Goal: Task Accomplishment & Management: Complete application form

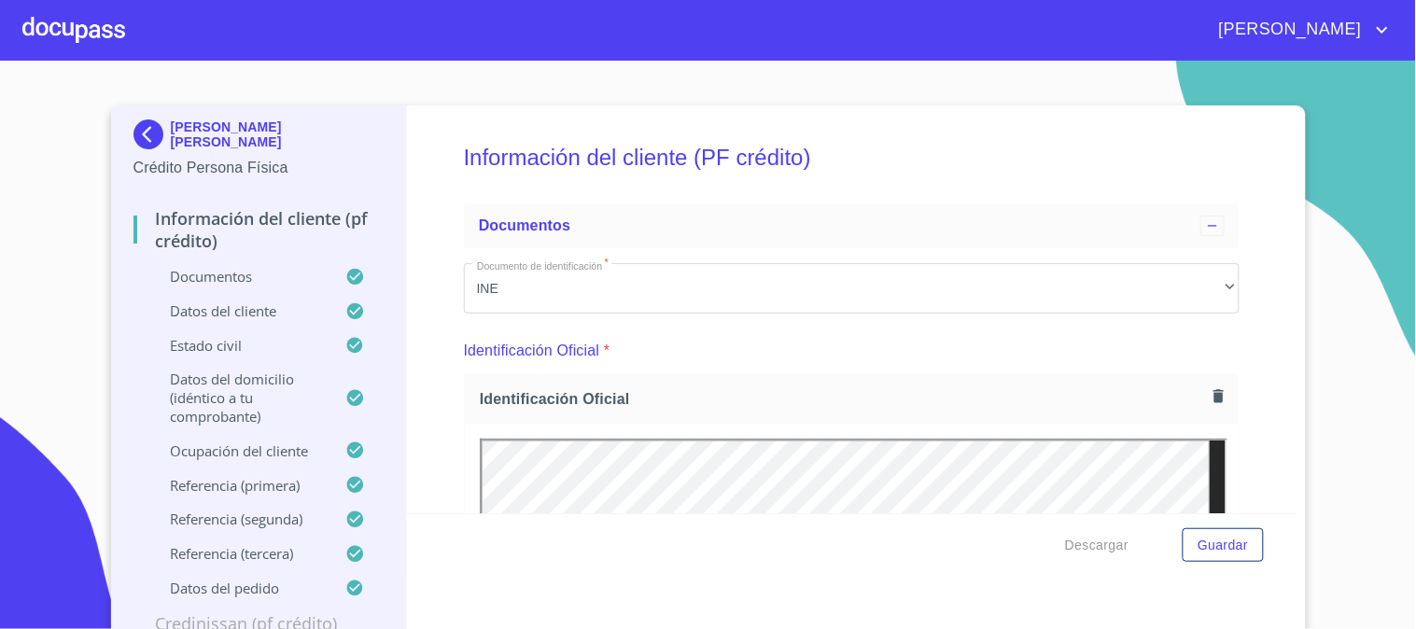
click at [48, 24] on div at bounding box center [73, 30] width 103 height 60
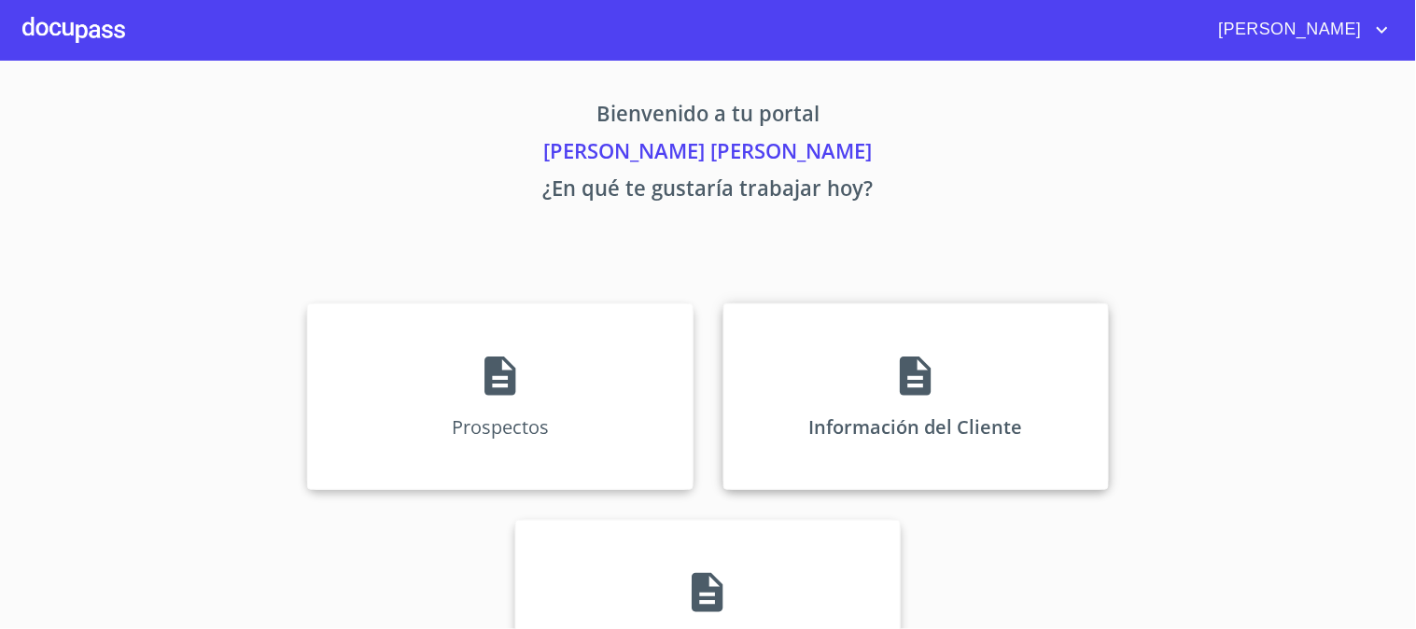
click at [900, 395] on icon at bounding box center [915, 376] width 31 height 39
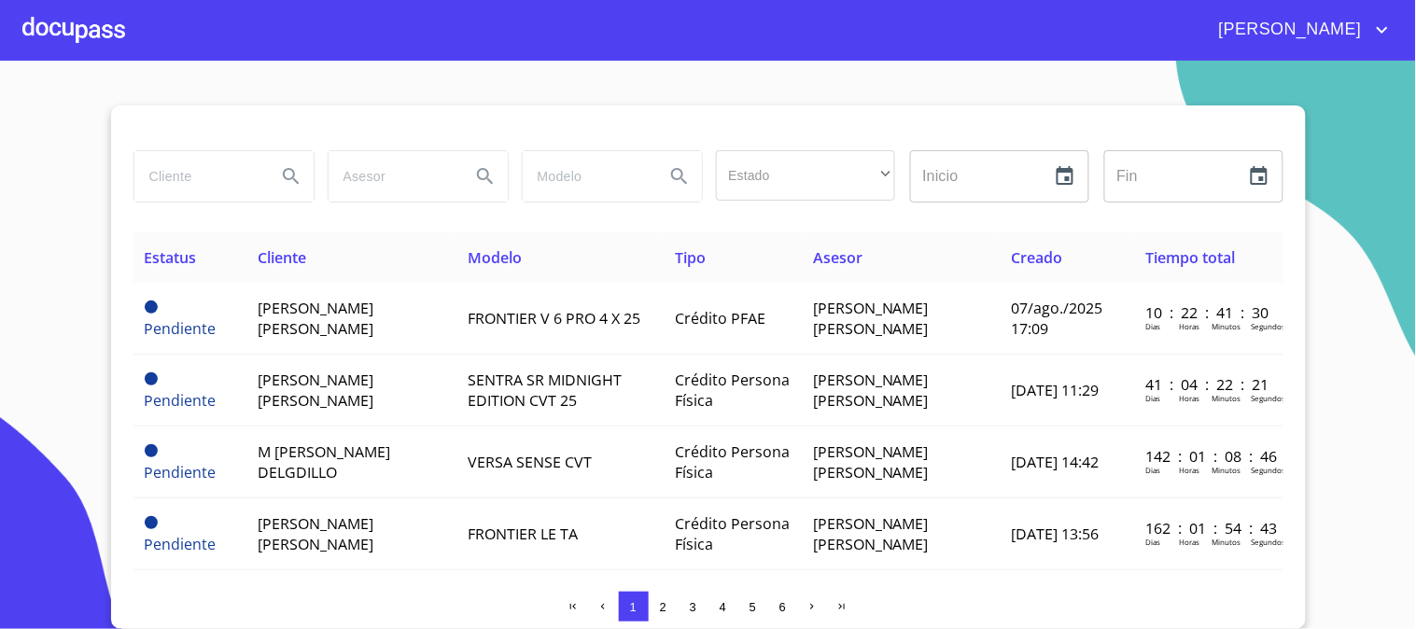
click at [237, 176] on input "search" at bounding box center [197, 176] width 127 height 50
type input "[PERSON_NAME] [PERSON_NAME]"
click at [283, 180] on icon "Search" at bounding box center [291, 176] width 22 height 22
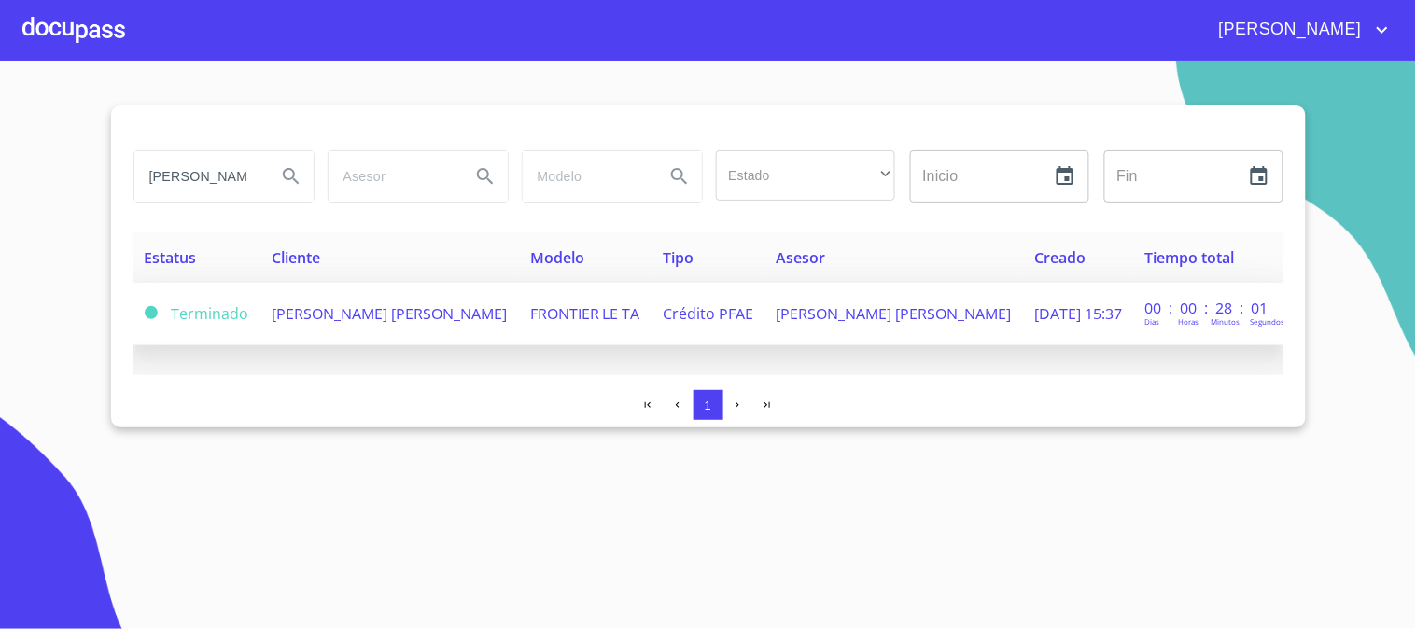
click at [549, 309] on span "FRONTIER LE TA" at bounding box center [585, 313] width 110 height 21
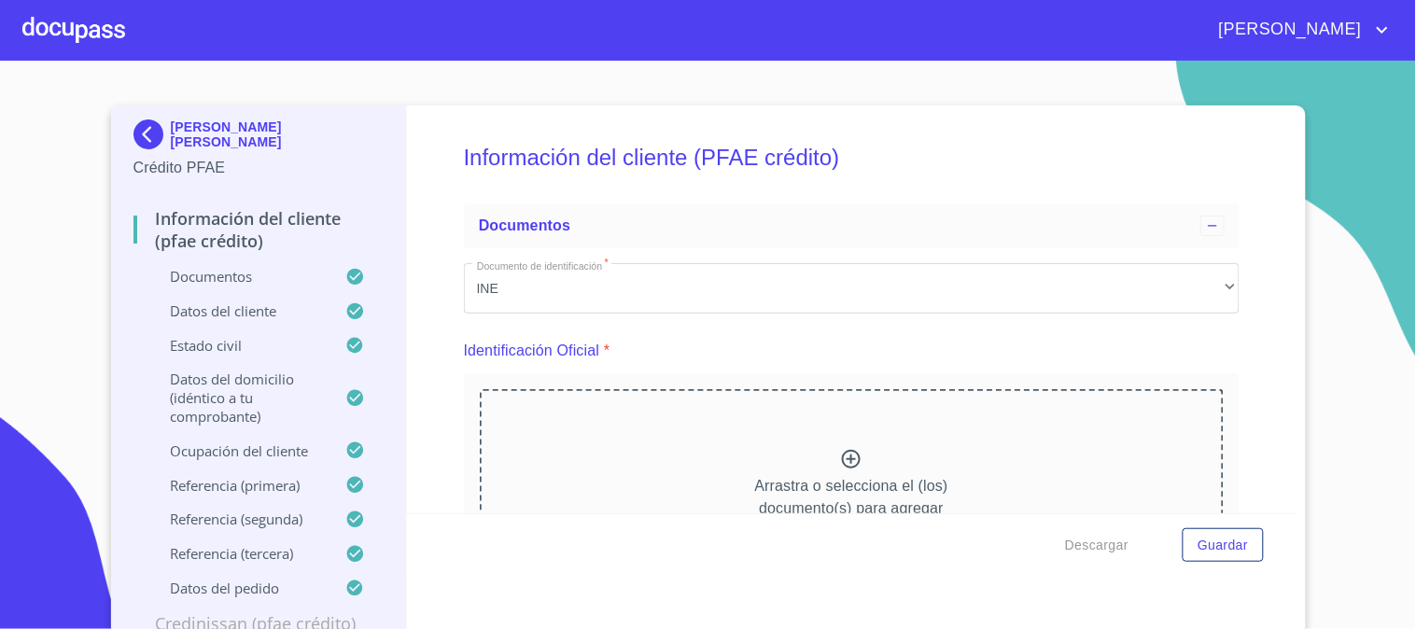
scroll to position [2993, 0]
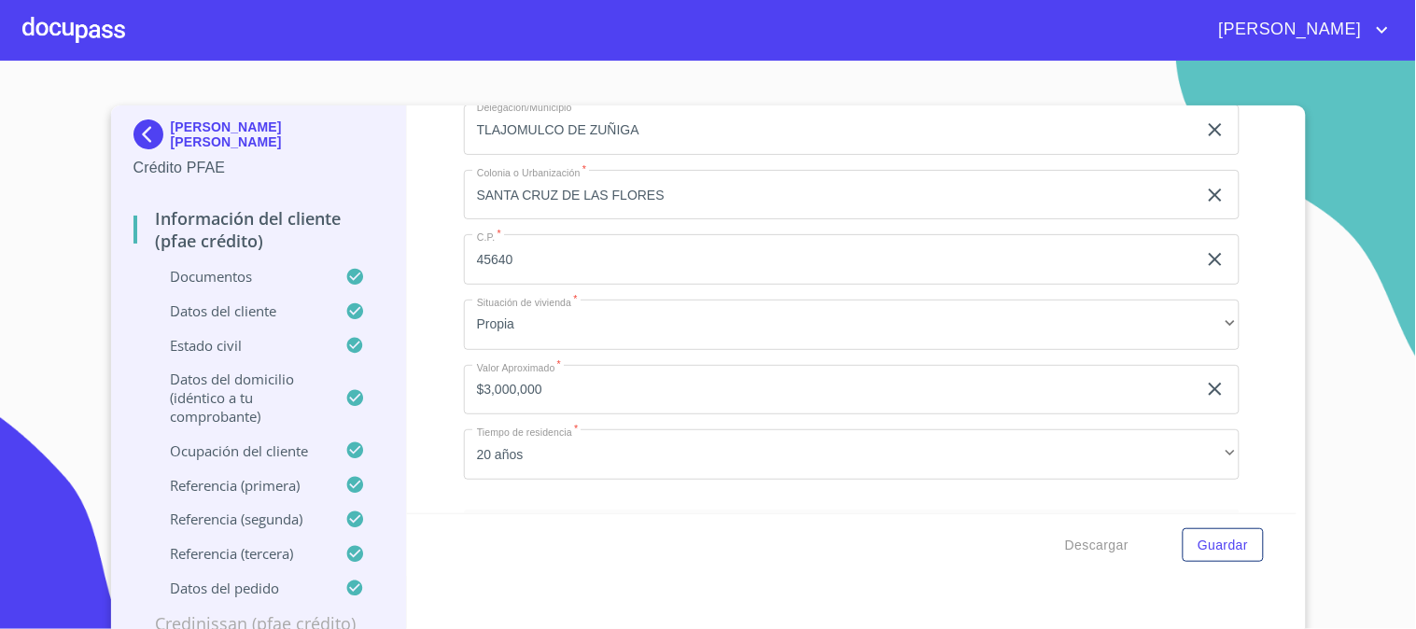
scroll to position [7603, 0]
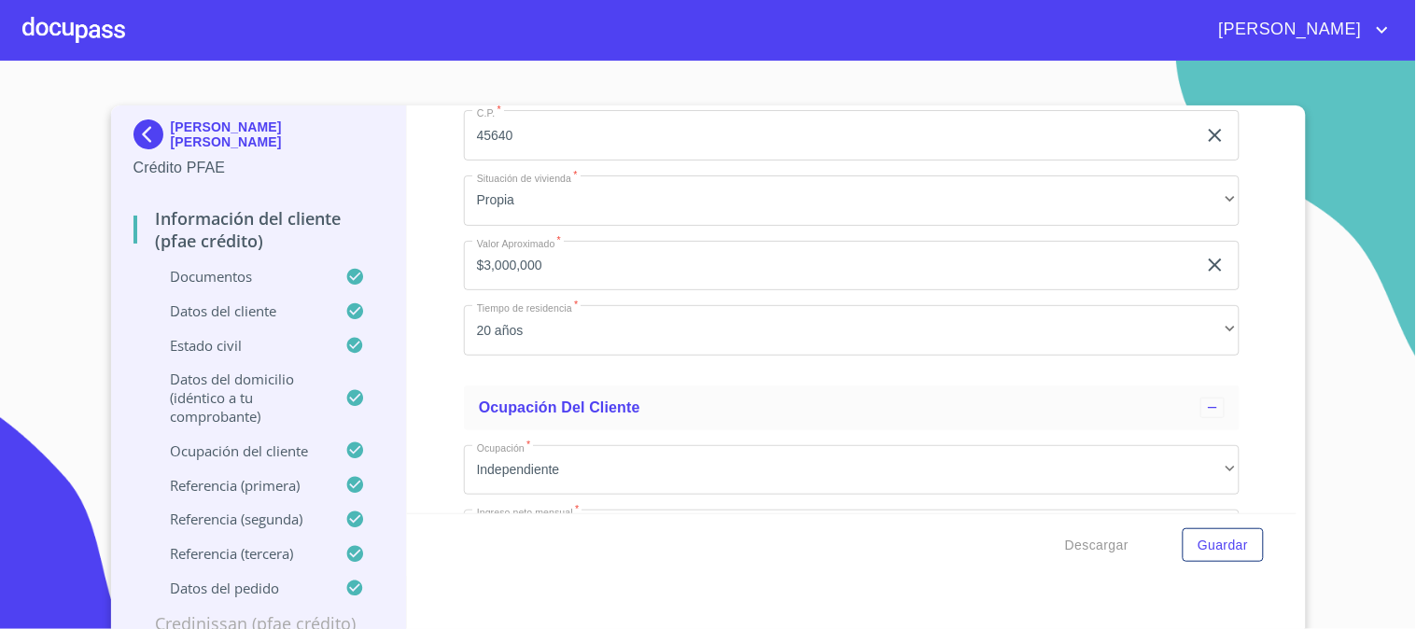
type input "2737140679"
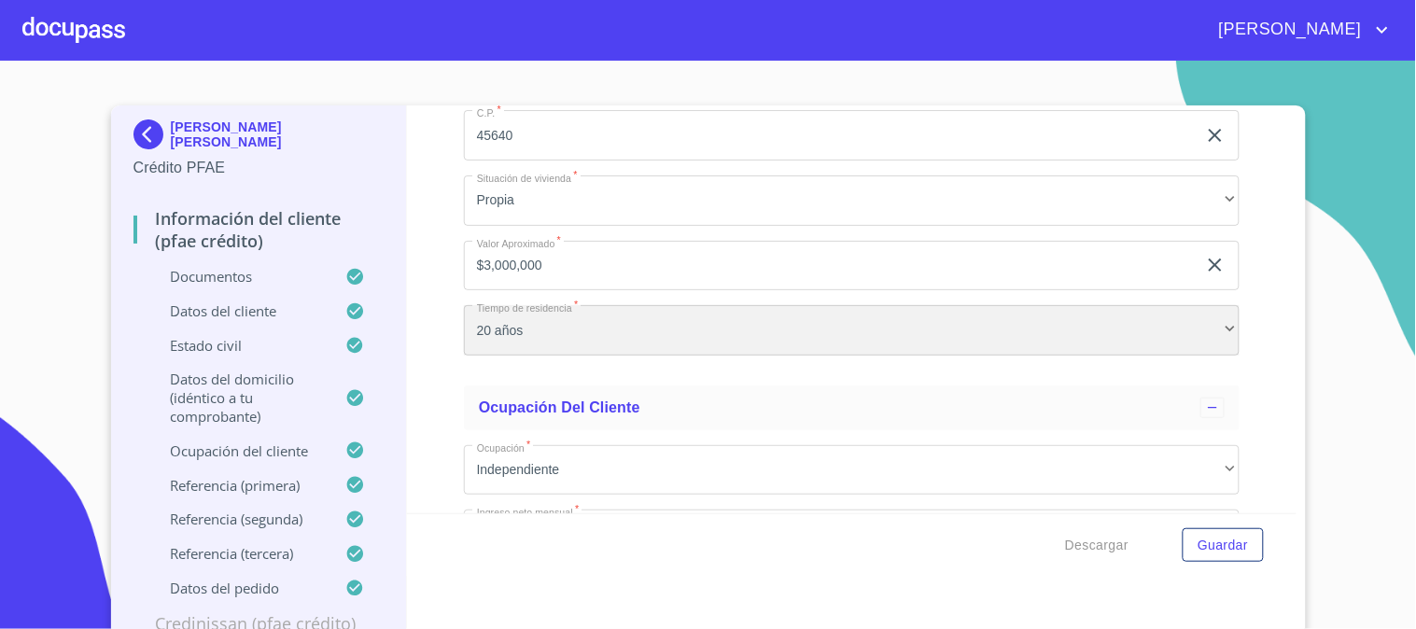
click at [649, 330] on div "20 años" at bounding box center [852, 330] width 776 height 50
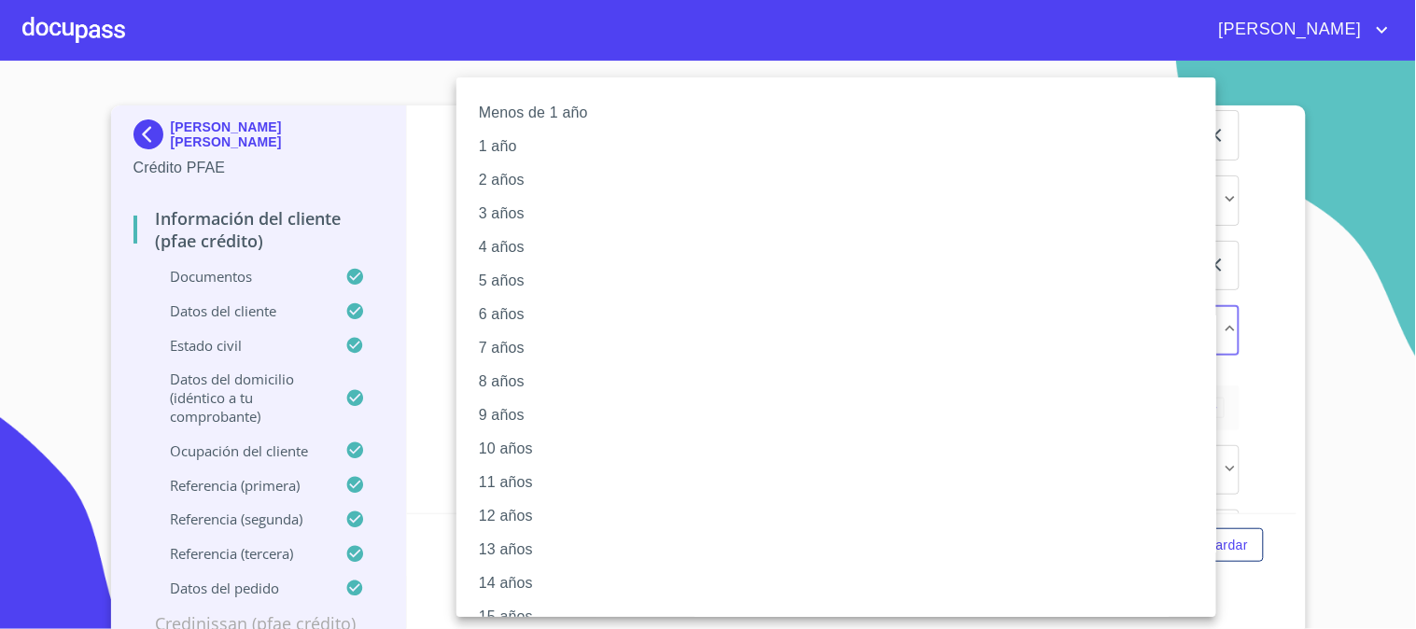
scroll to position [190, 0]
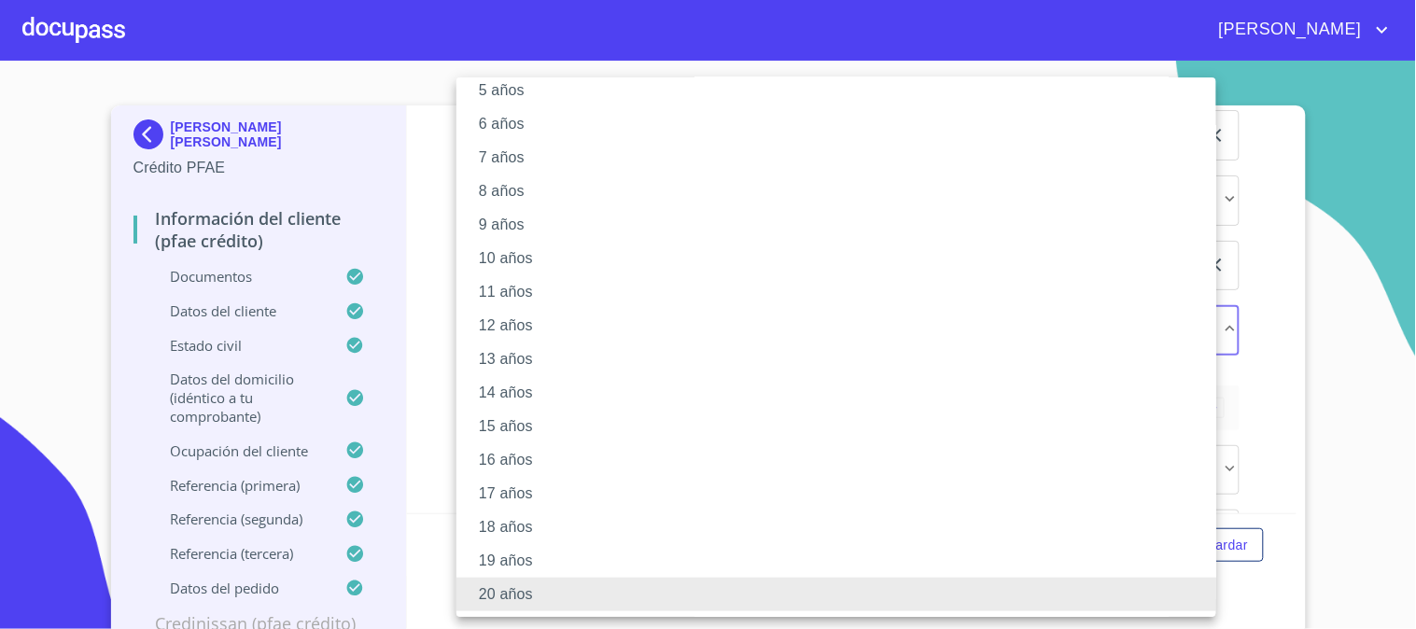
click at [574, 595] on li "20 años" at bounding box center [845, 595] width 776 height 34
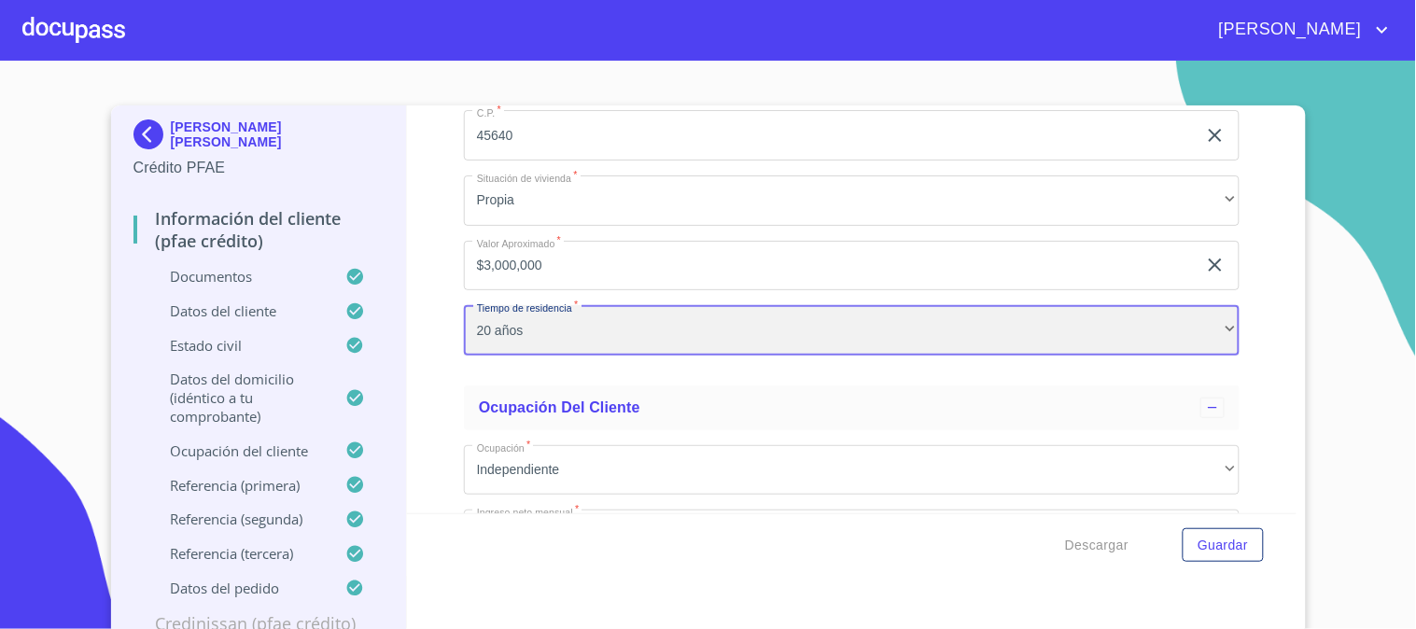
scroll to position [7810, 0]
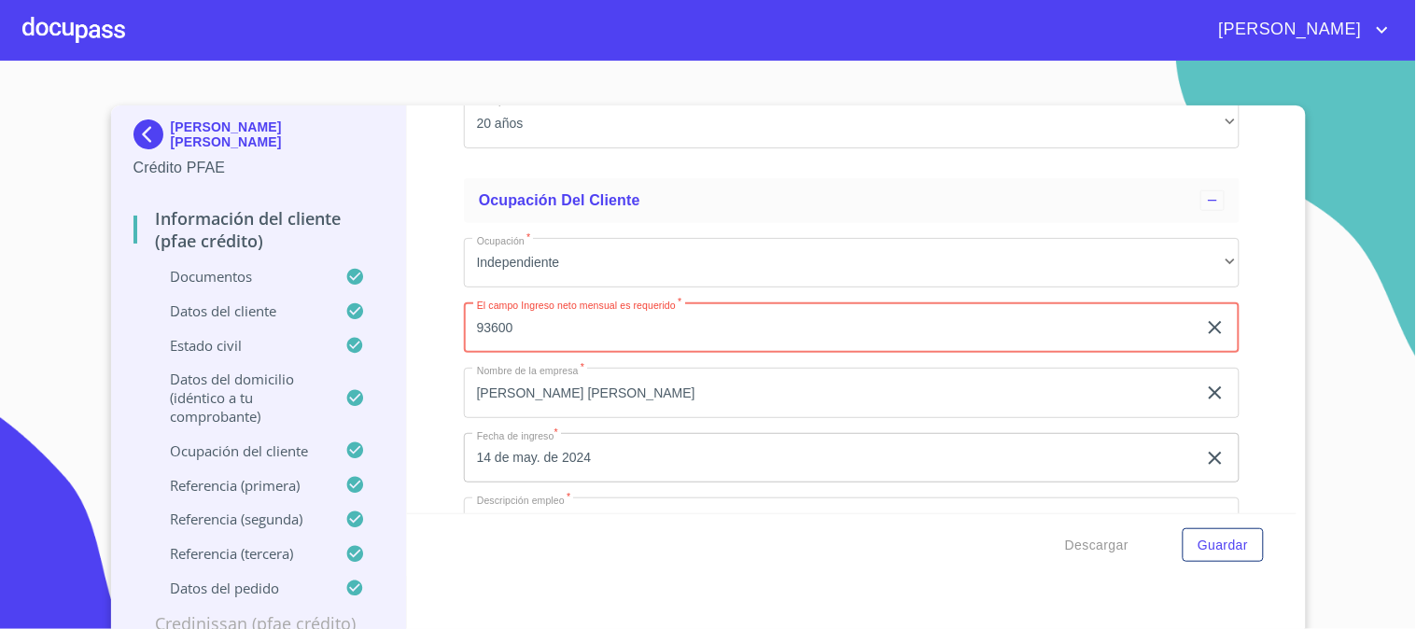
click at [426, 361] on div "Información del cliente (PFAE crédito) Documentos Documento de identificación  …" at bounding box center [852, 310] width 890 height 408
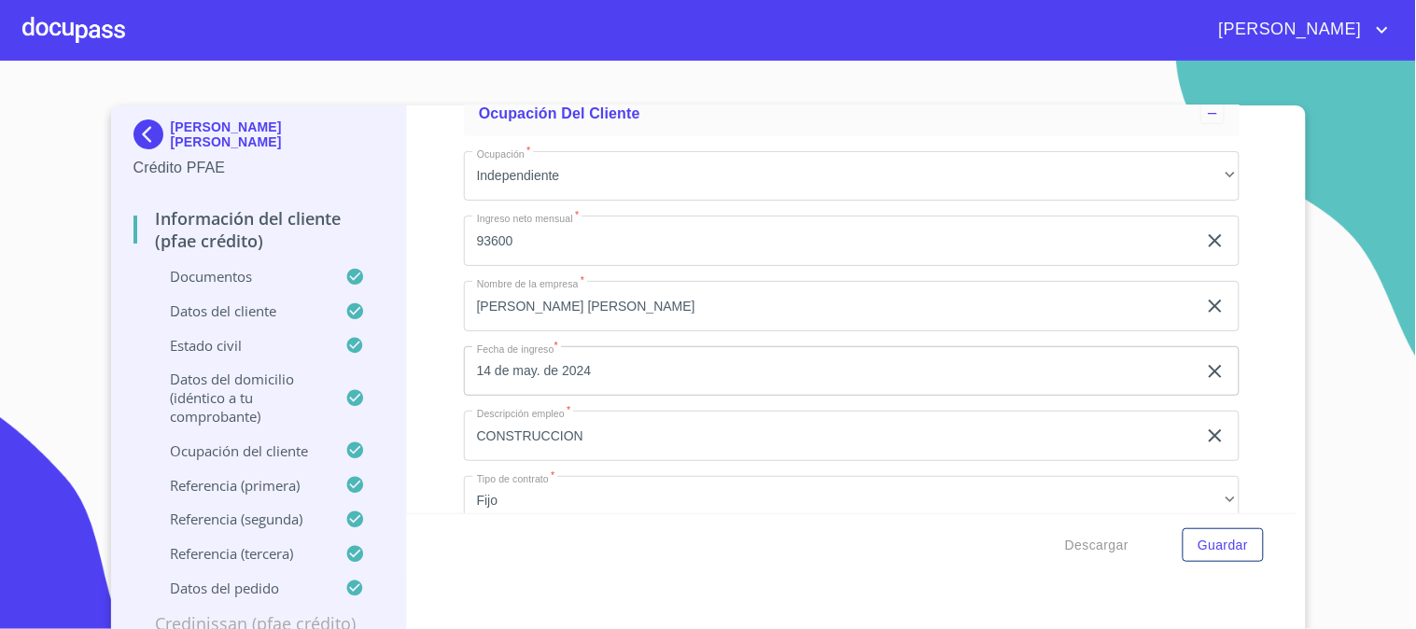
scroll to position [7914, 0]
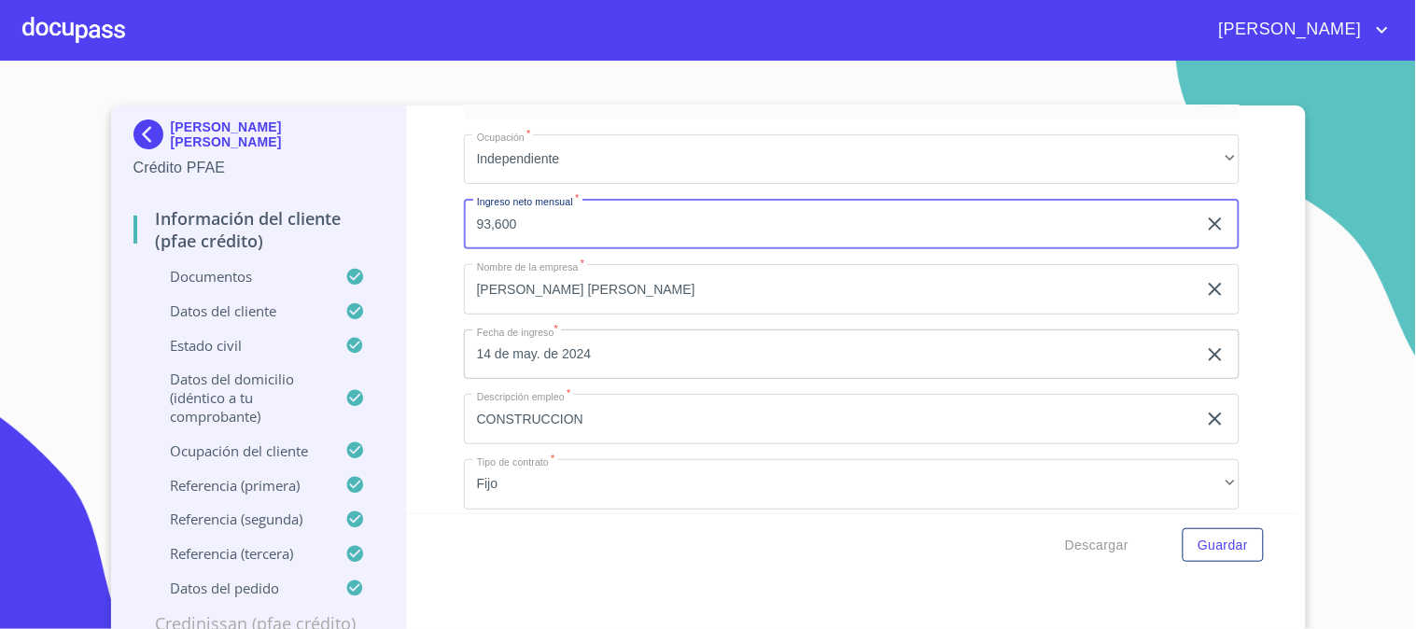
type input "93,600"
click at [431, 282] on div "Información del cliente (PFAE crédito) Documentos Documento de identificación  …" at bounding box center [852, 310] width 890 height 408
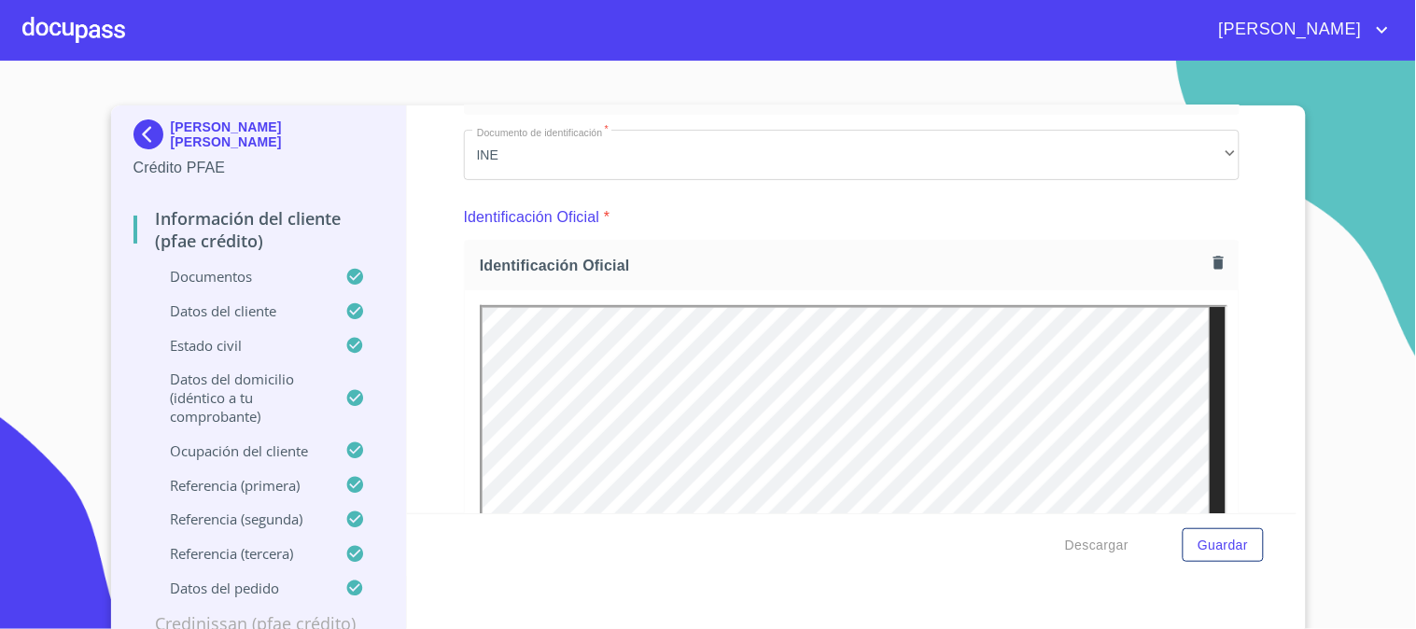
scroll to position [0, 0]
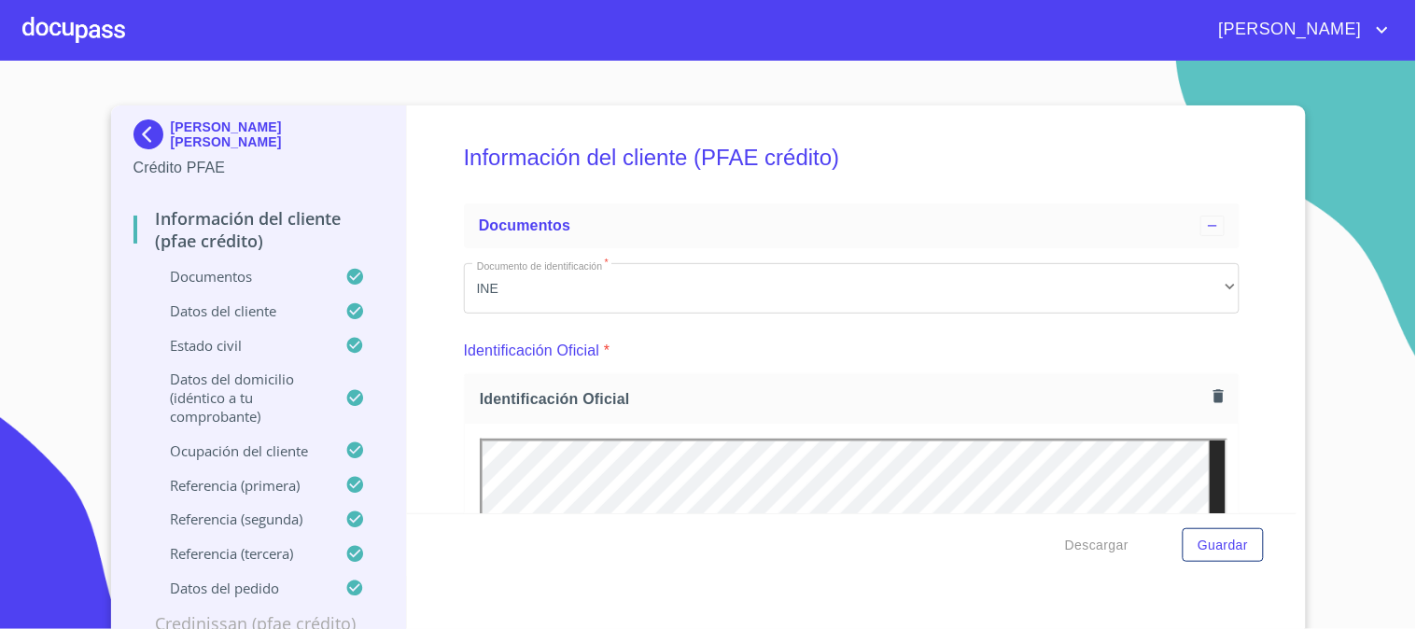
click at [78, 29] on div at bounding box center [73, 30] width 103 height 60
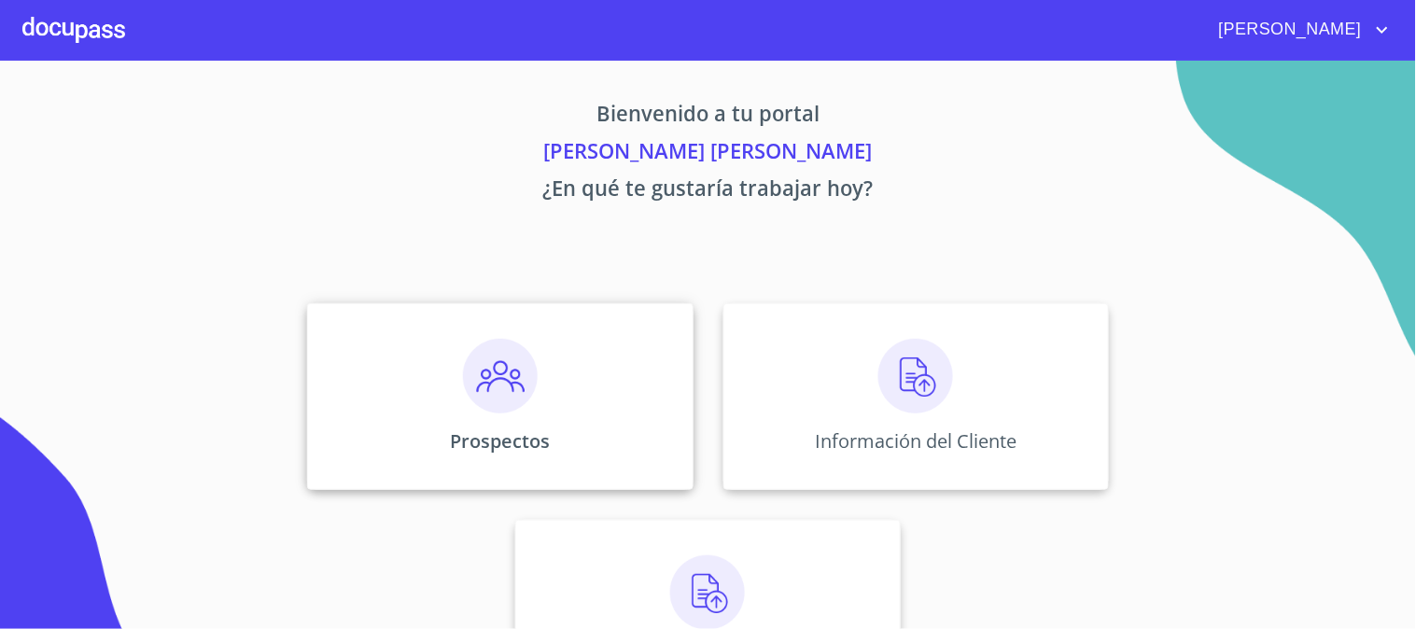
click at [463, 362] on img at bounding box center [500, 376] width 75 height 75
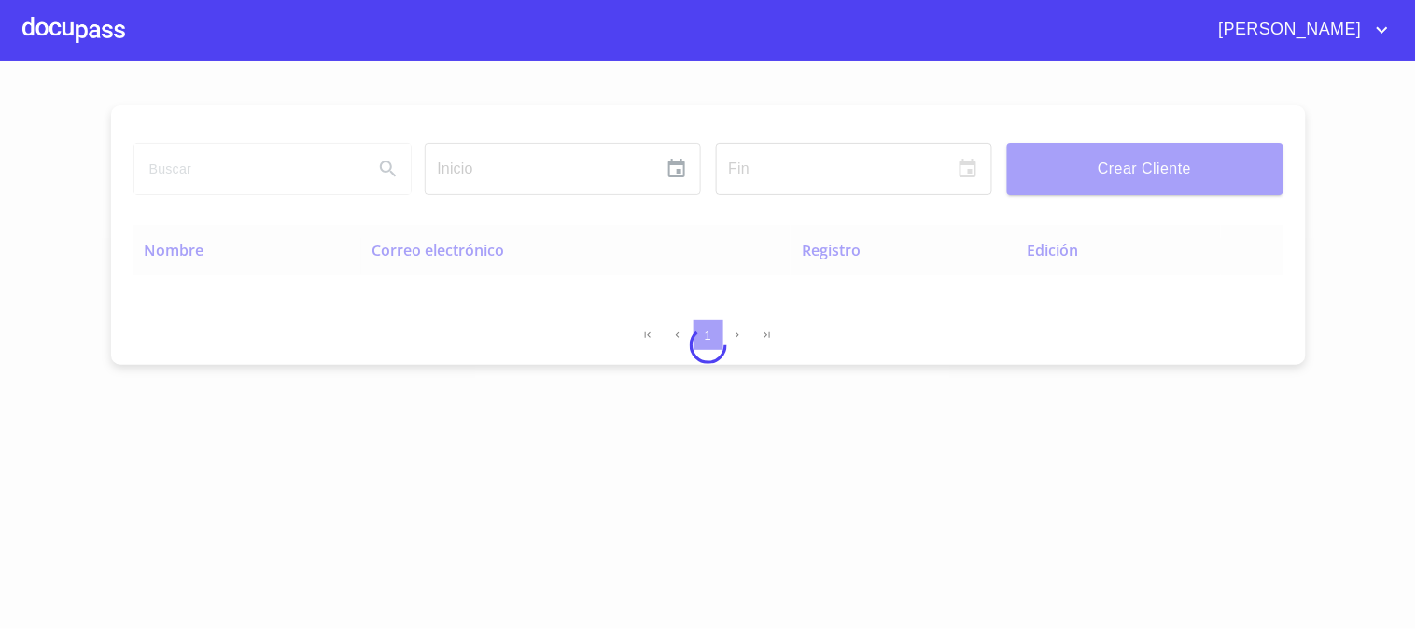
click at [249, 162] on input "search" at bounding box center [246, 169] width 224 height 50
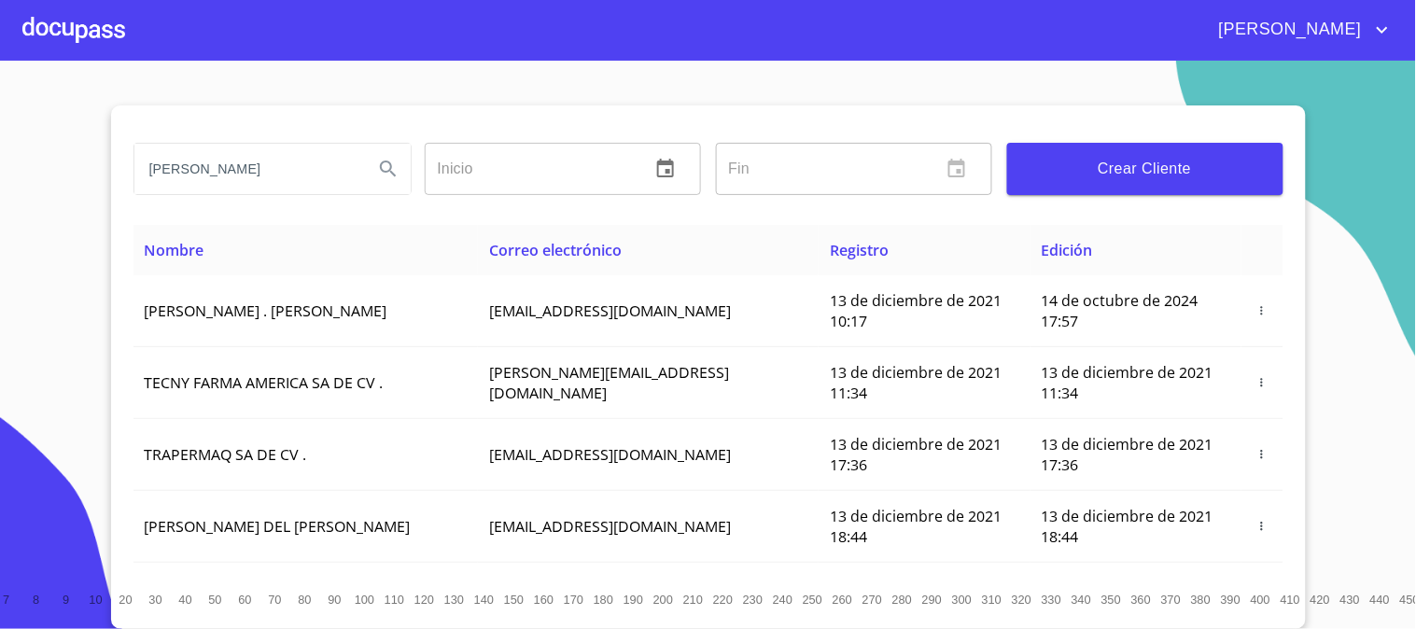
type input "[PERSON_NAME]"
click at [385, 175] on icon "Search" at bounding box center [388, 169] width 22 height 22
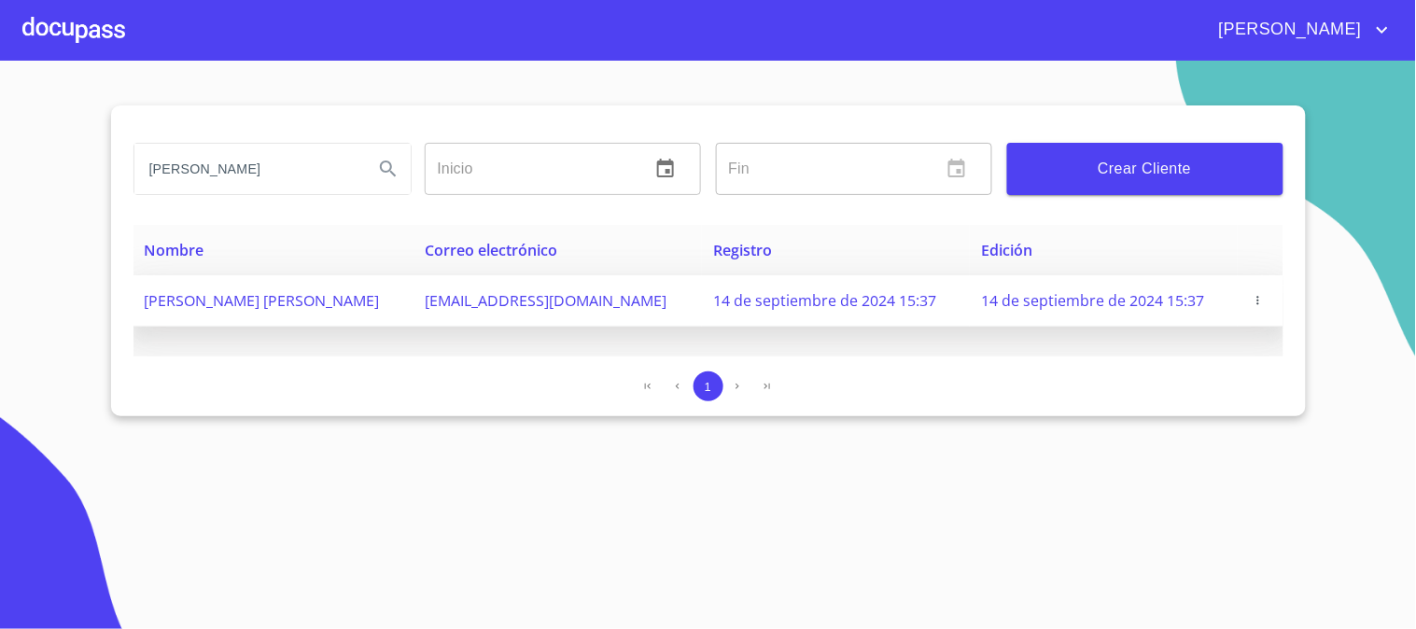
click at [1258, 294] on icon "button" at bounding box center [1258, 300] width 13 height 13
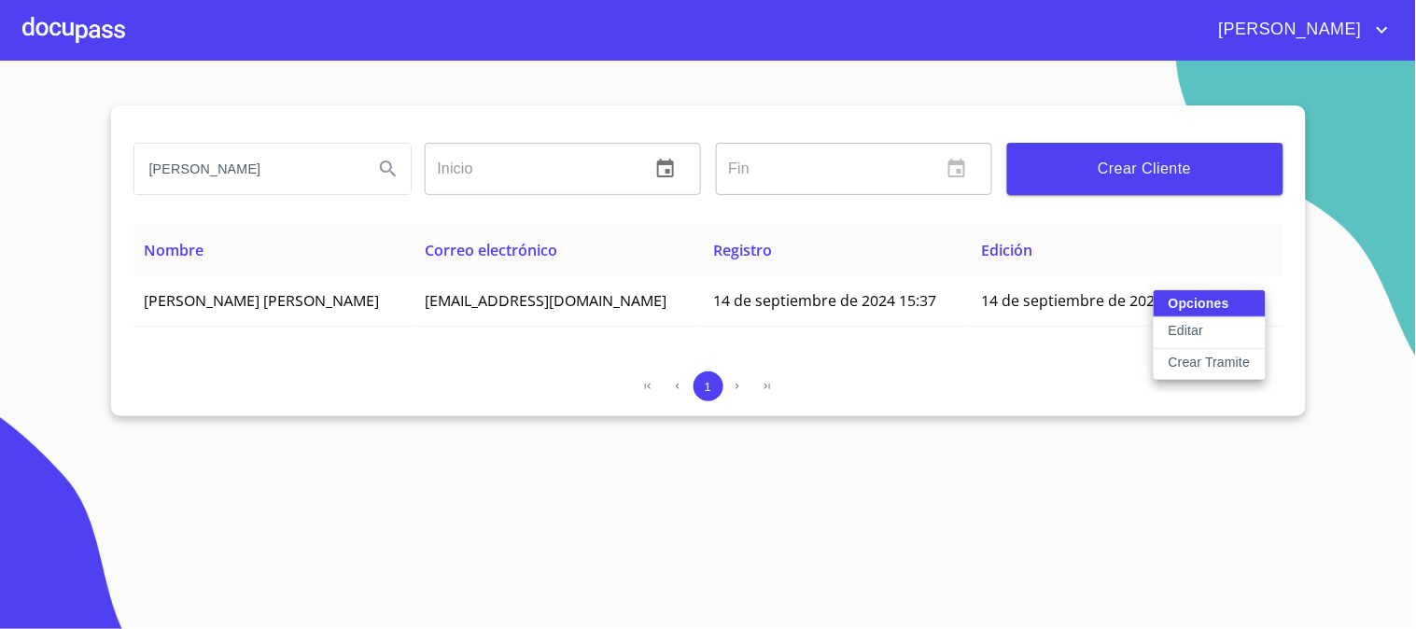
click at [1240, 359] on p "Crear Tramite" at bounding box center [1210, 362] width 82 height 19
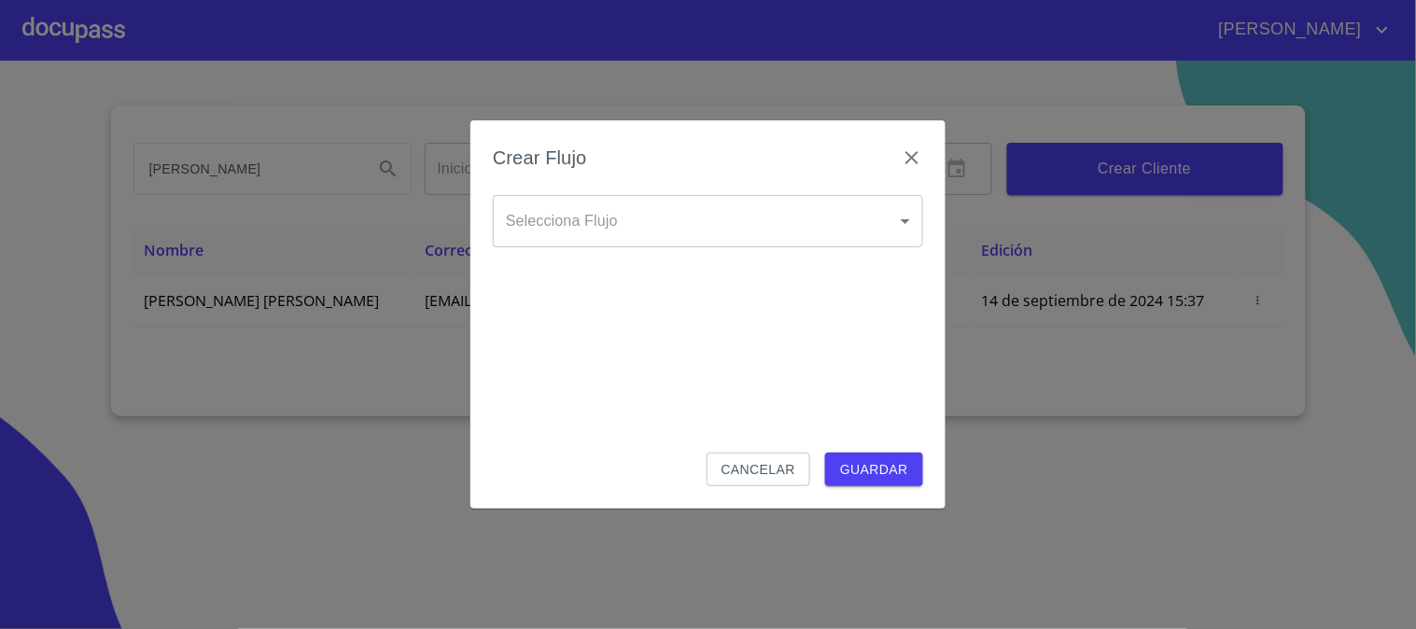
click at [740, 218] on body "[PERSON_NAME] [PERSON_NAME] Inicio ​ Fin ​ Crear Cliente Nombre Correo electrón…" at bounding box center [708, 314] width 1416 height 629
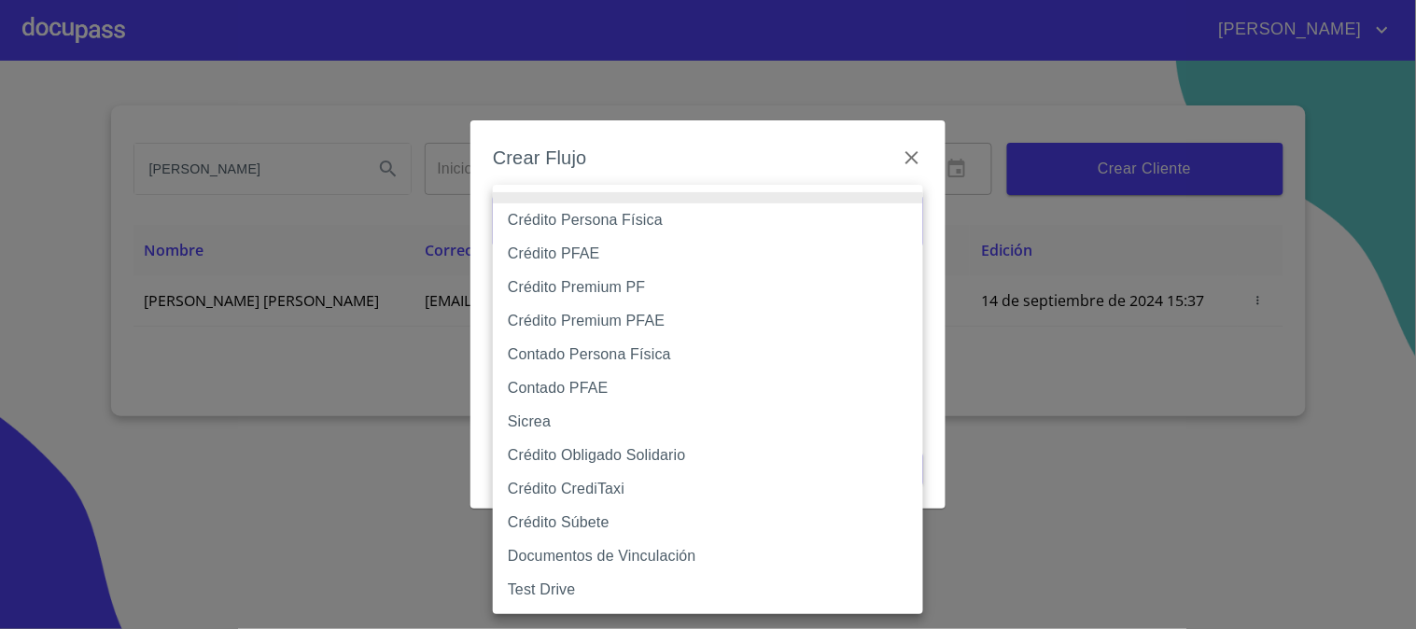
click at [612, 258] on li "Crédito PFAE" at bounding box center [708, 254] width 430 height 34
type input "61b0f1389b8c202ad55b5ebc"
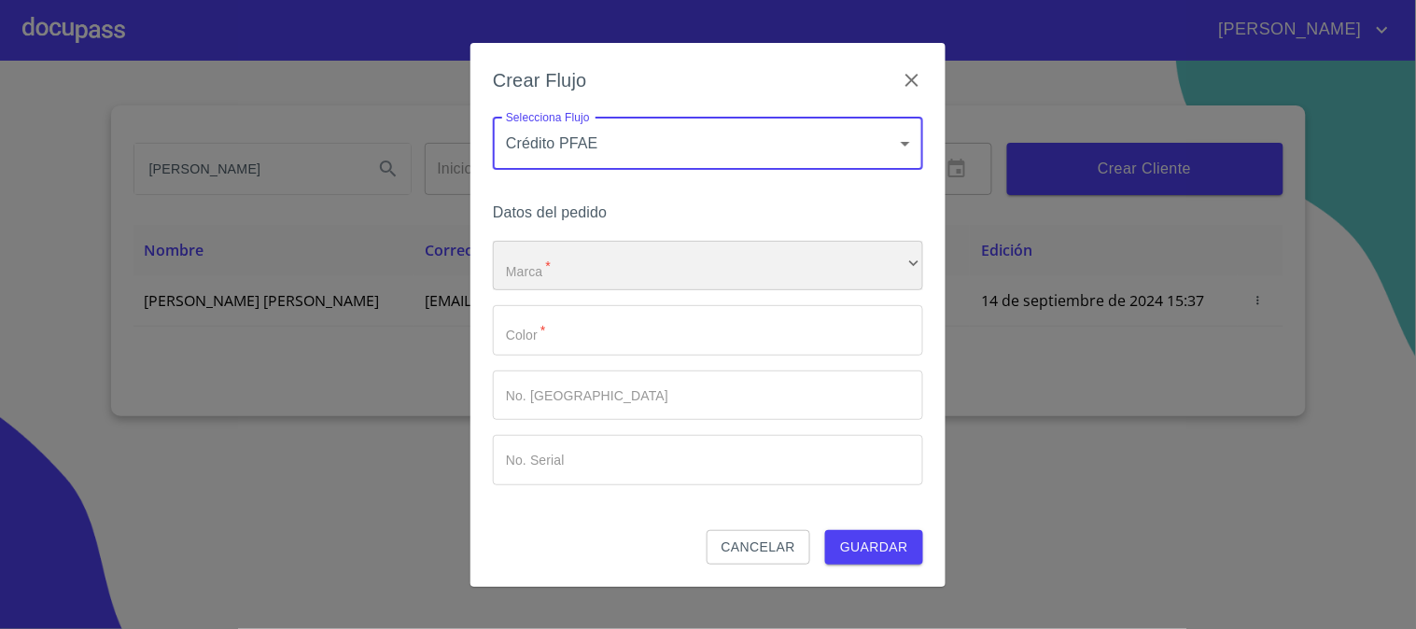
click at [620, 254] on div "​" at bounding box center [708, 266] width 430 height 50
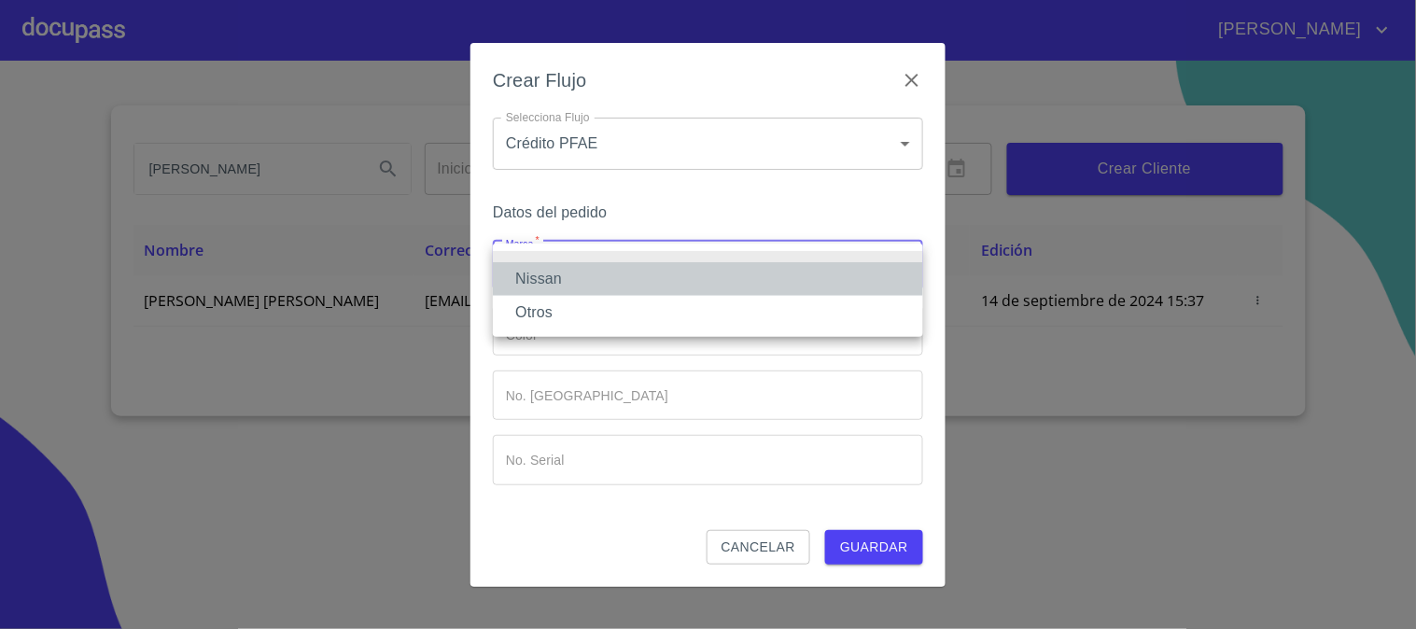
click at [627, 281] on li "Nissan" at bounding box center [708, 279] width 430 height 34
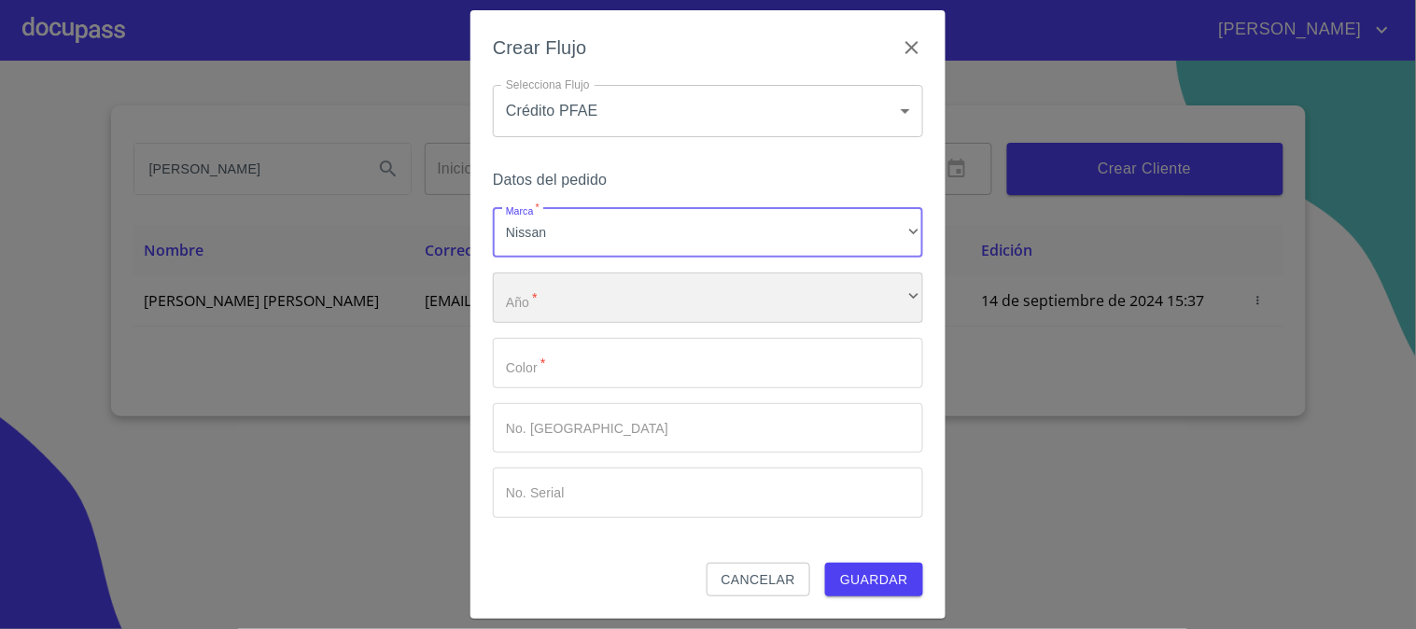
click at [629, 314] on div "​" at bounding box center [708, 298] width 430 height 50
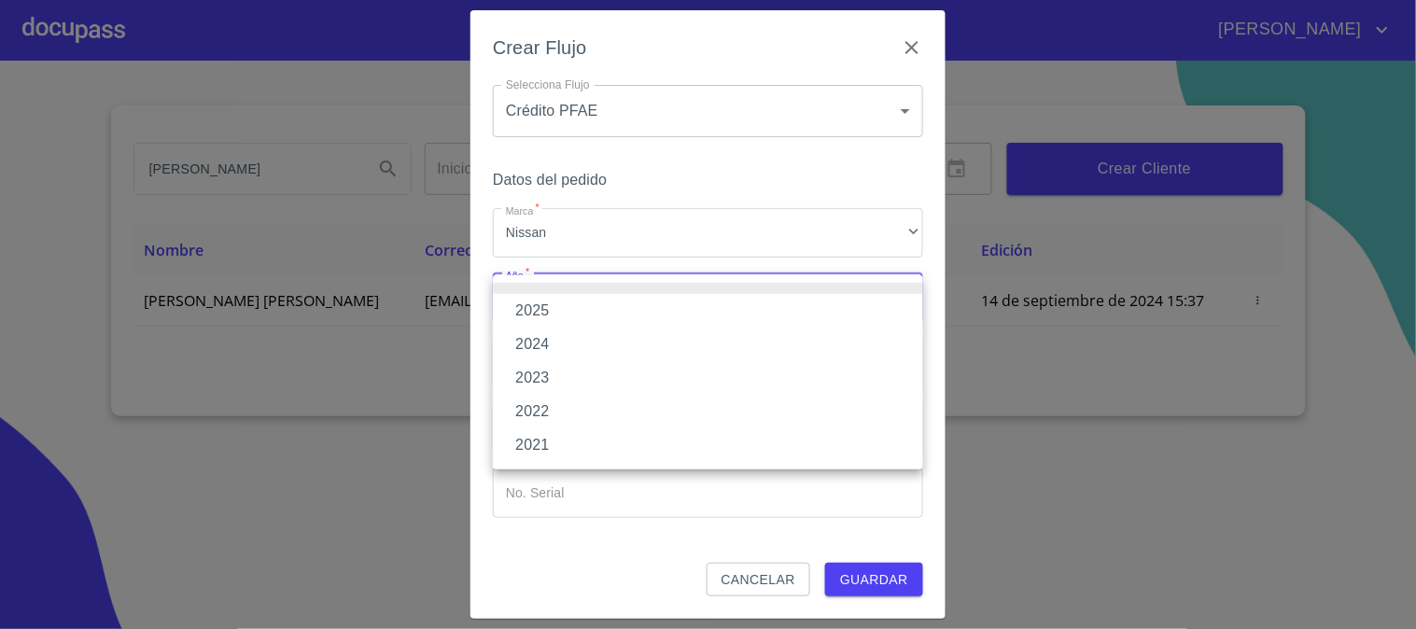
click at [629, 314] on li "2025" at bounding box center [708, 311] width 430 height 34
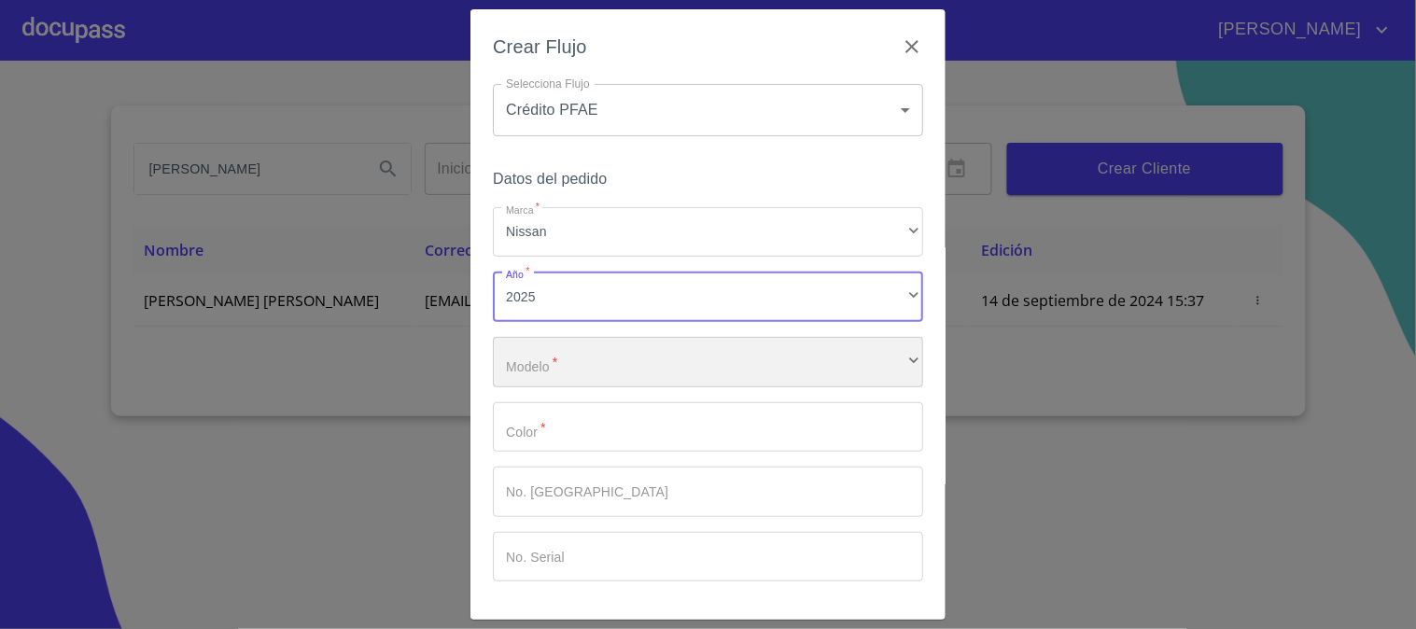
click at [627, 337] on div "​" at bounding box center [708, 362] width 430 height 50
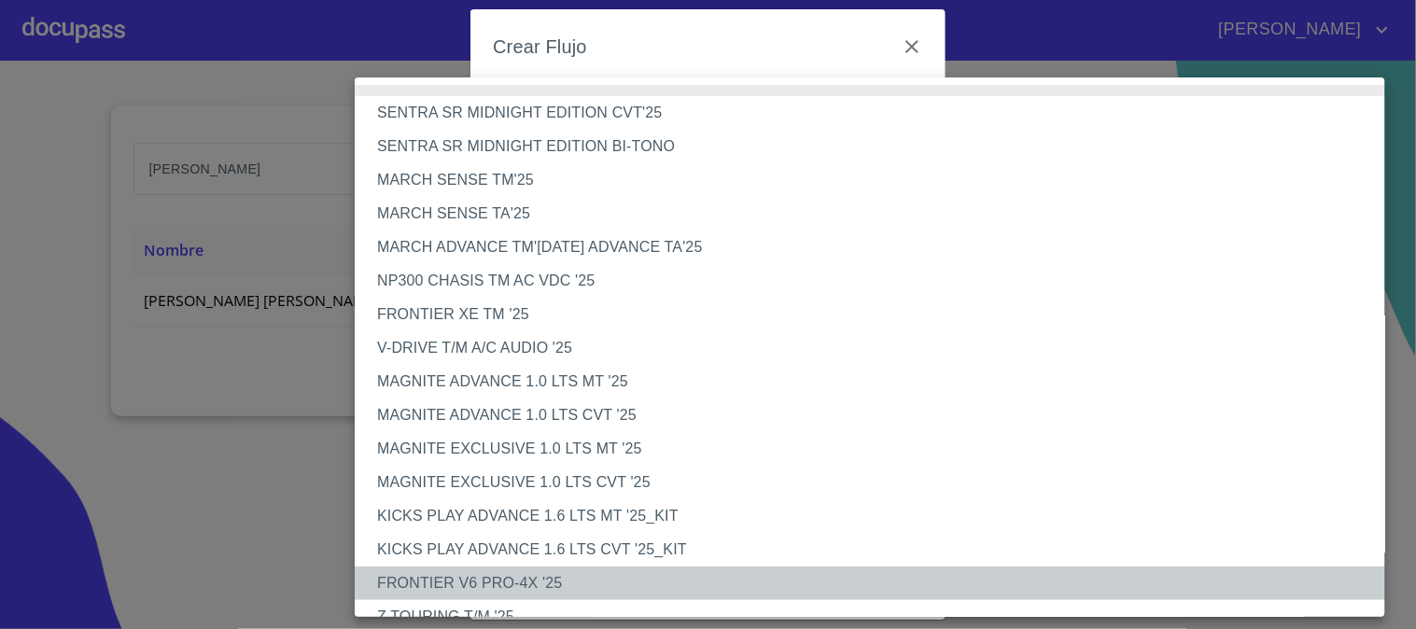
click at [579, 576] on li "FRONTIER V6 PRO-4X '25" at bounding box center [878, 584] width 1047 height 34
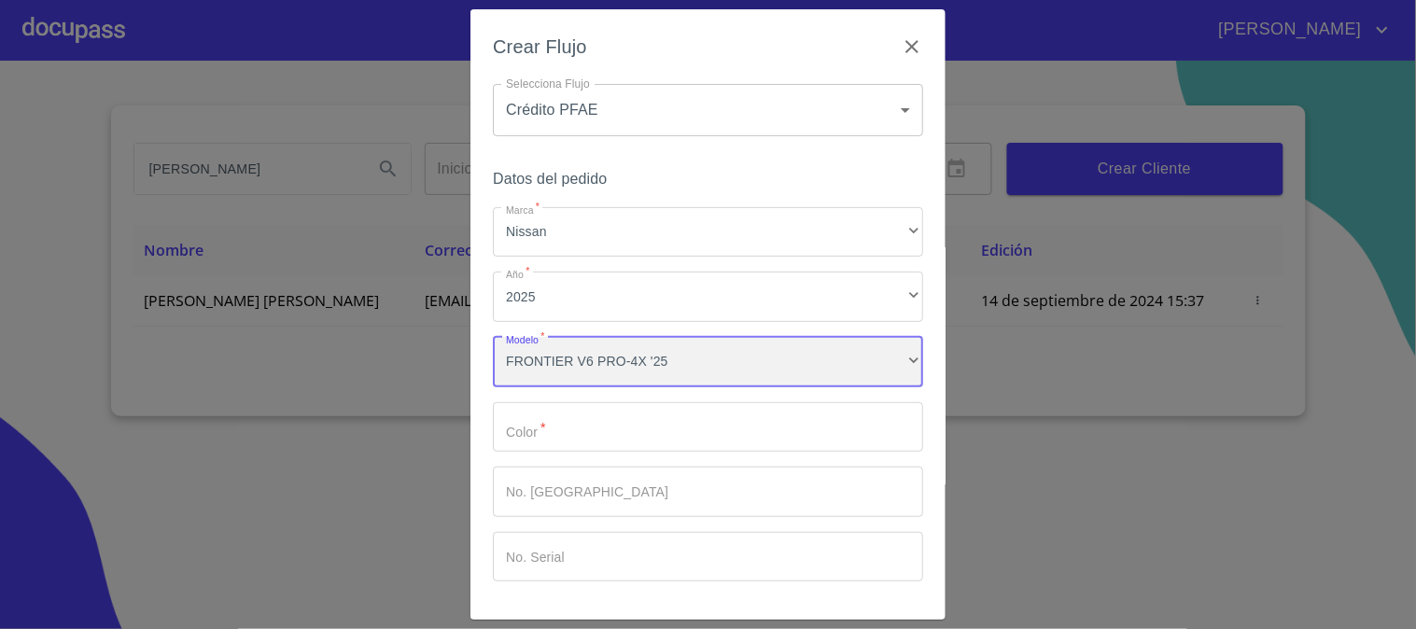
click at [626, 352] on div "FRONTIER V6 PRO-4X '25" at bounding box center [708, 362] width 430 height 50
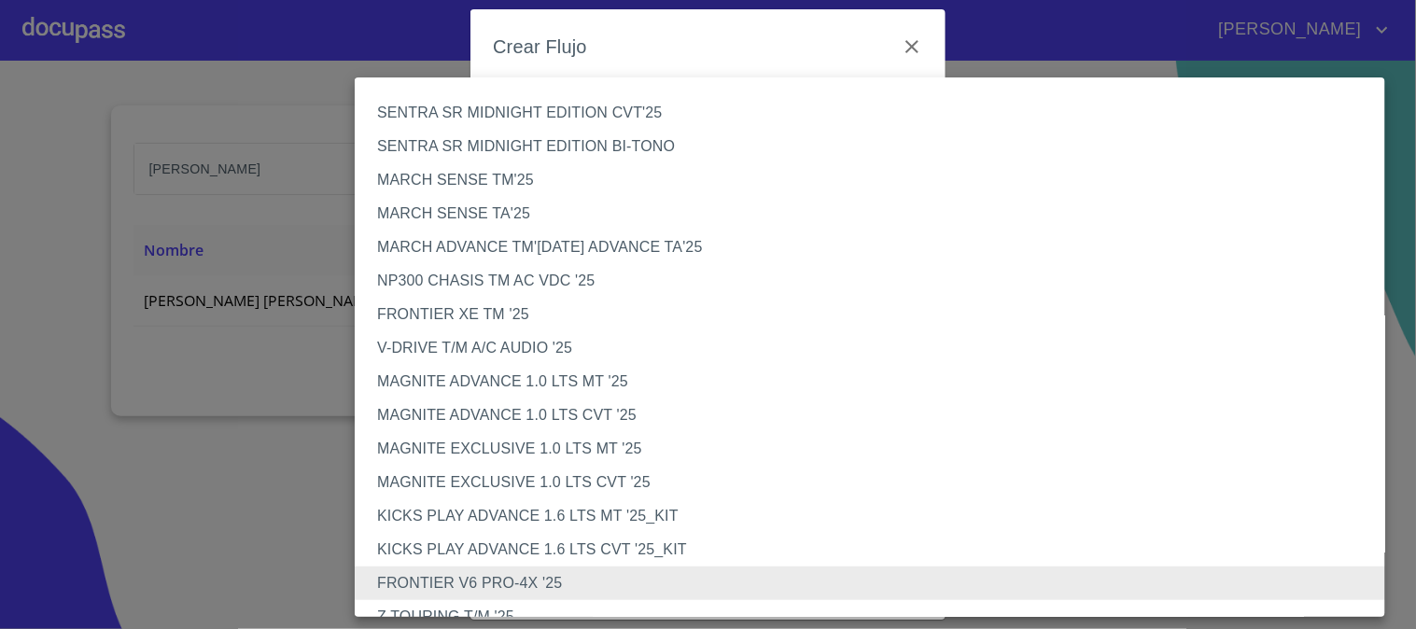
click at [584, 590] on li "FRONTIER V6 PRO-4X '25" at bounding box center [878, 584] width 1047 height 34
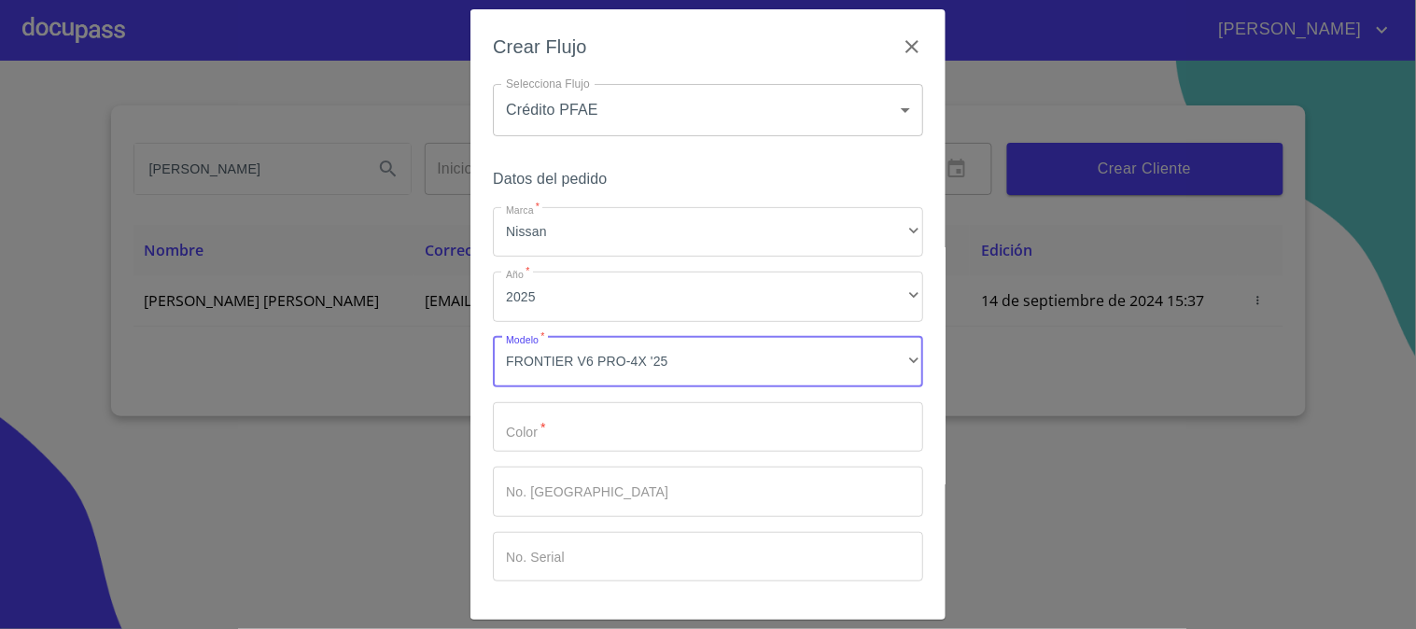
click at [609, 418] on input "Marca   *" at bounding box center [708, 427] width 430 height 50
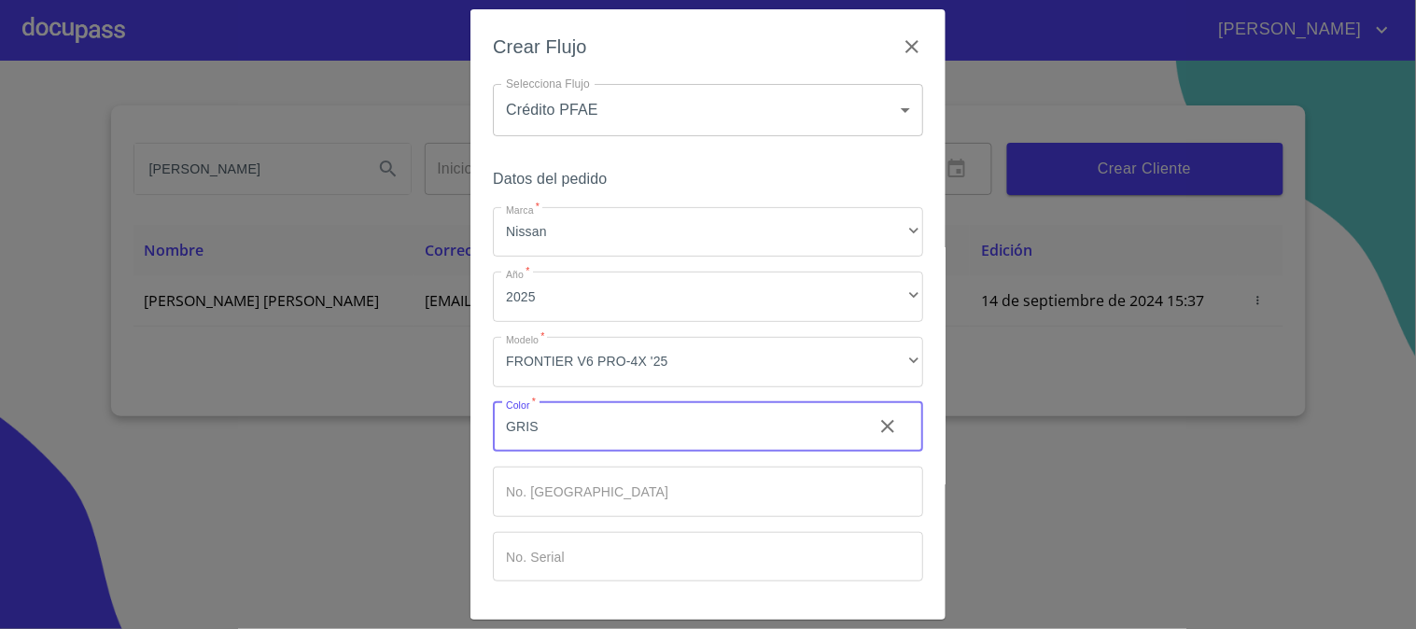
scroll to position [63, 0]
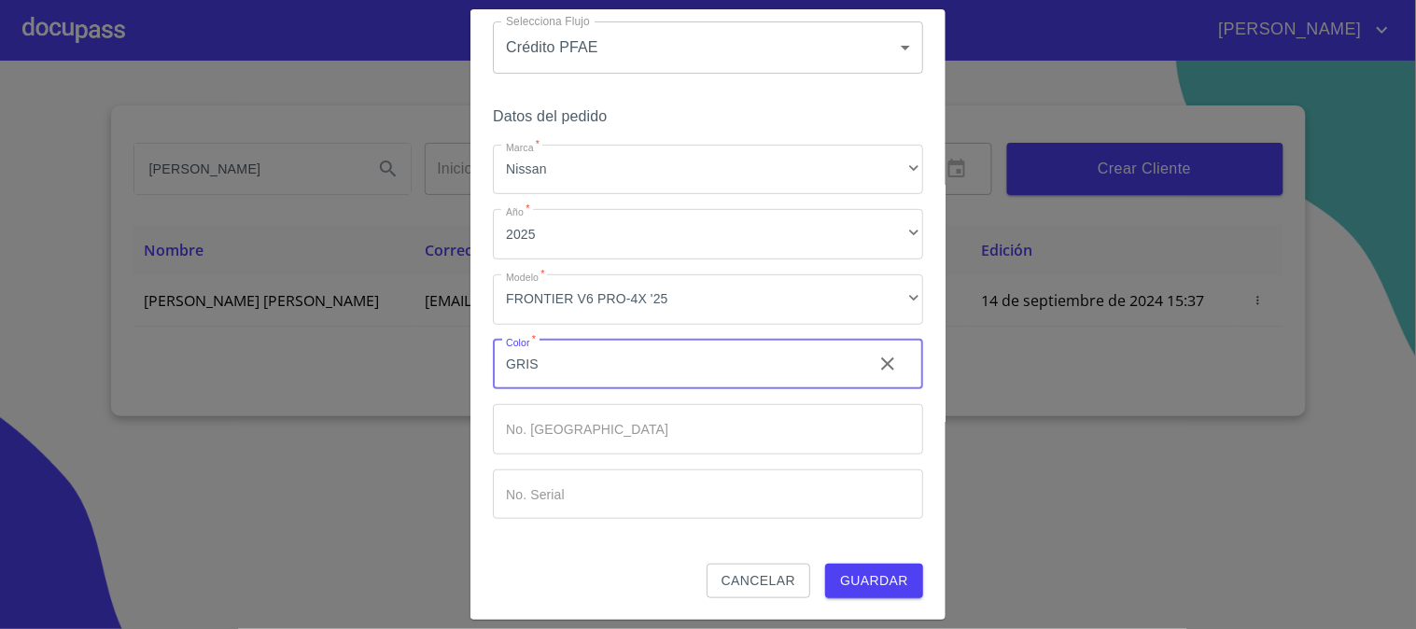
type input "GRIS"
click at [847, 570] on span "Guardar" at bounding box center [874, 581] width 68 height 23
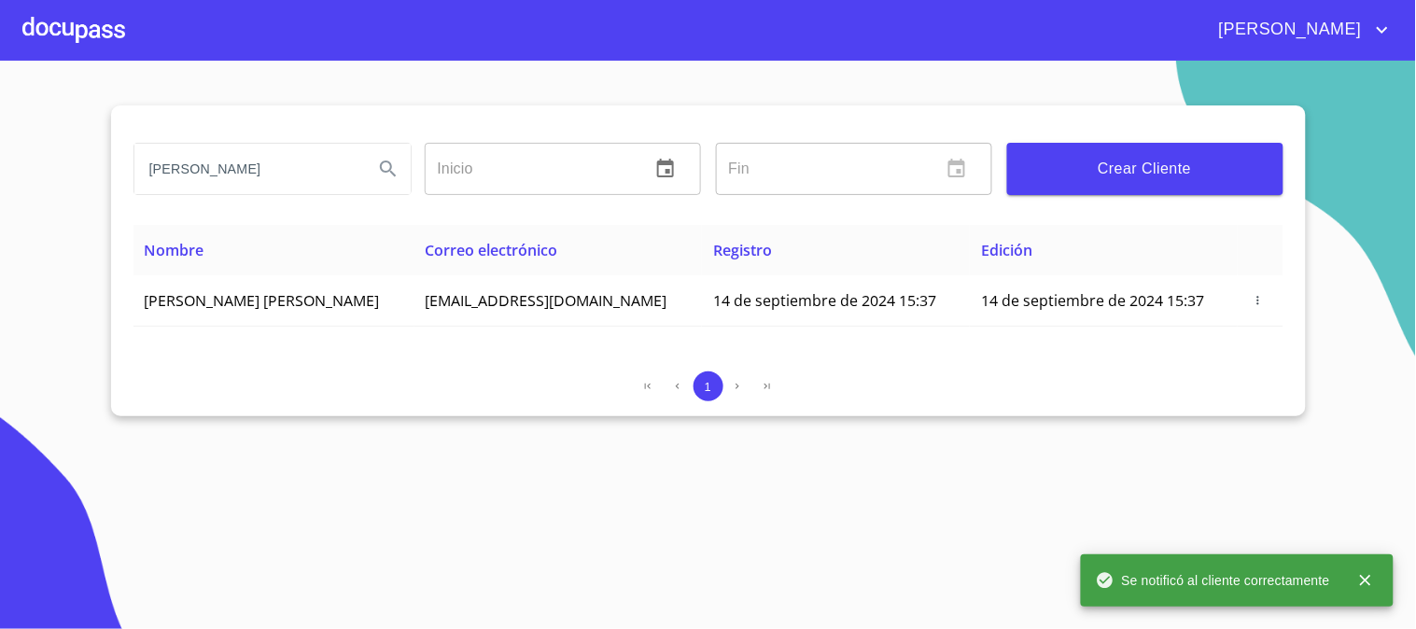
click at [44, 38] on div at bounding box center [73, 30] width 103 height 60
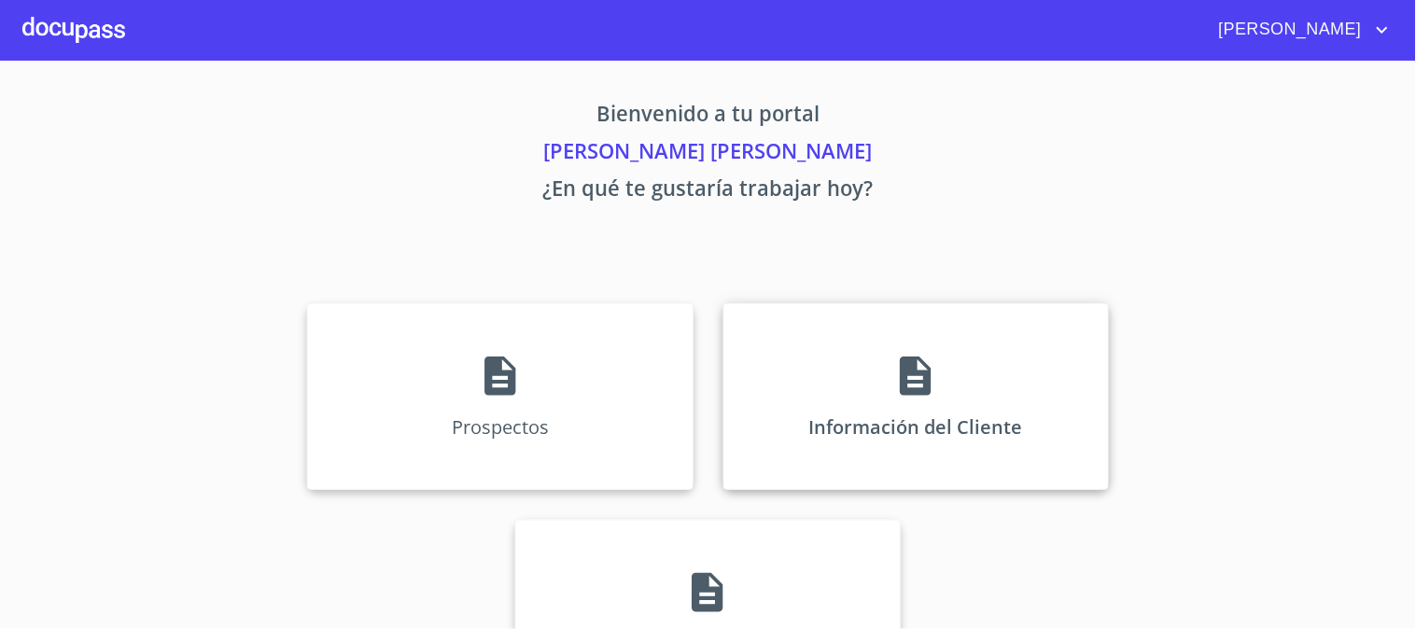
click at [999, 367] on div "Información del Cliente" at bounding box center [917, 396] width 386 height 187
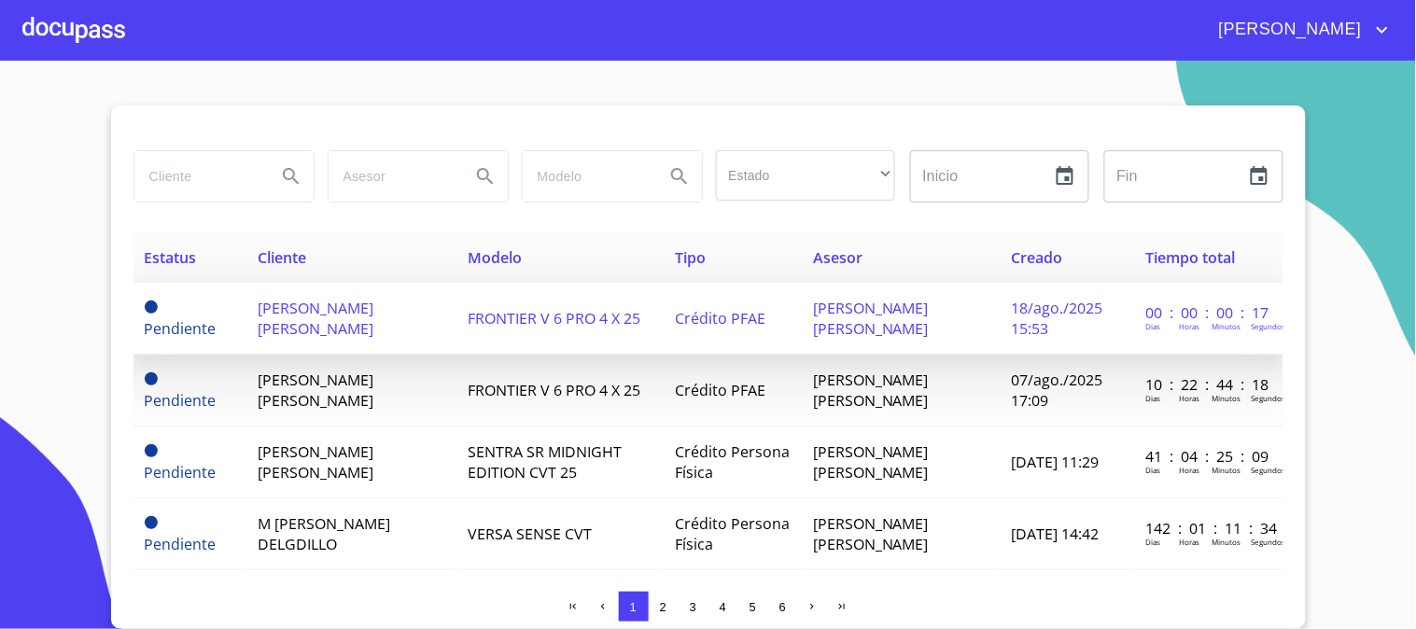
click at [347, 314] on span "[PERSON_NAME] [PERSON_NAME]" at bounding box center [316, 318] width 116 height 41
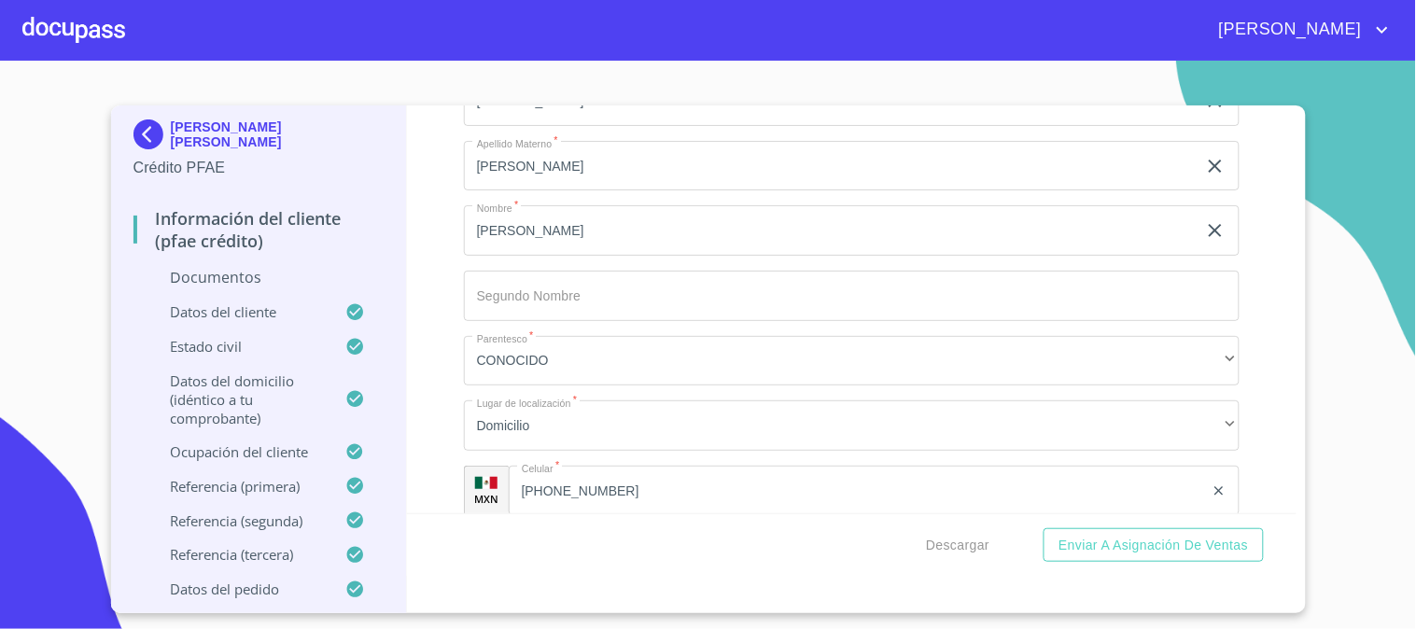
scroll to position [8827, 0]
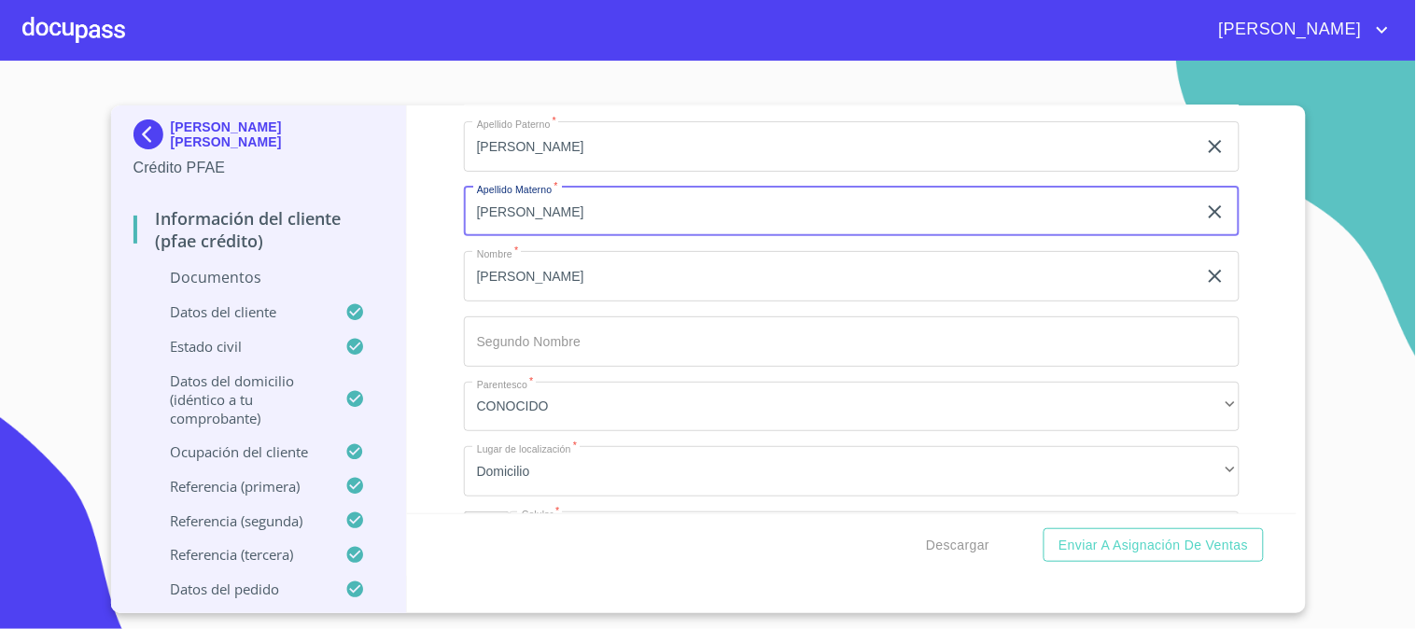
click at [583, 202] on input "[PERSON_NAME]" at bounding box center [830, 212] width 733 height 50
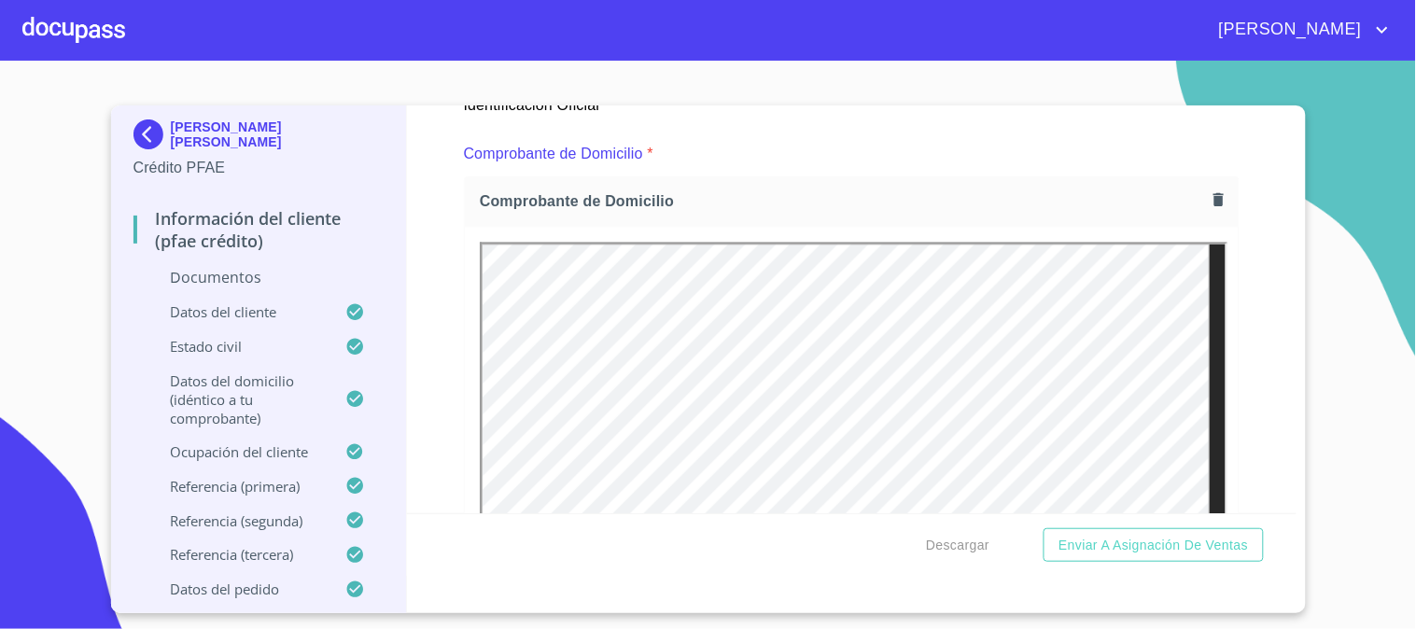
scroll to position [988, 0]
type input "[PERSON_NAME]"
click at [1210, 194] on icon "button" at bounding box center [1219, 202] width 18 height 18
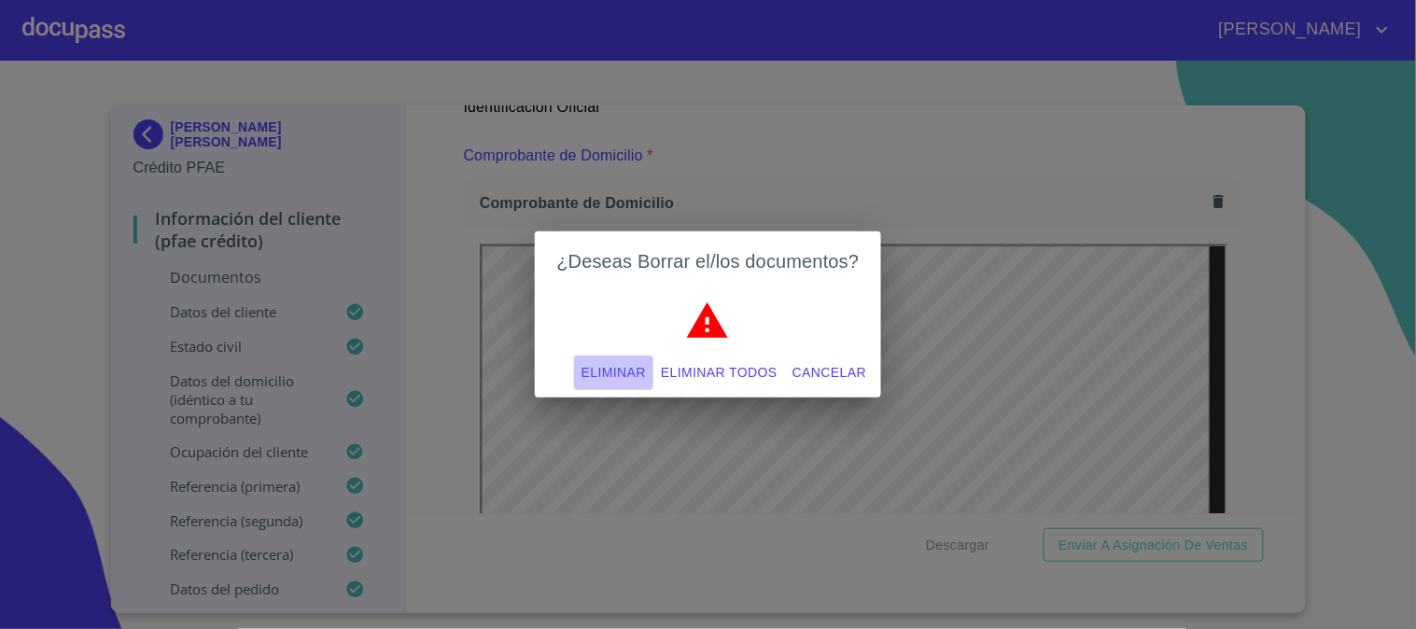
click at [605, 374] on span "Eliminar" at bounding box center [614, 372] width 64 height 23
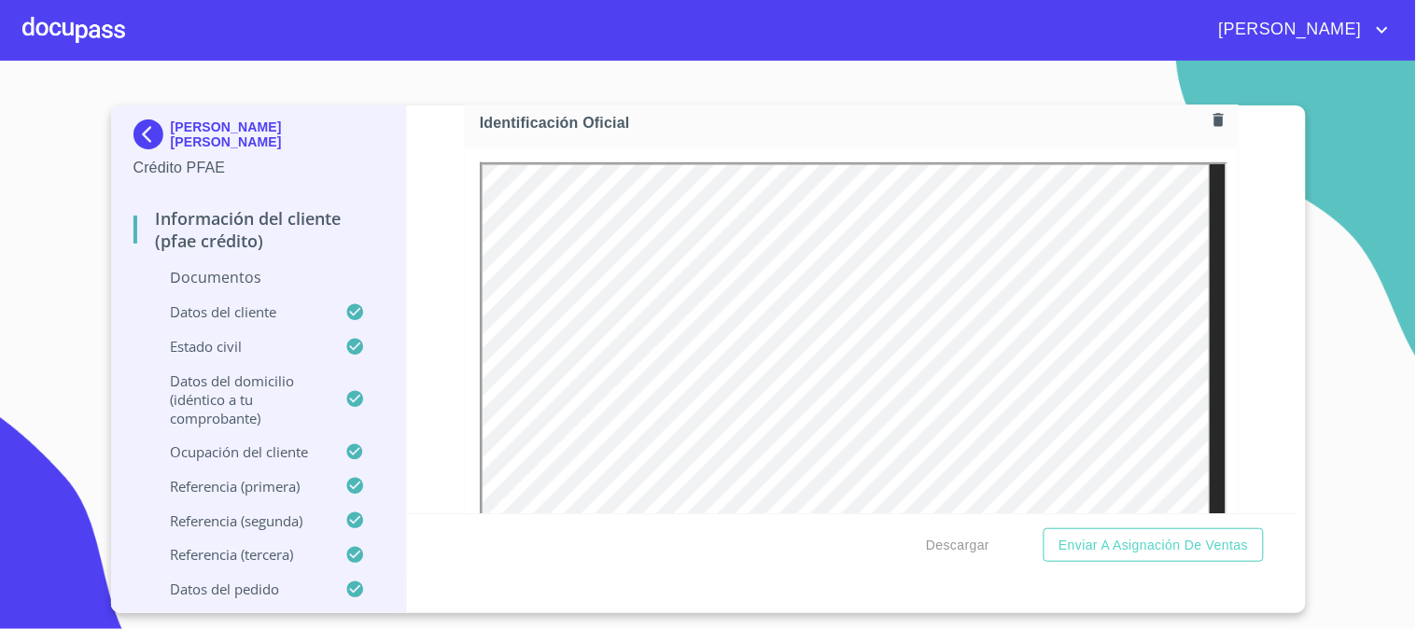
scroll to position [262, 0]
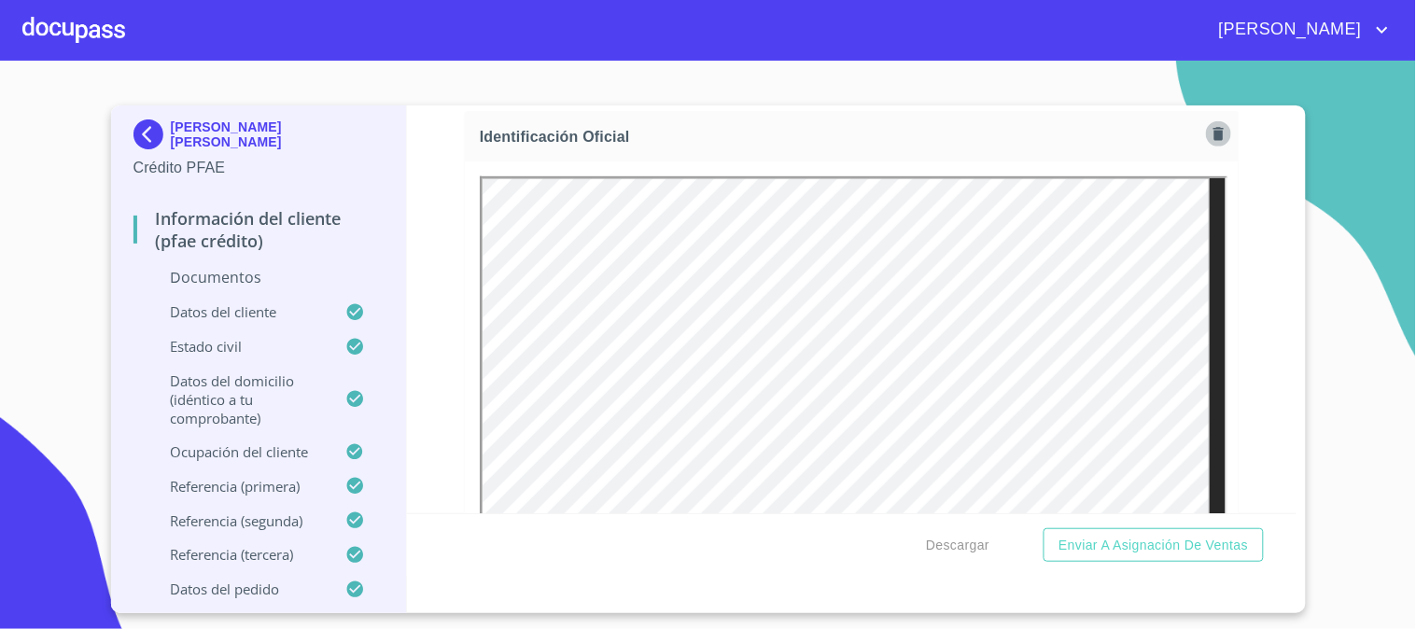
click at [1214, 134] on icon "button" at bounding box center [1219, 133] width 10 height 13
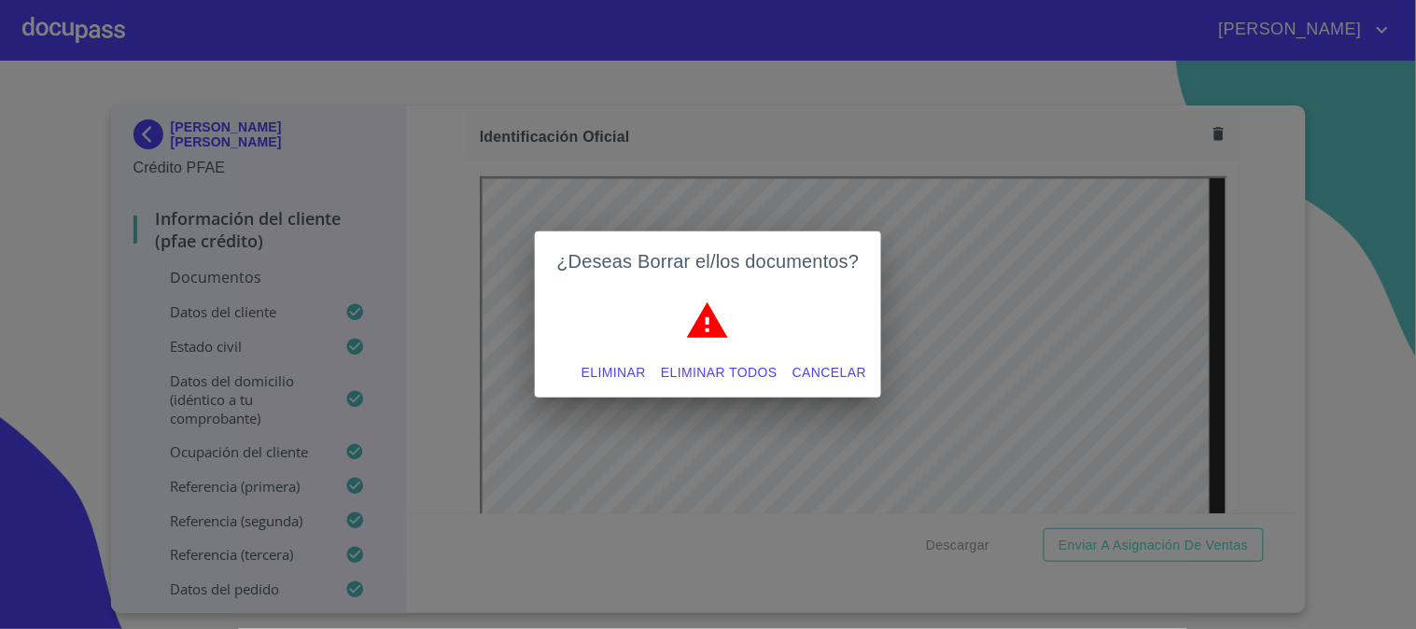
click at [607, 371] on span "Eliminar" at bounding box center [614, 372] width 64 height 23
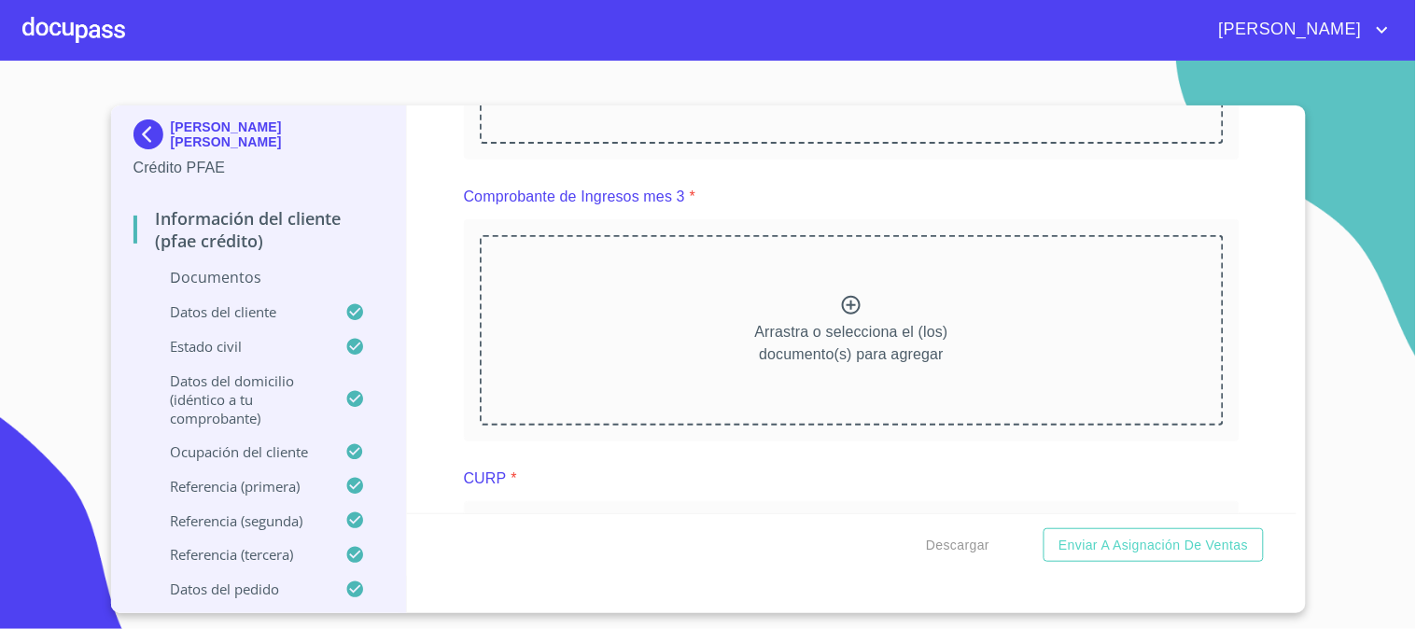
scroll to position [1659, 0]
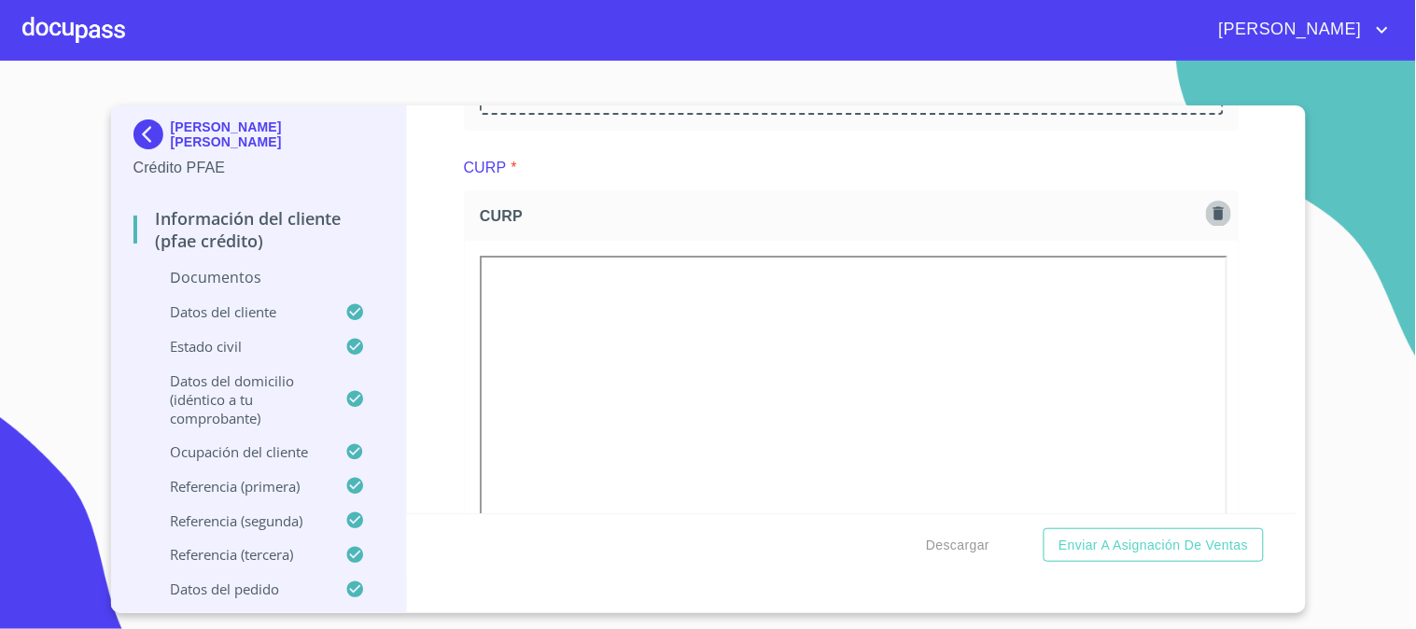
click at [1214, 217] on icon "button" at bounding box center [1219, 212] width 10 height 13
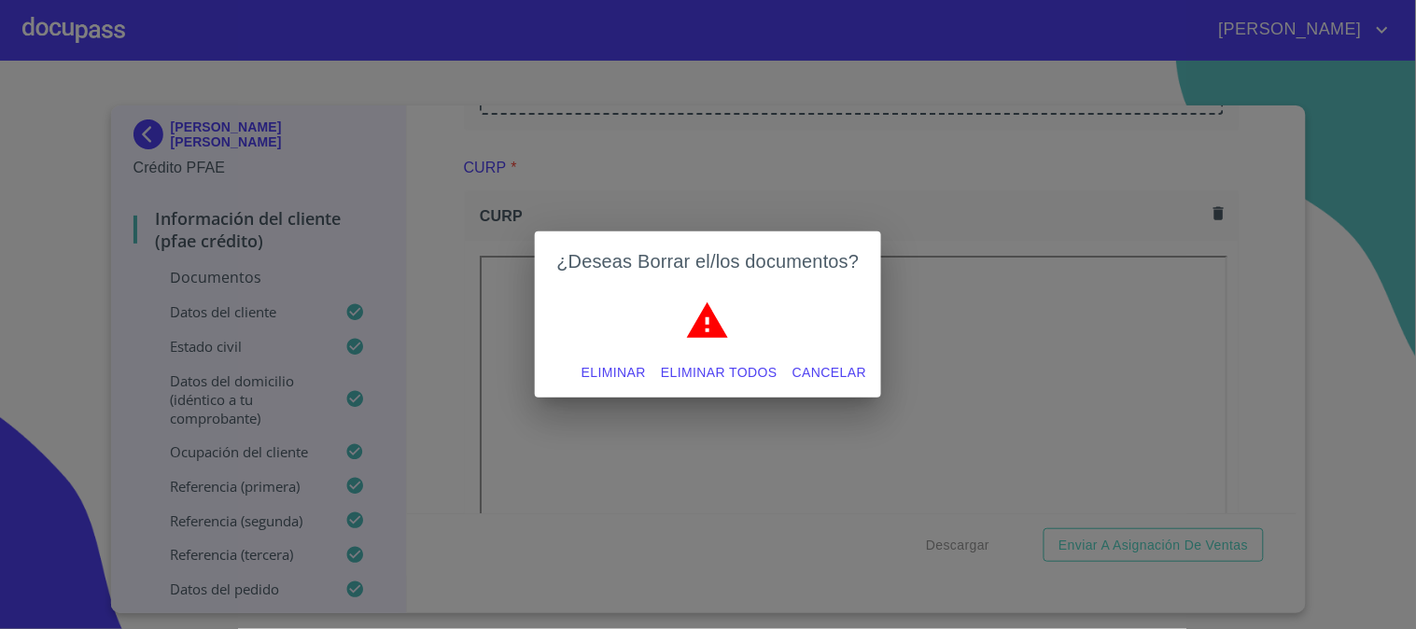
click at [639, 365] on span "Eliminar" at bounding box center [614, 372] width 64 height 23
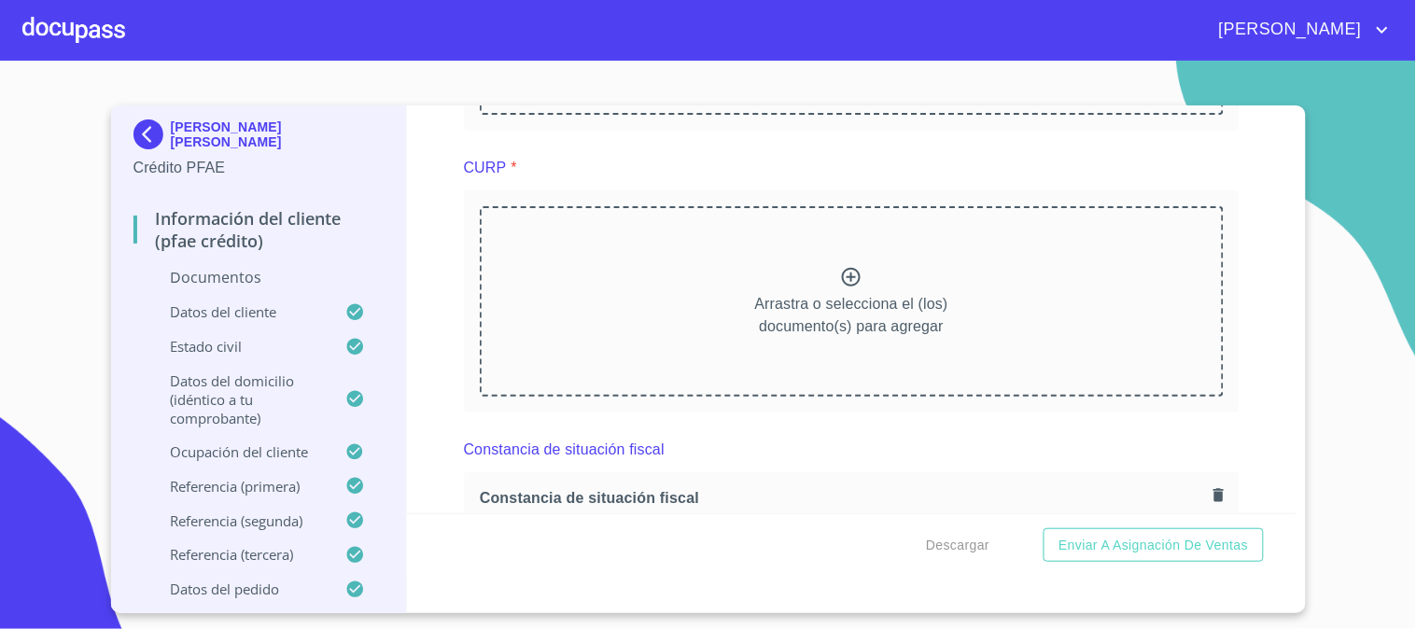
scroll to position [1971, 0]
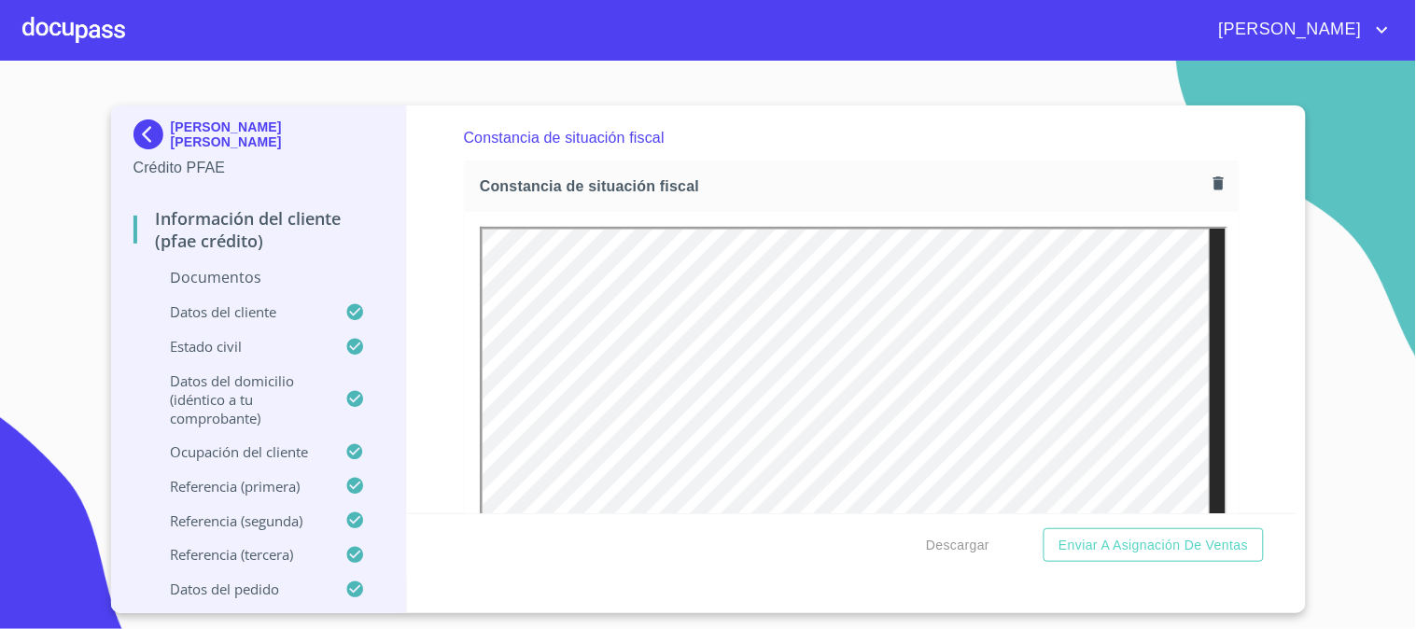
click at [1214, 179] on icon "button" at bounding box center [1219, 183] width 10 height 13
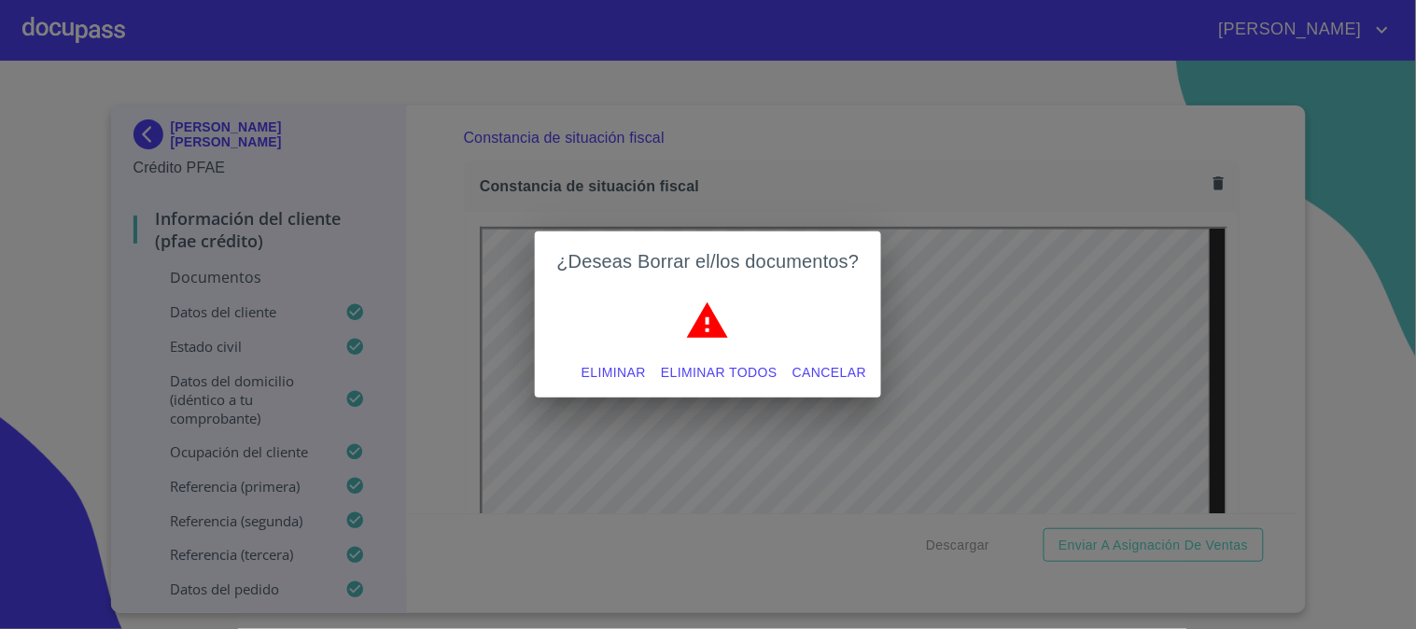
click at [602, 361] on span "Eliminar" at bounding box center [614, 372] width 64 height 23
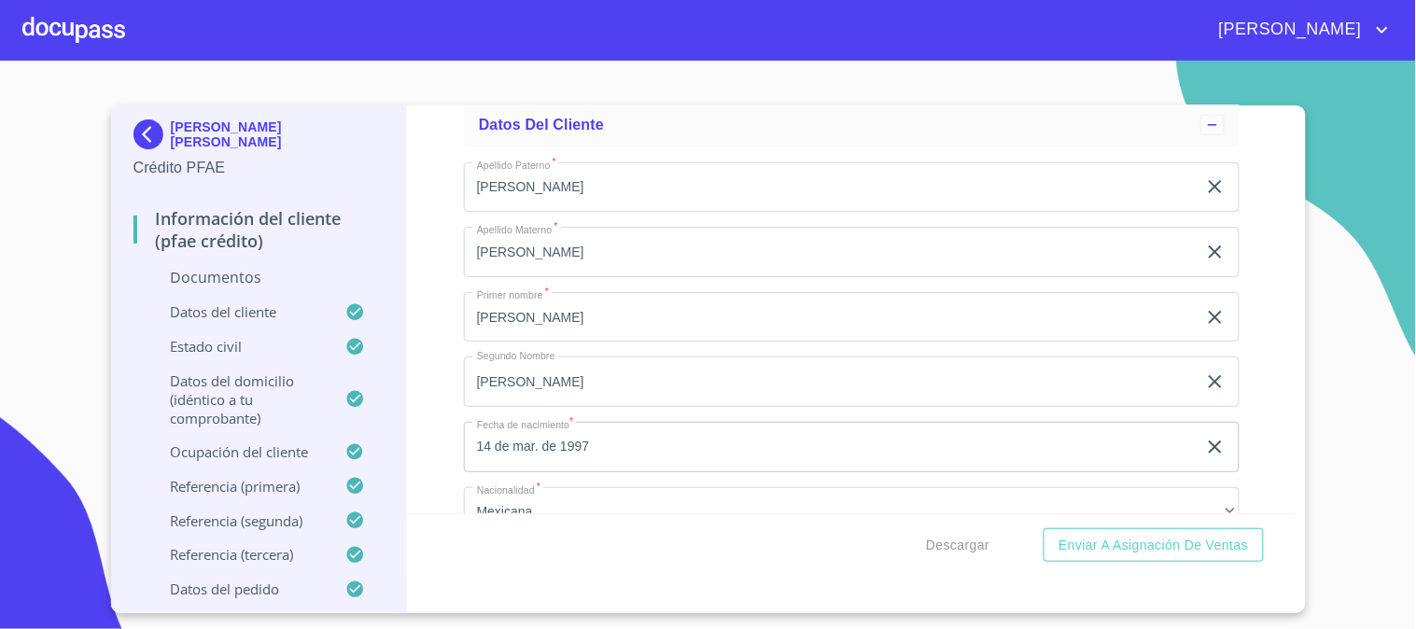
scroll to position [1867, 0]
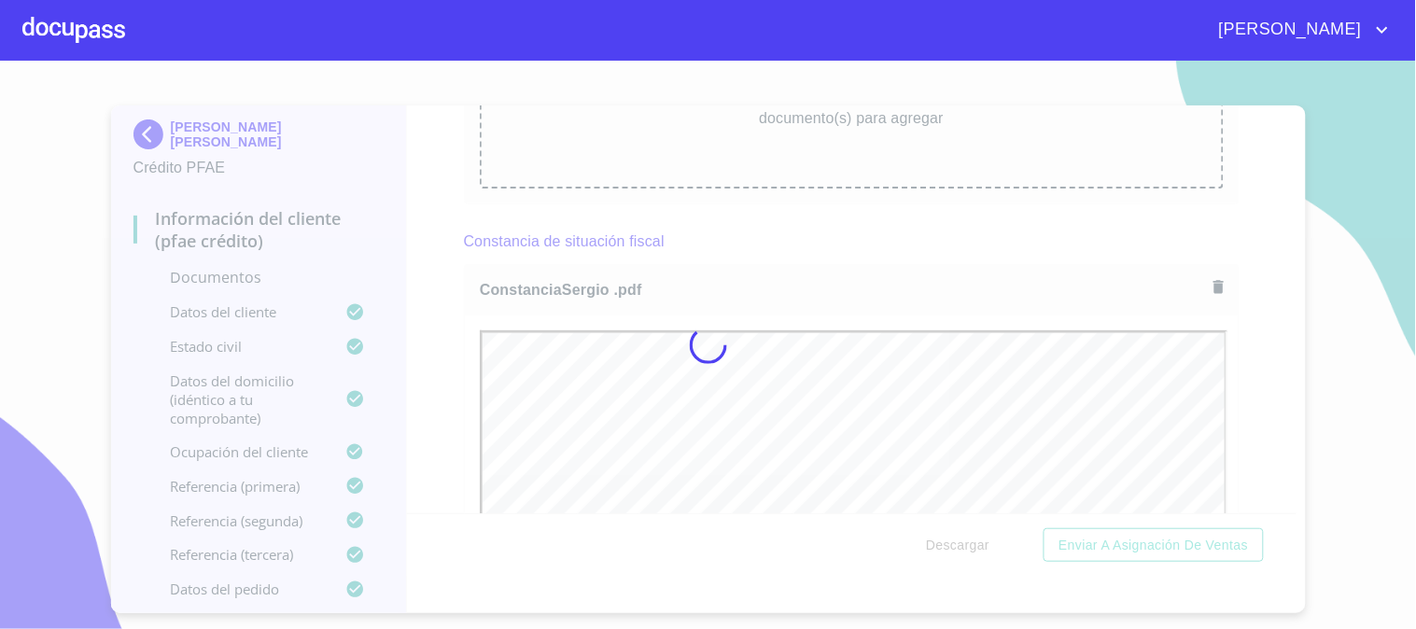
click at [1266, 302] on div at bounding box center [708, 345] width 1416 height 569
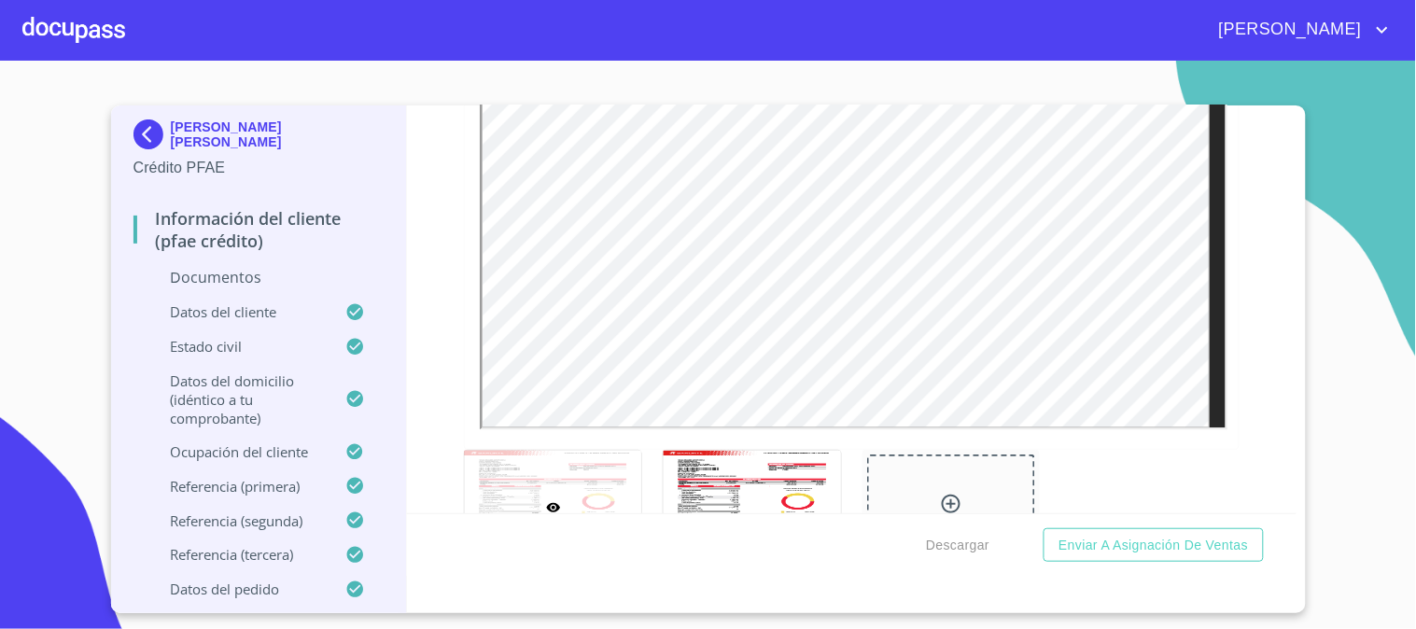
scroll to position [1245, 0]
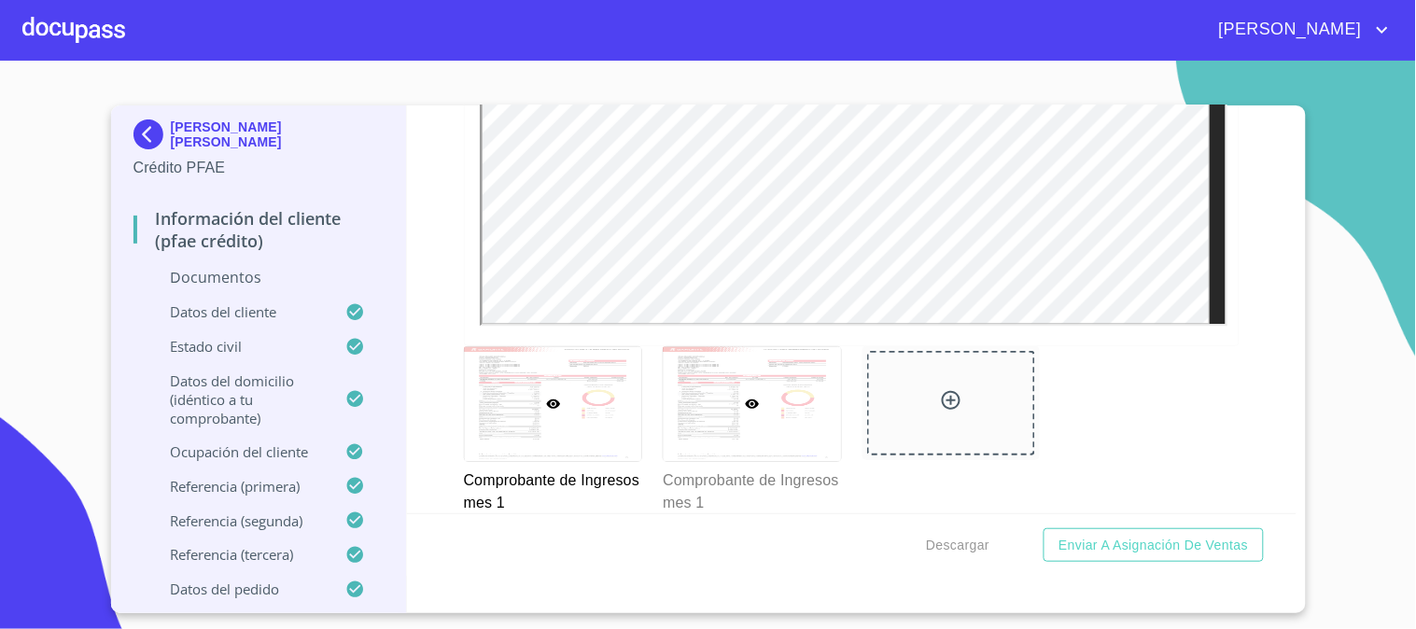
click at [772, 408] on div at bounding box center [752, 403] width 177 height 113
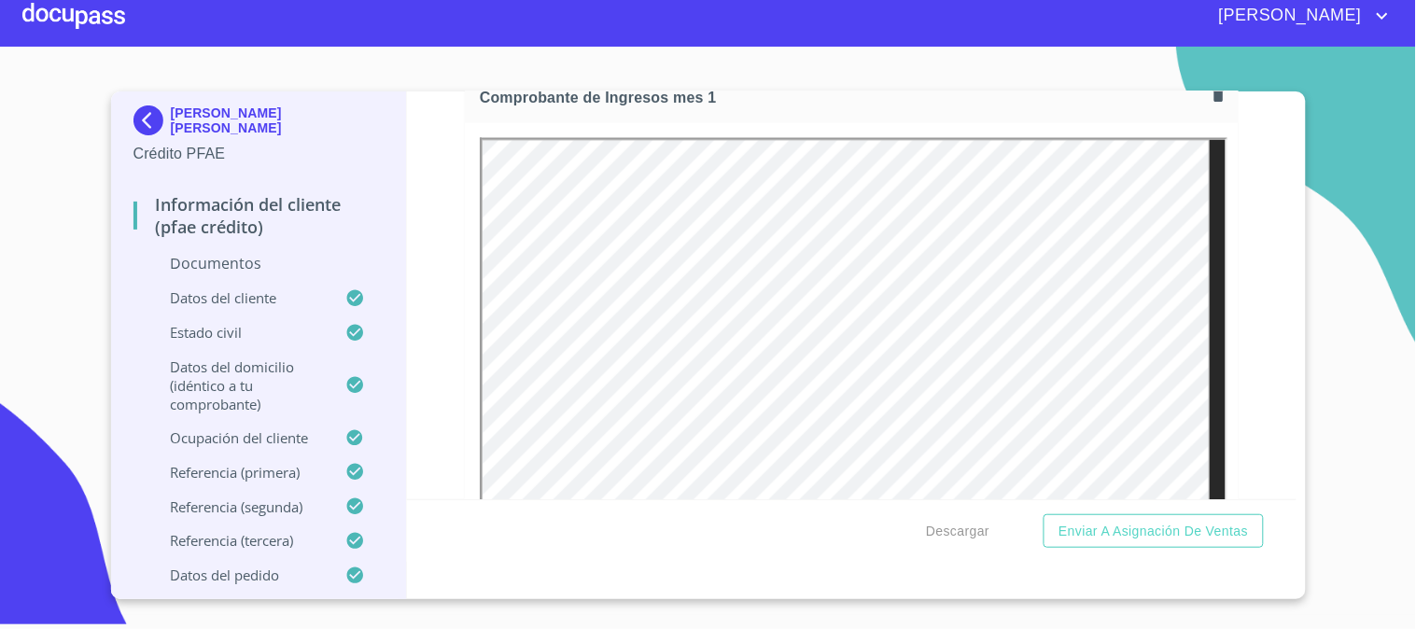
scroll to position [852, 0]
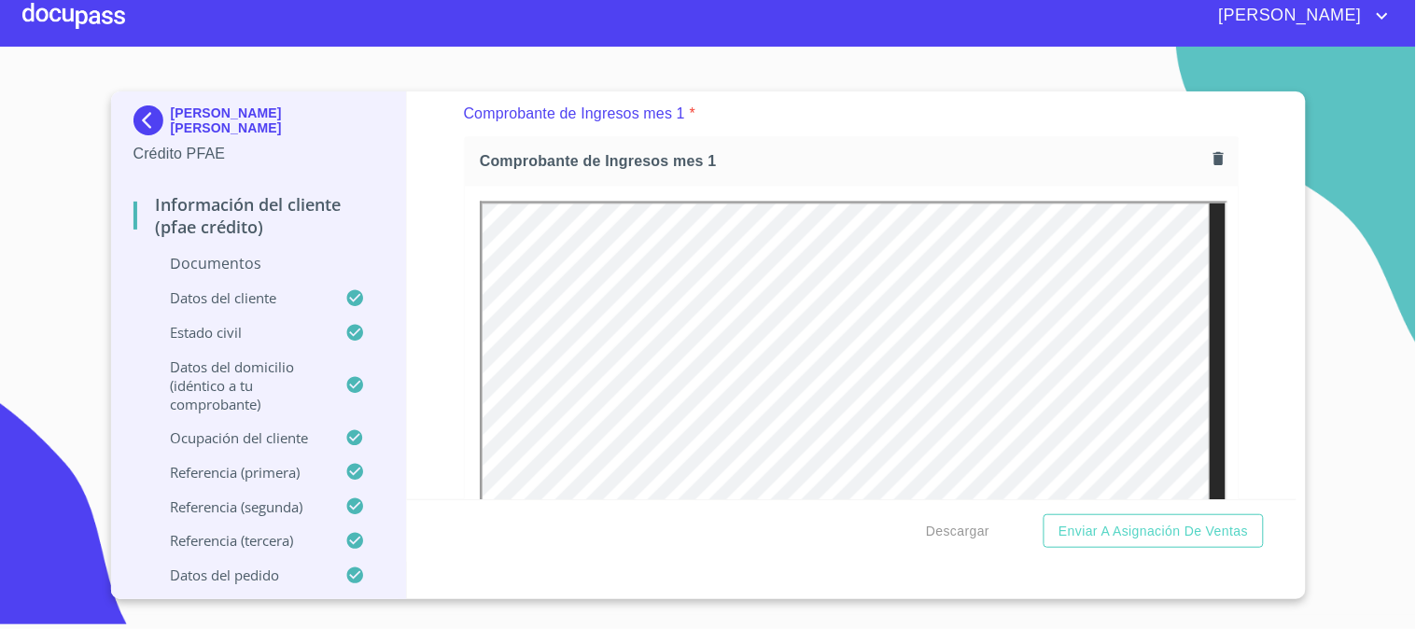
click at [1210, 162] on icon "button" at bounding box center [1219, 159] width 18 height 18
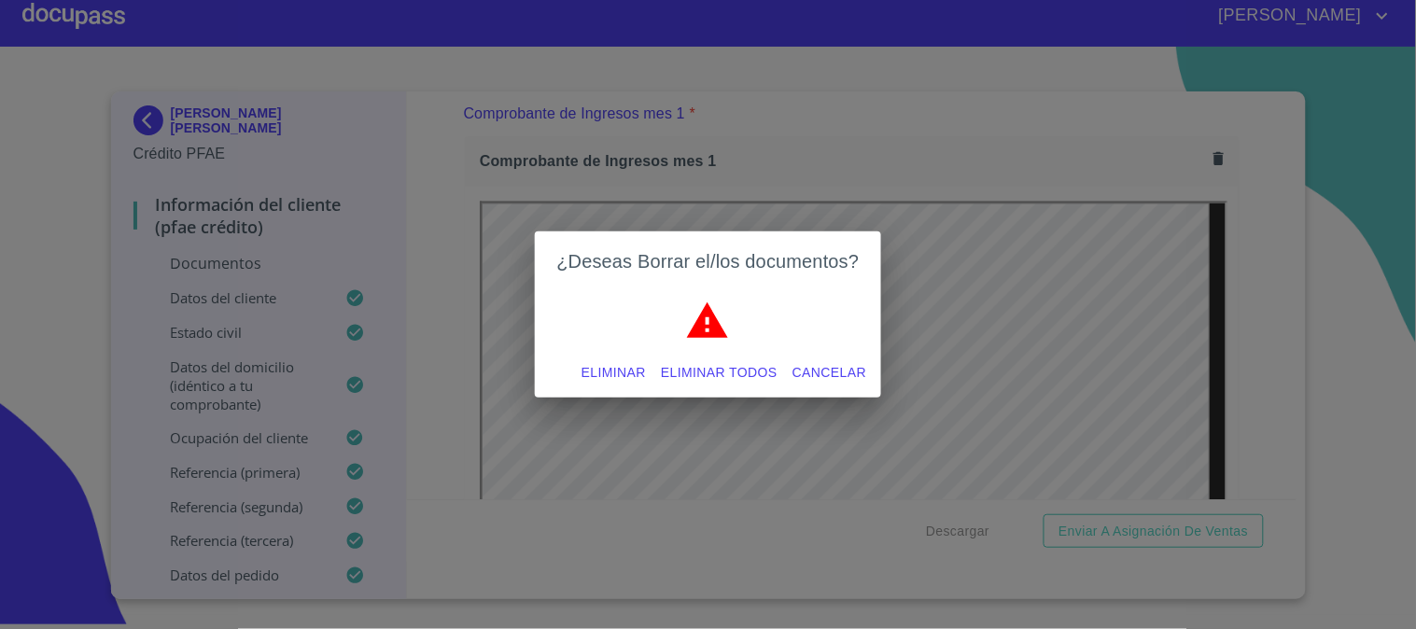
click at [629, 371] on span "Eliminar" at bounding box center [614, 372] width 64 height 23
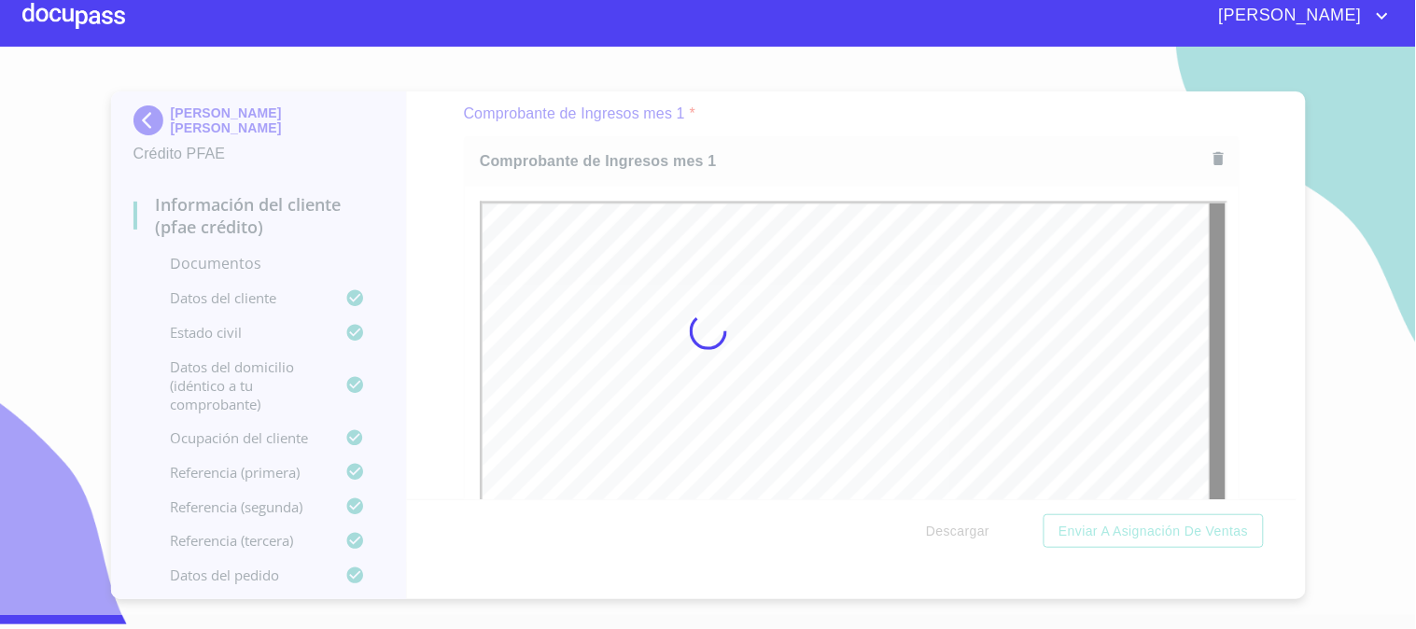
click at [1232, 352] on div at bounding box center [708, 331] width 1416 height 569
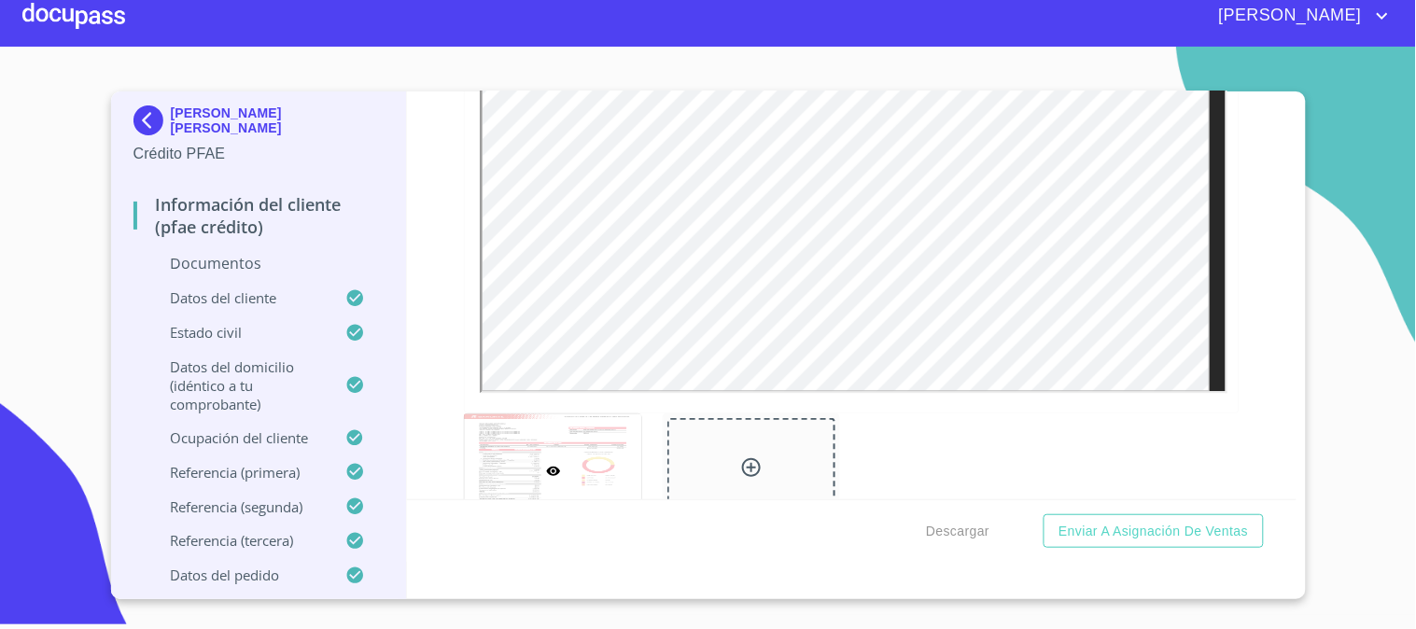
scroll to position [1371, 0]
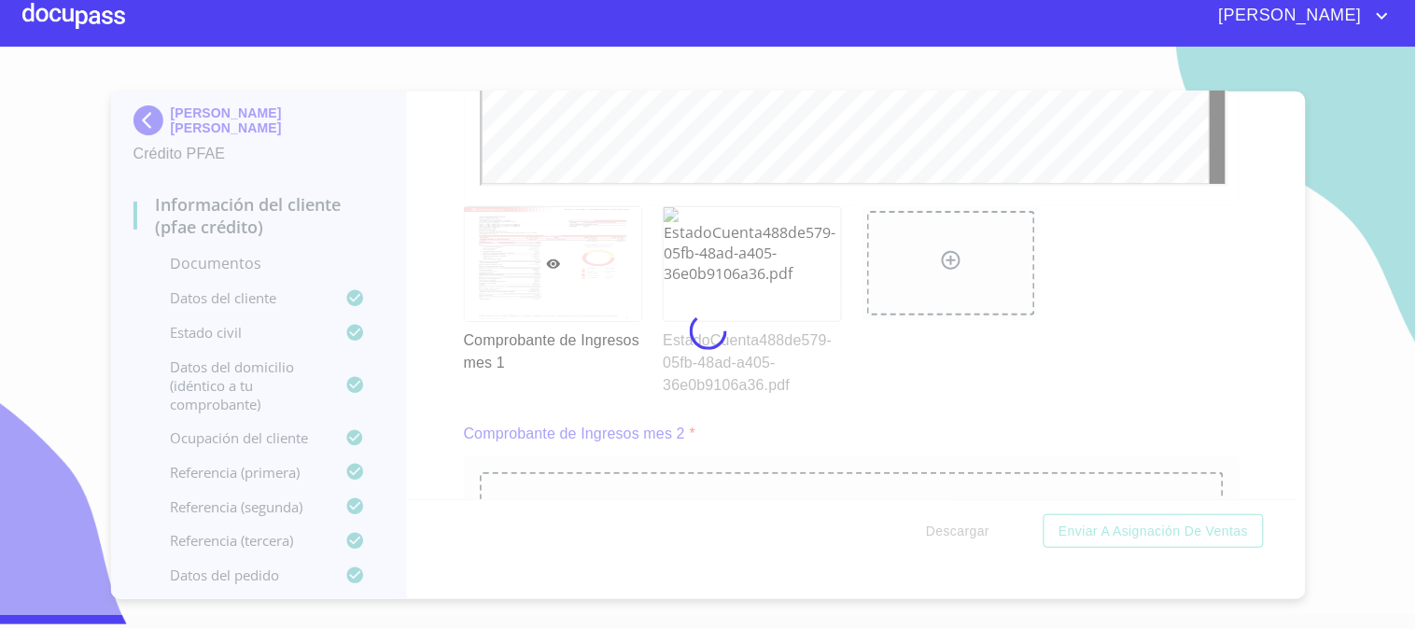
click at [884, 381] on div at bounding box center [708, 331] width 1416 height 569
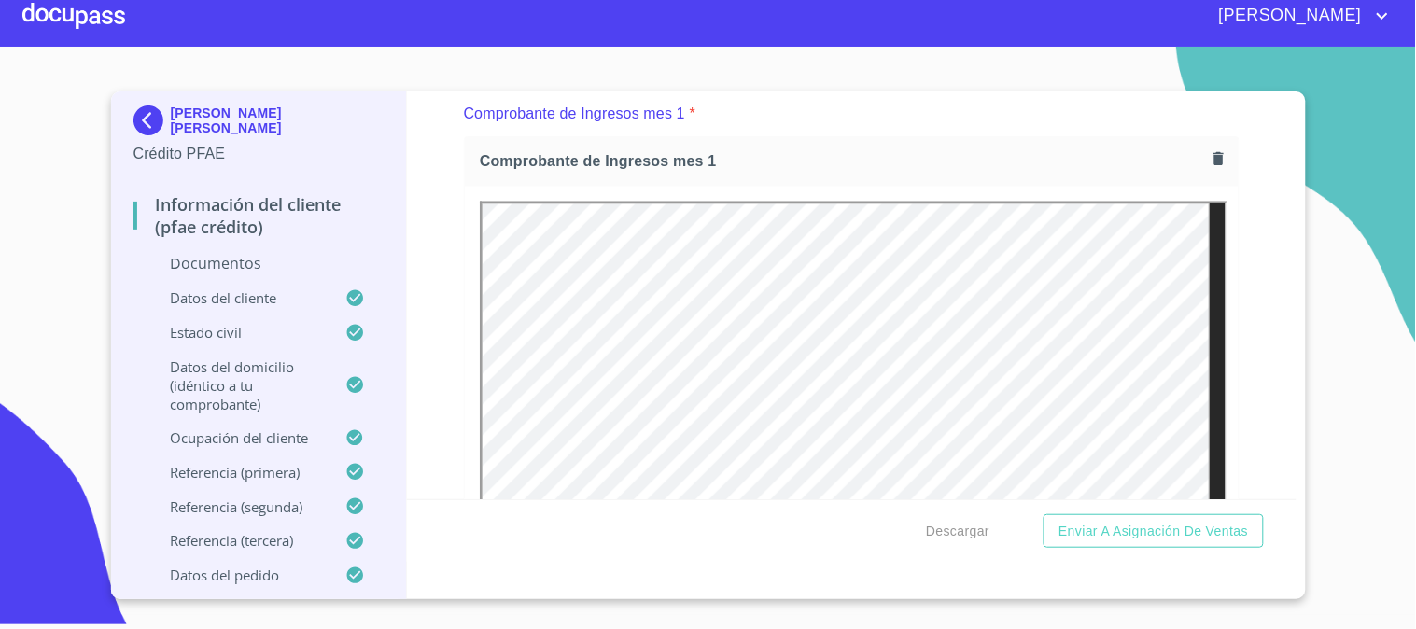
scroll to position [0, 0]
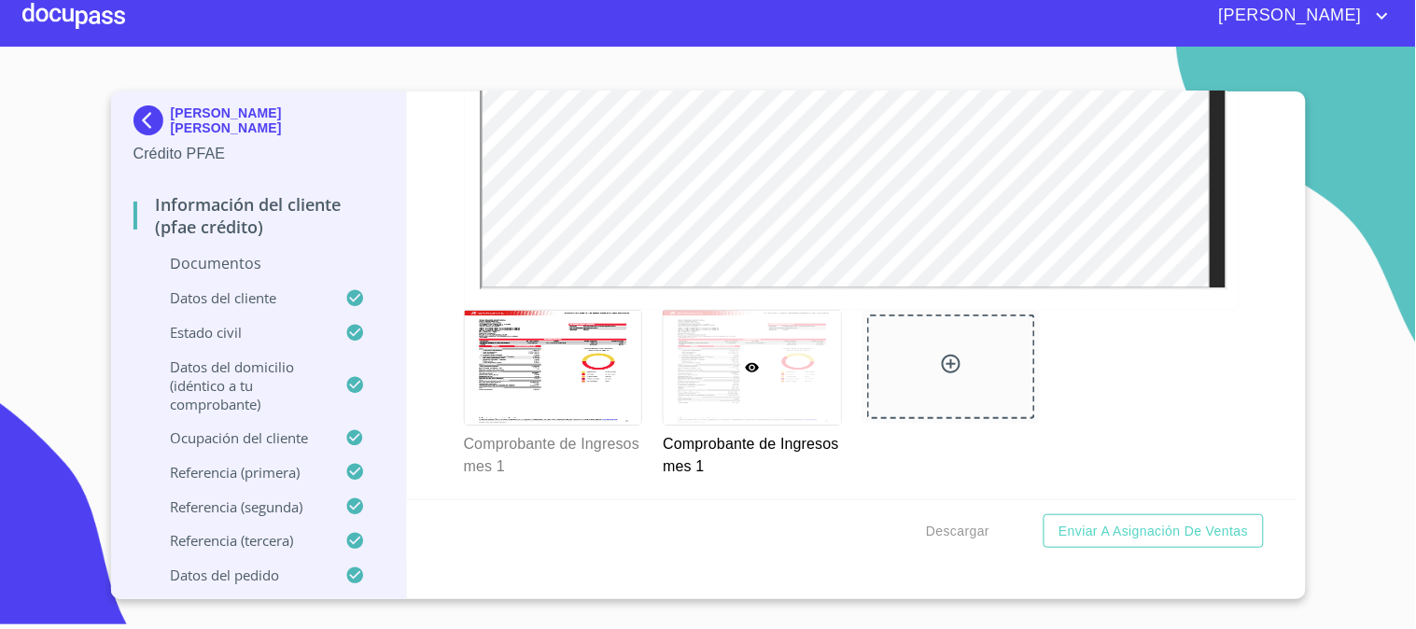
click at [780, 355] on div at bounding box center [752, 367] width 177 height 113
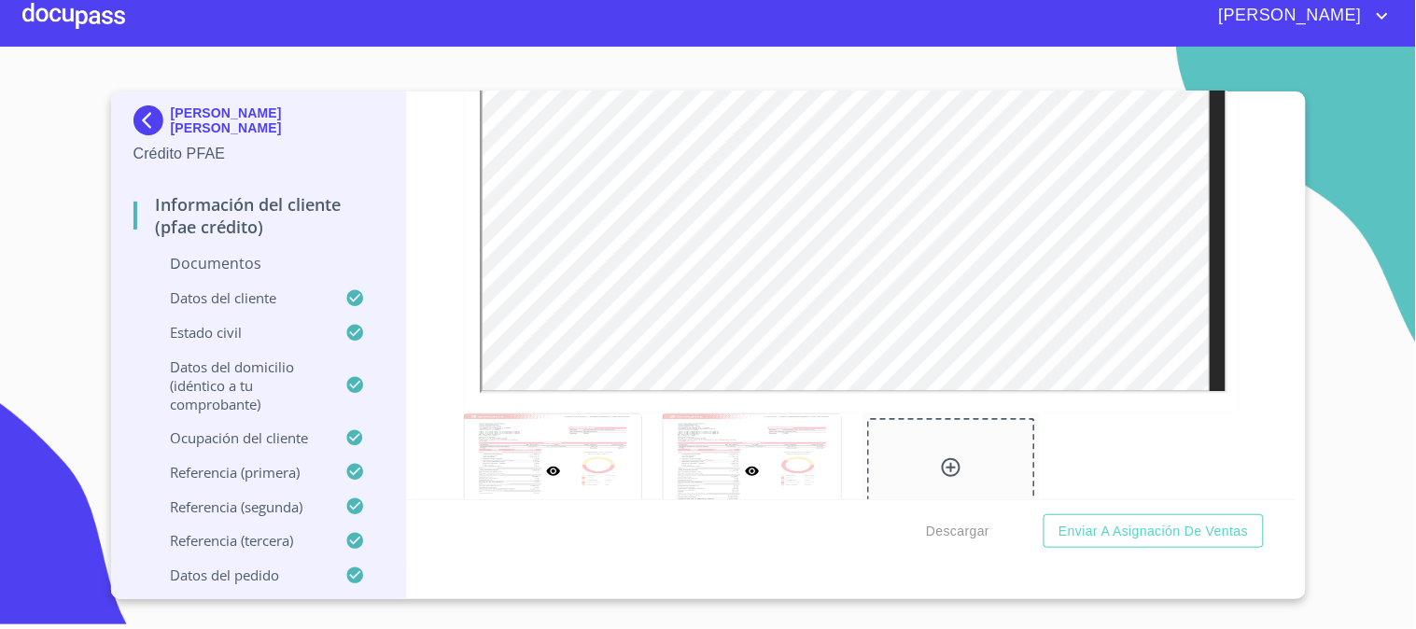
click at [585, 434] on div at bounding box center [553, 471] width 177 height 113
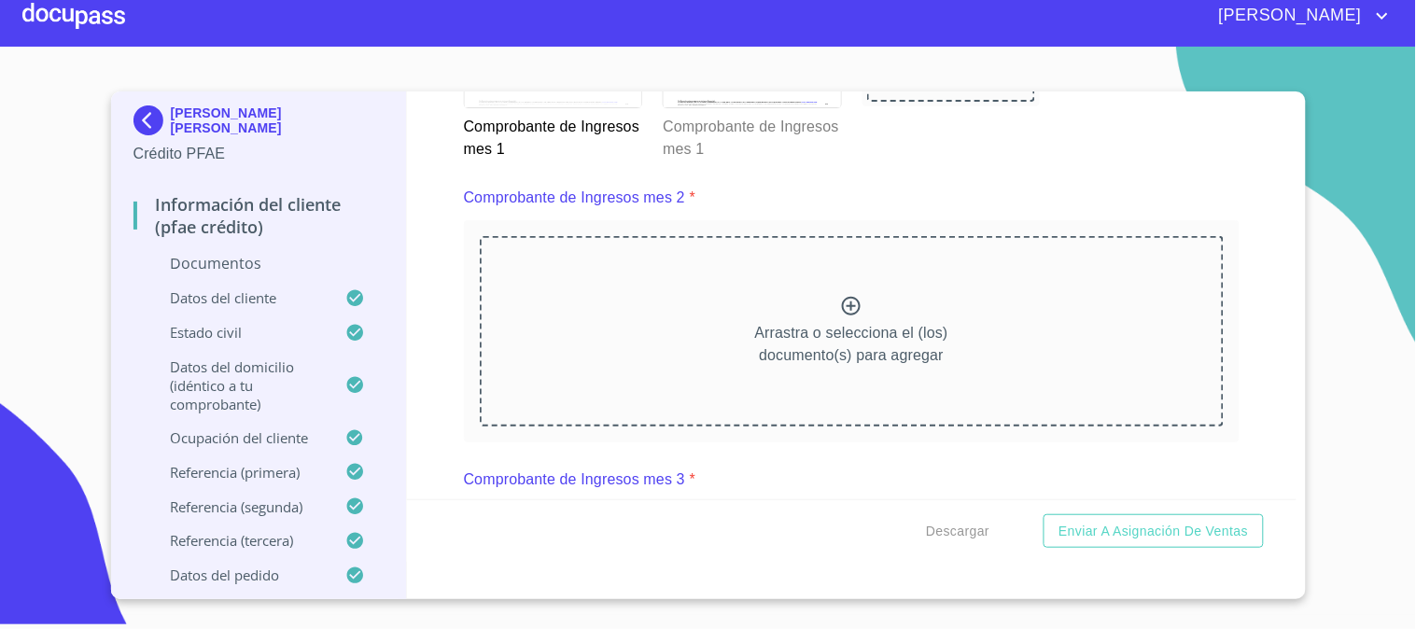
scroll to position [1579, 0]
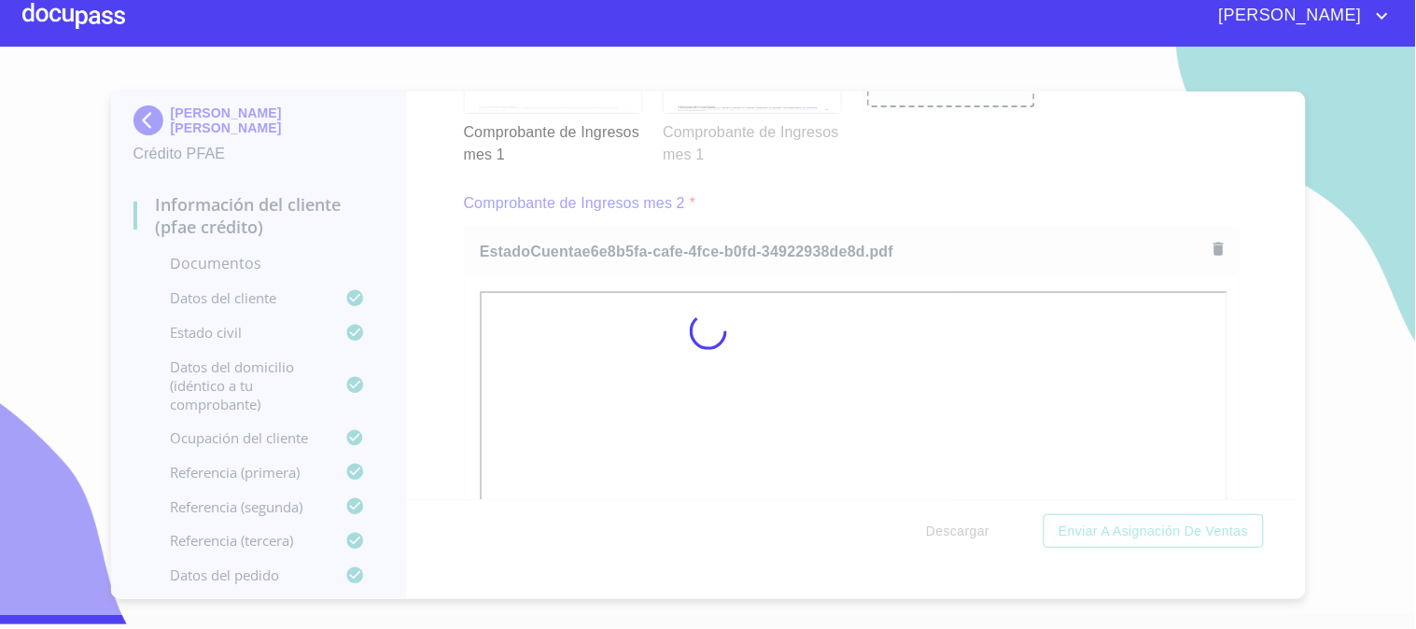
click at [440, 254] on div at bounding box center [708, 331] width 1416 height 569
click at [1284, 491] on div at bounding box center [708, 331] width 1416 height 569
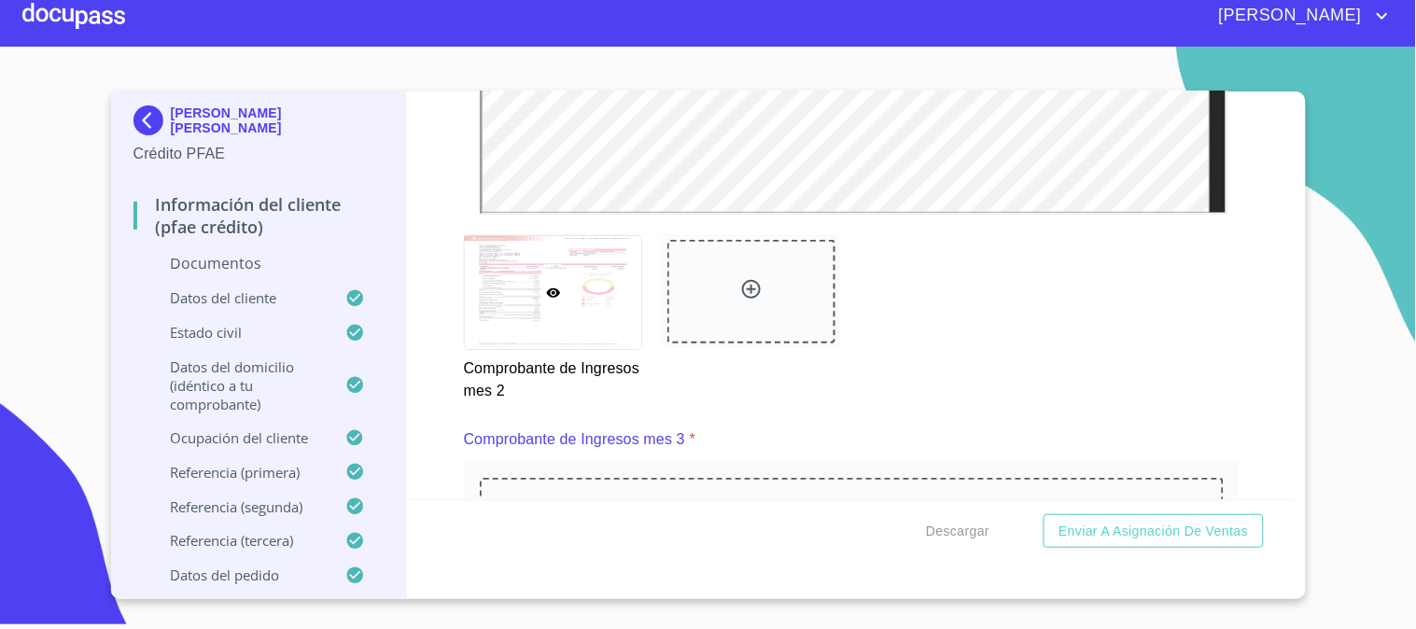
scroll to position [2160, 0]
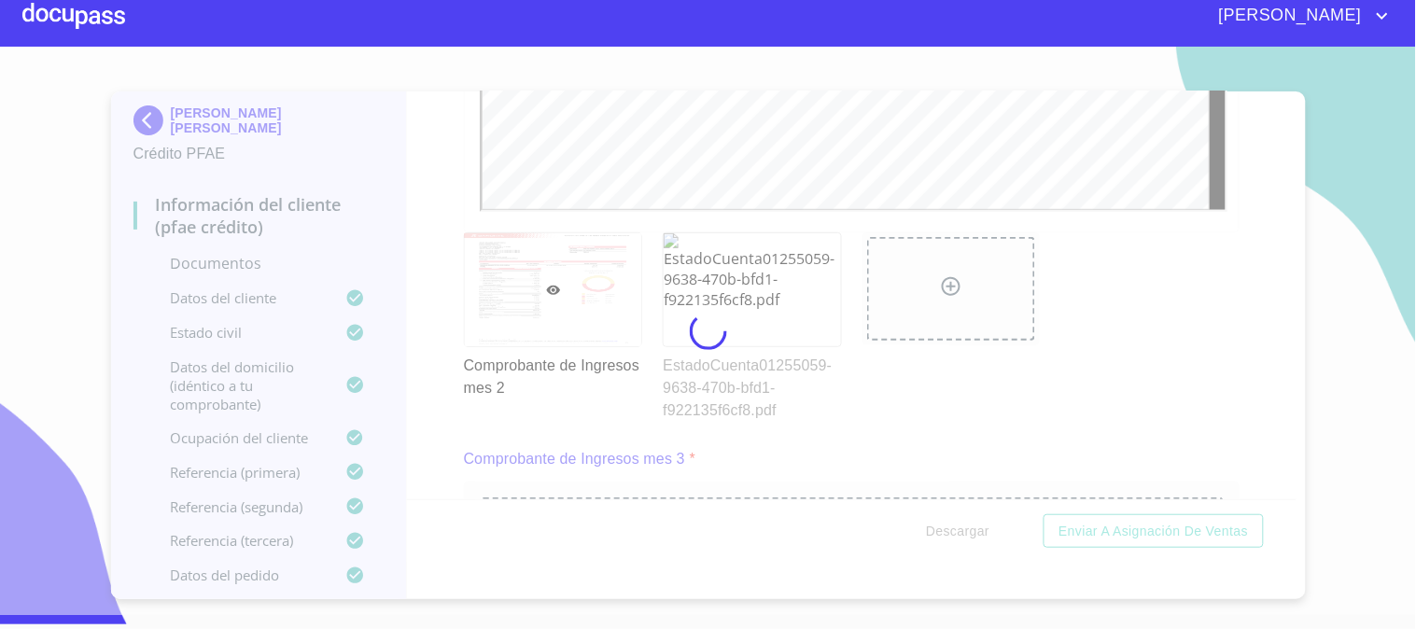
click at [414, 309] on div at bounding box center [708, 331] width 1416 height 569
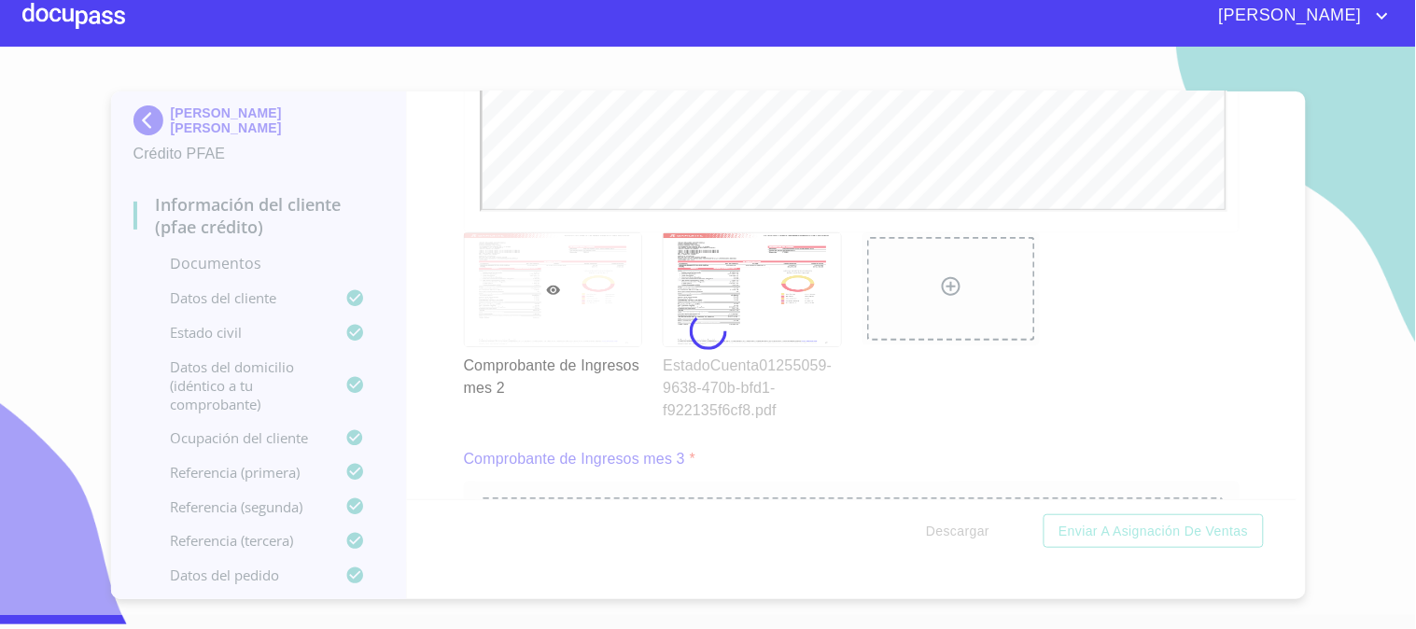
scroll to position [0, 0]
click at [1284, 487] on div at bounding box center [708, 331] width 1416 height 569
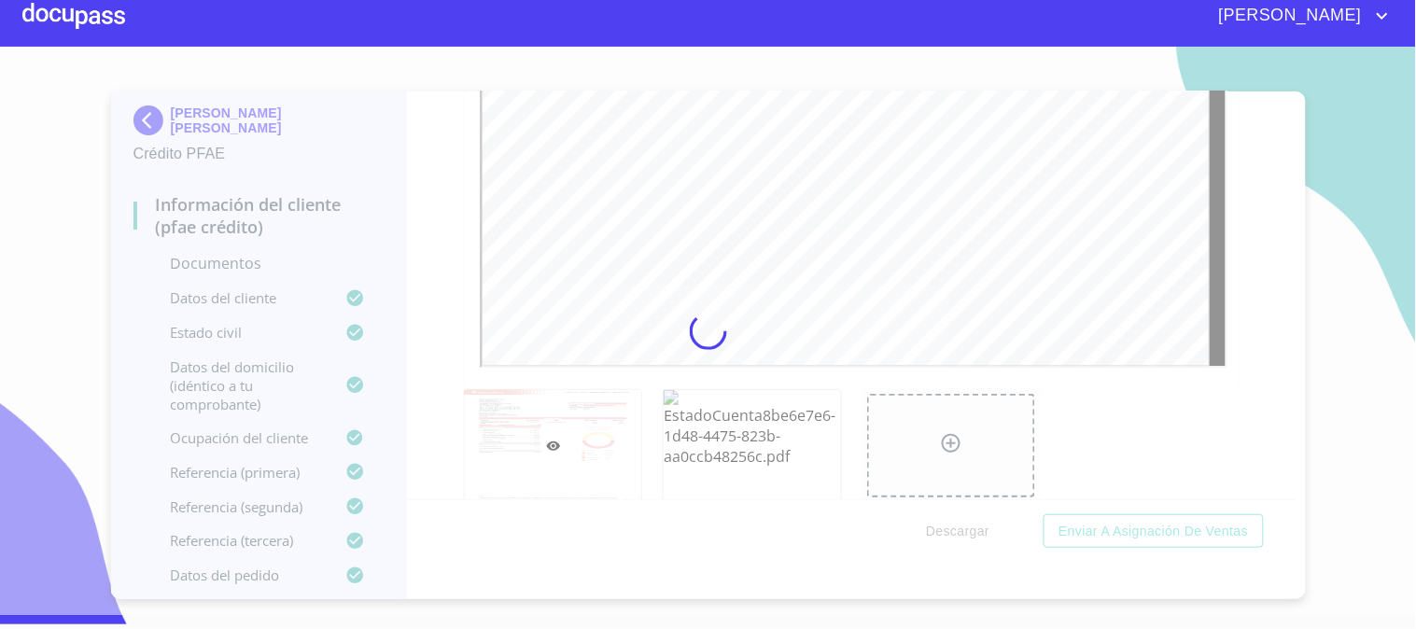
click at [441, 413] on div at bounding box center [708, 331] width 1416 height 569
click at [1288, 486] on div at bounding box center [708, 331] width 1416 height 569
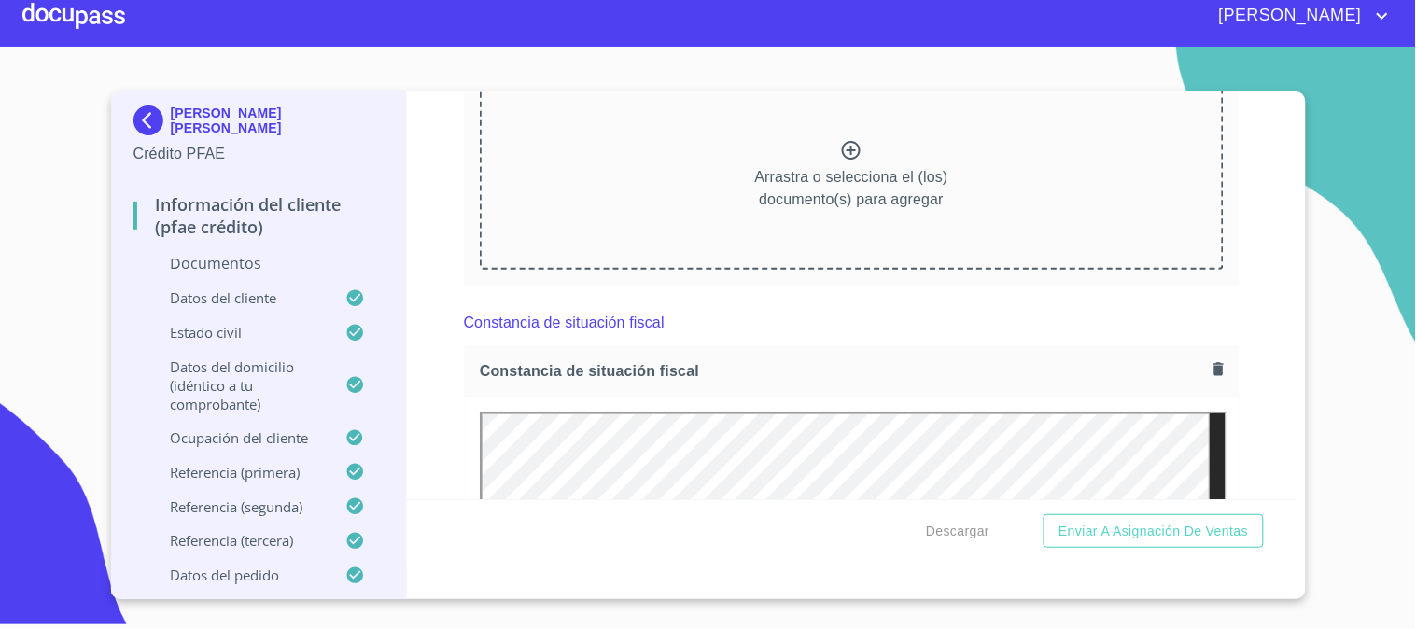
scroll to position [3275, 0]
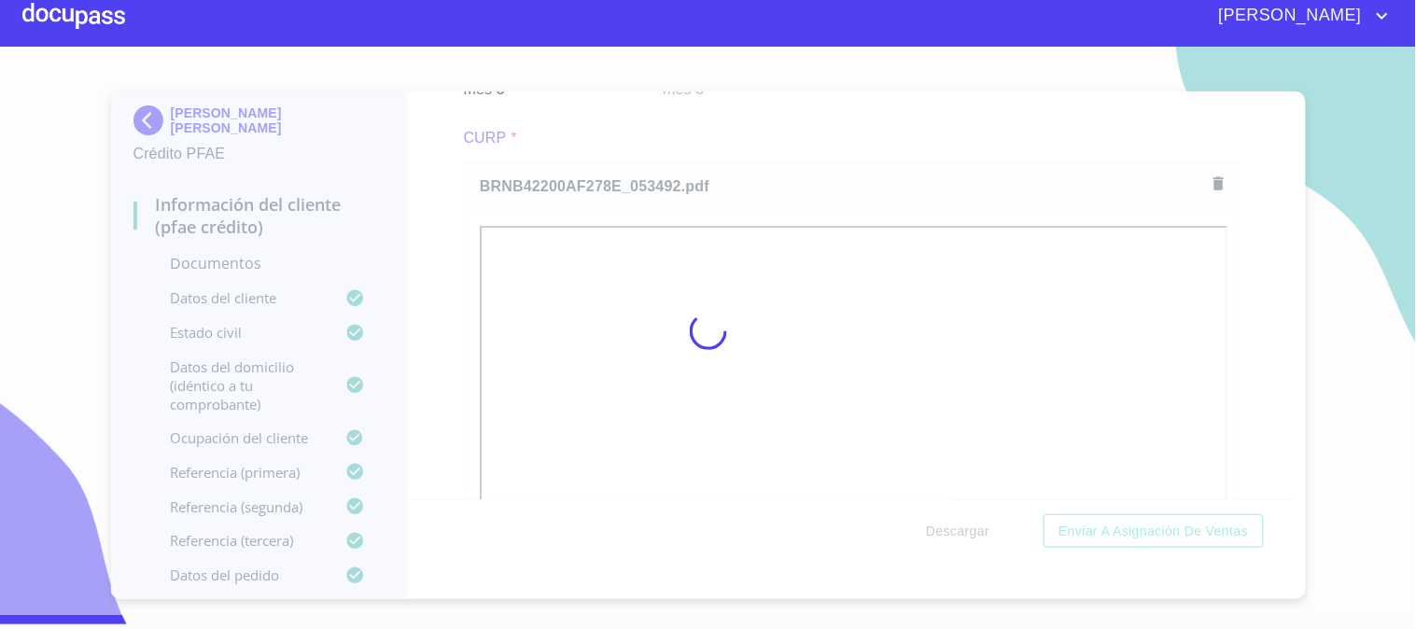
click at [442, 286] on div at bounding box center [708, 331] width 1416 height 569
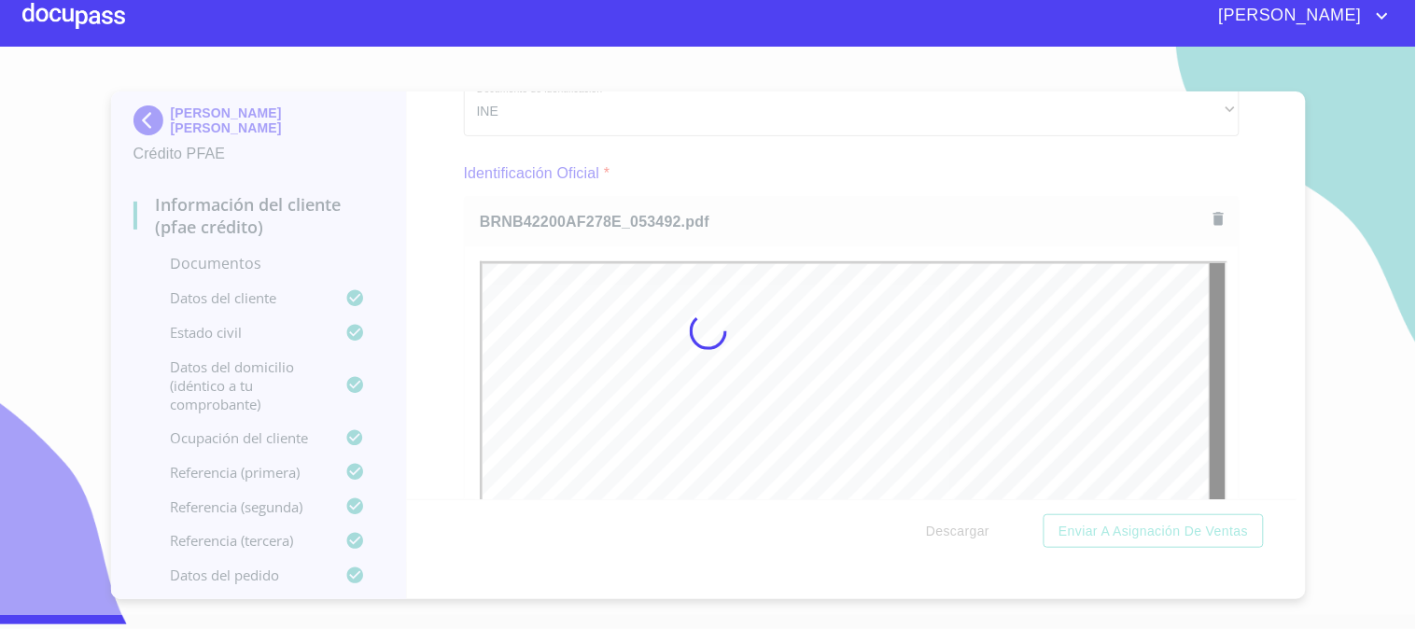
scroll to position [0, 0]
click at [425, 311] on div at bounding box center [708, 331] width 1416 height 569
click at [1289, 493] on div at bounding box center [708, 331] width 1416 height 569
click at [1289, 490] on div at bounding box center [708, 331] width 1416 height 569
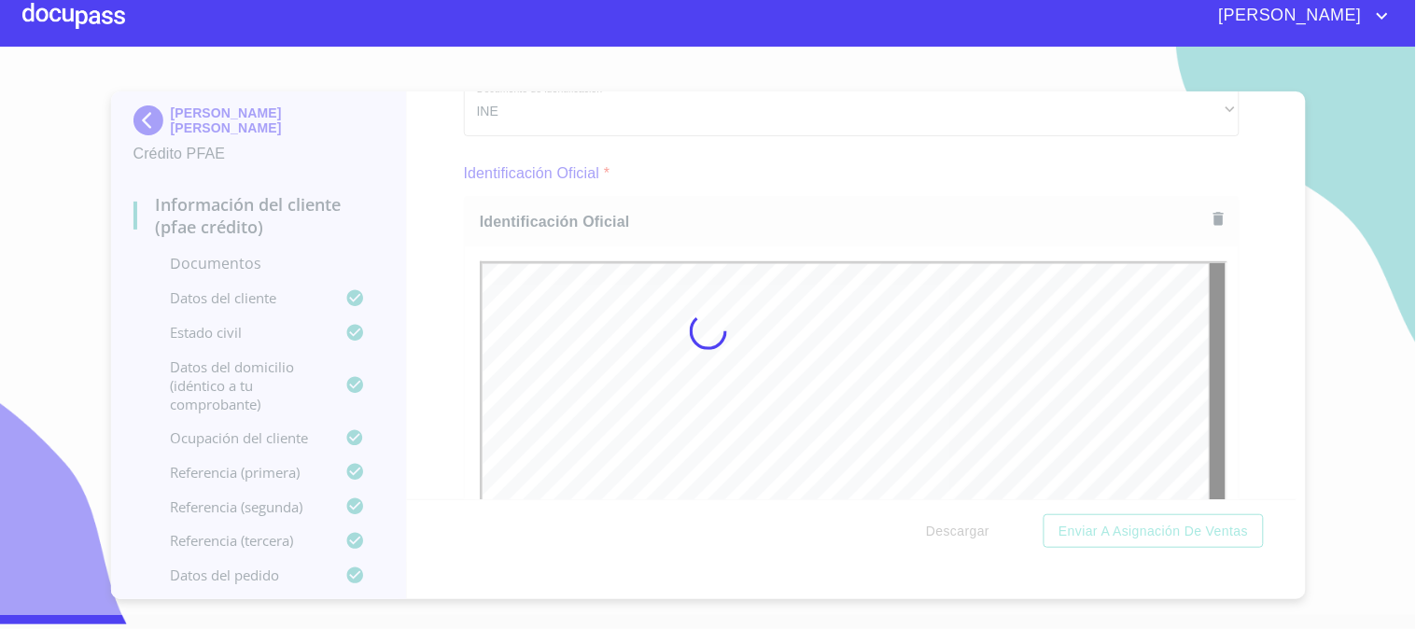
click at [1289, 490] on div at bounding box center [708, 331] width 1416 height 569
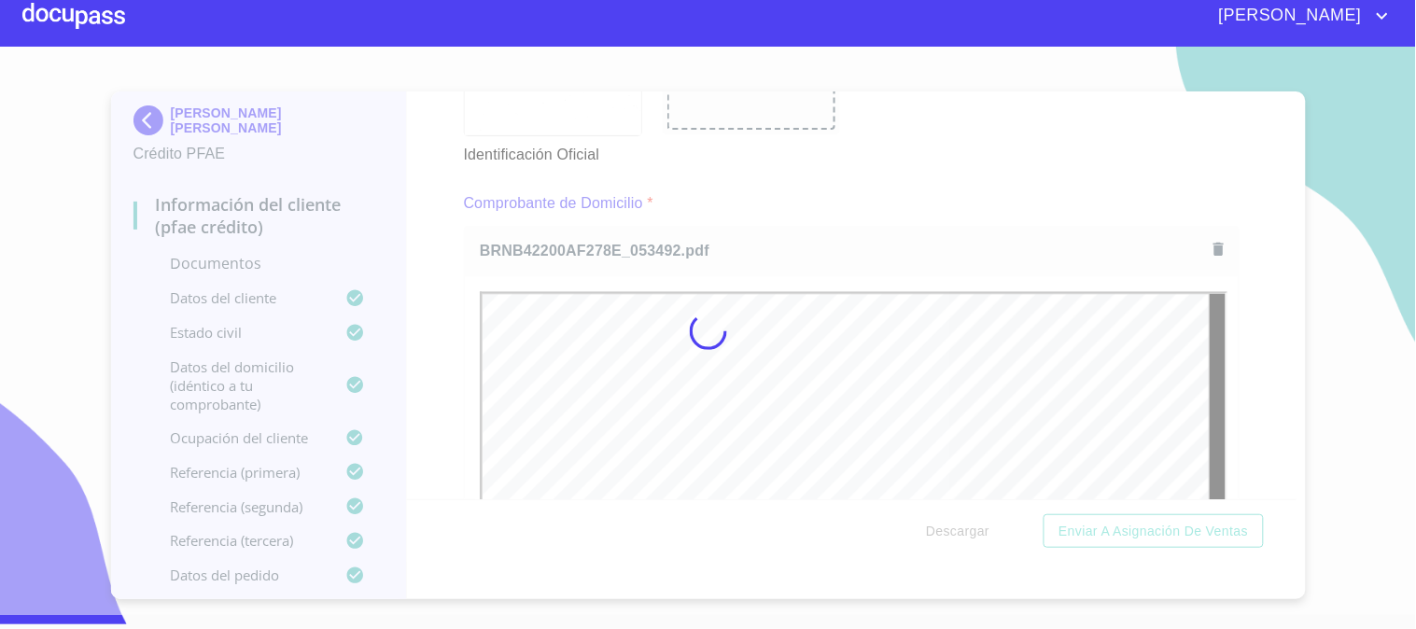
click at [455, 299] on div at bounding box center [708, 331] width 1416 height 569
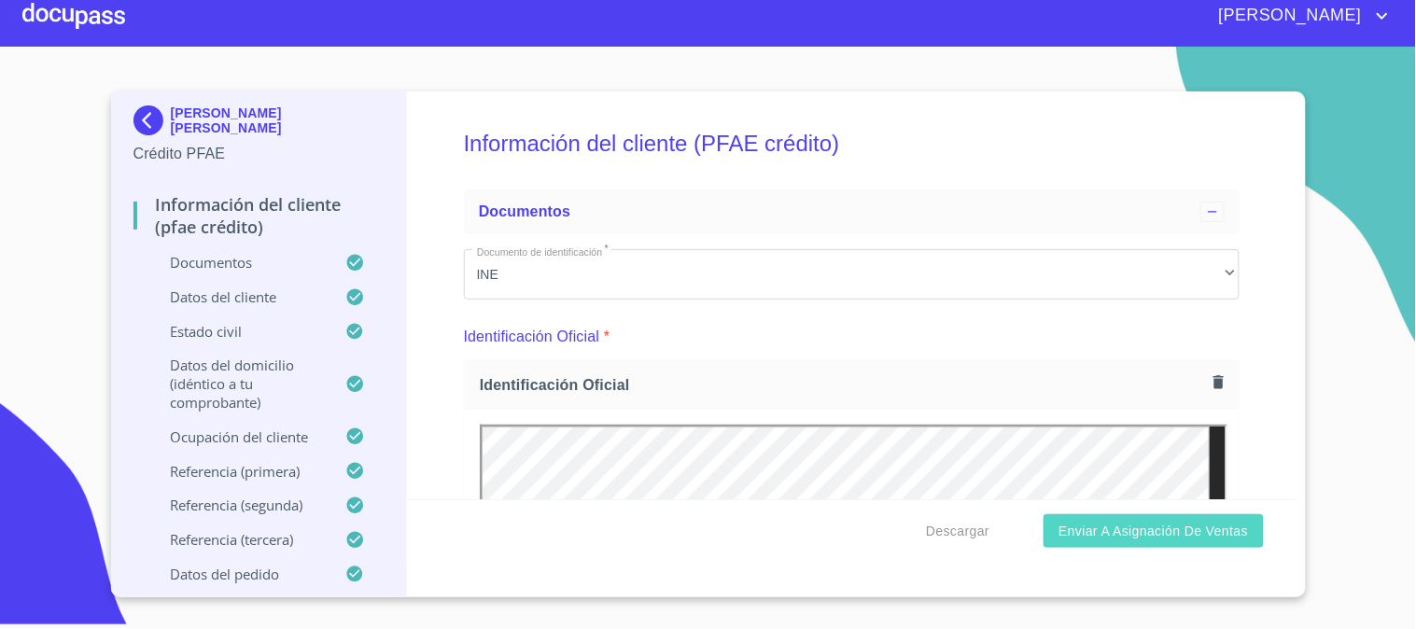
click at [1155, 525] on span "Enviar a Asignación de Ventas" at bounding box center [1154, 531] width 190 height 23
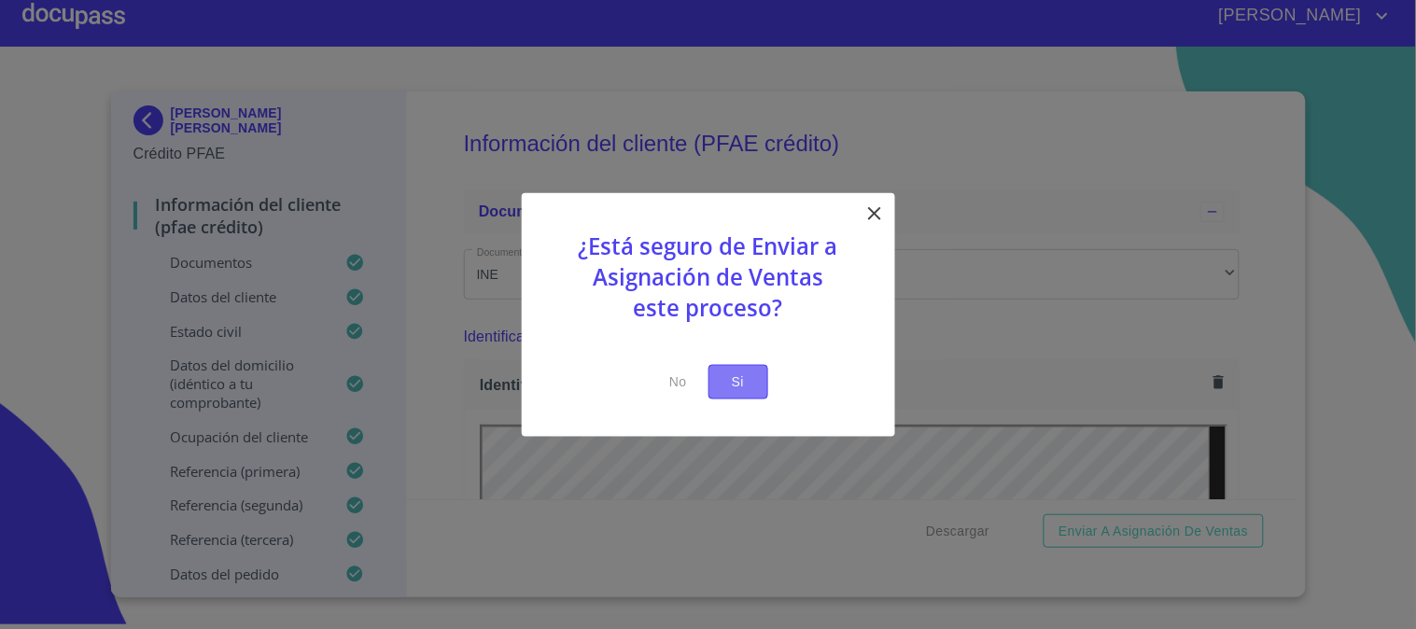
click at [747, 387] on span "Si" at bounding box center [739, 382] width 30 height 23
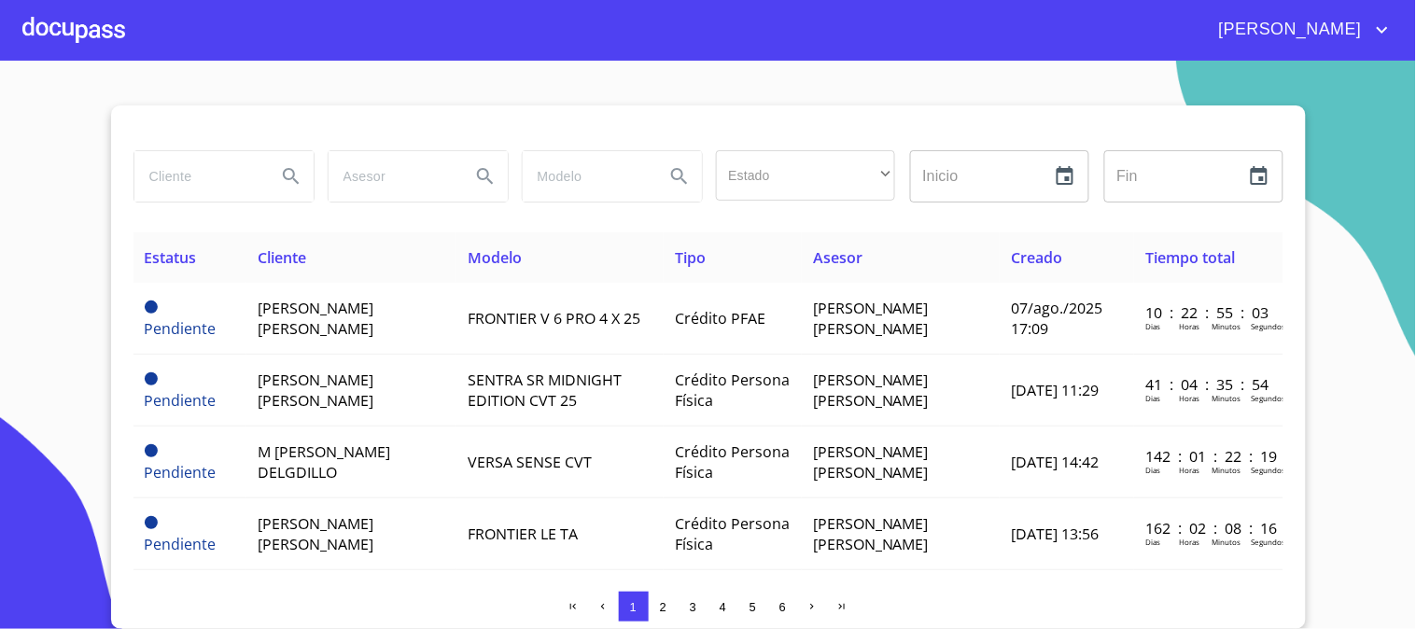
click at [82, 48] on div at bounding box center [73, 30] width 103 height 60
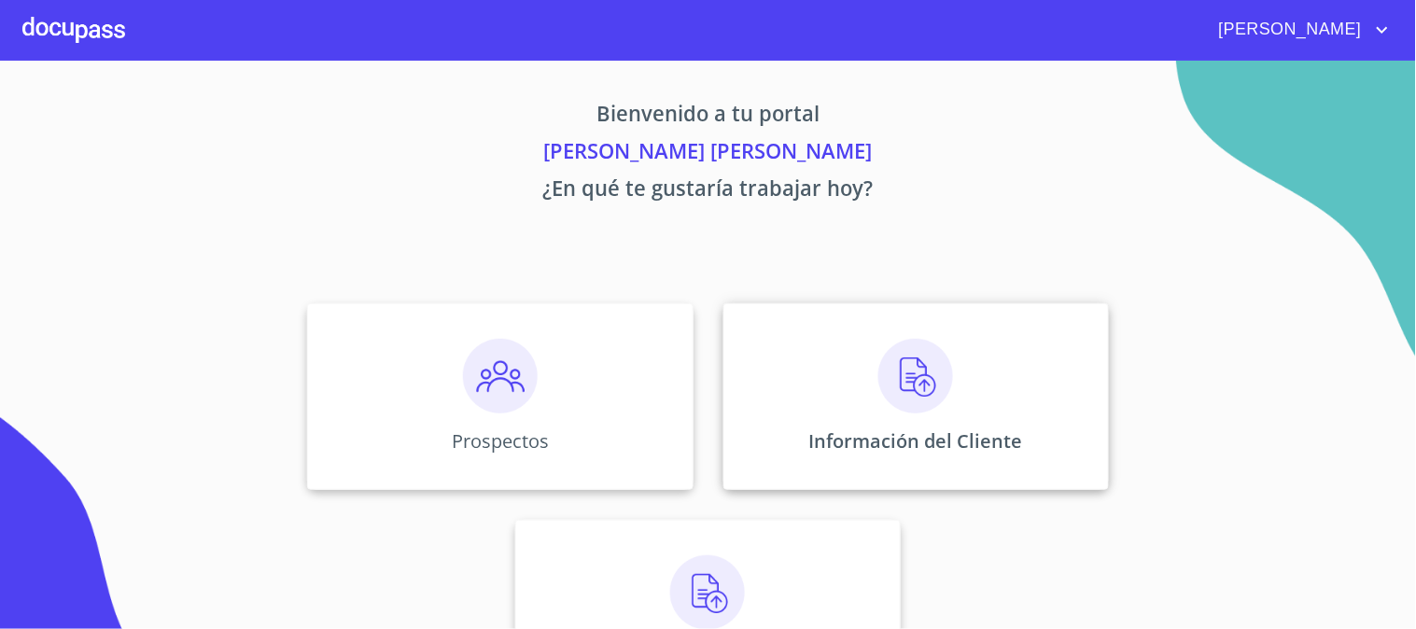
click at [898, 373] on img at bounding box center [916, 376] width 75 height 75
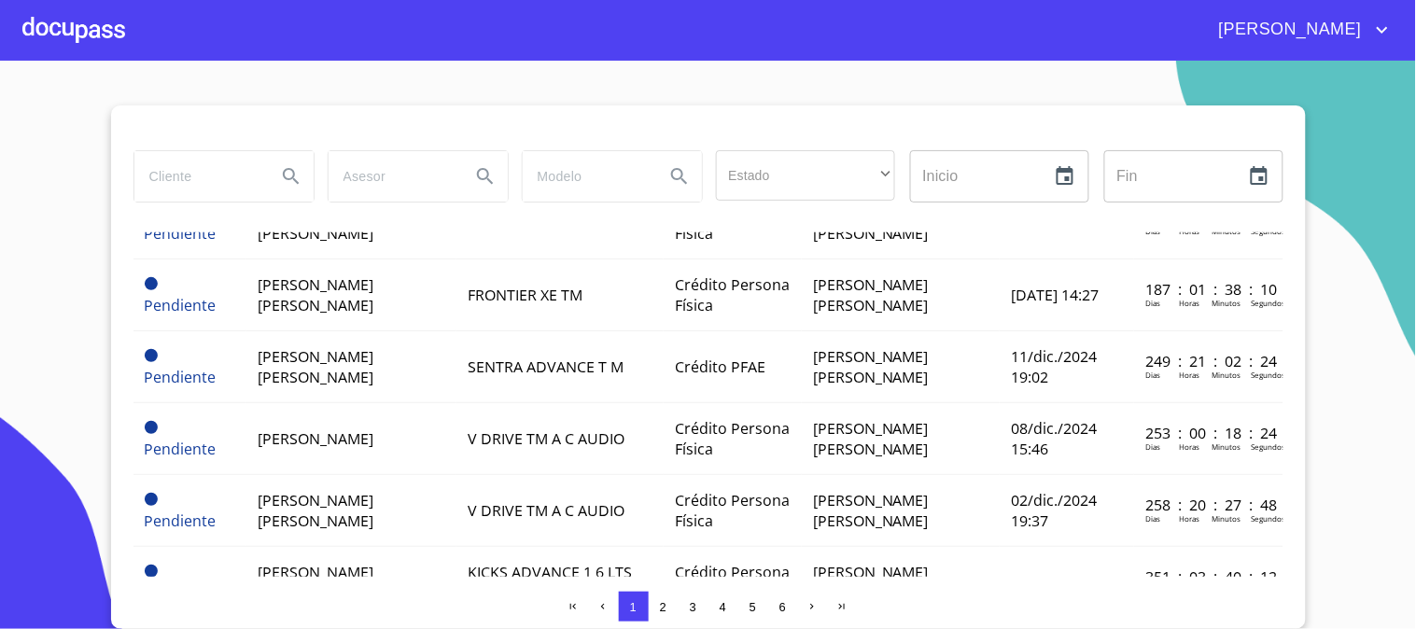
scroll to position [622, 0]
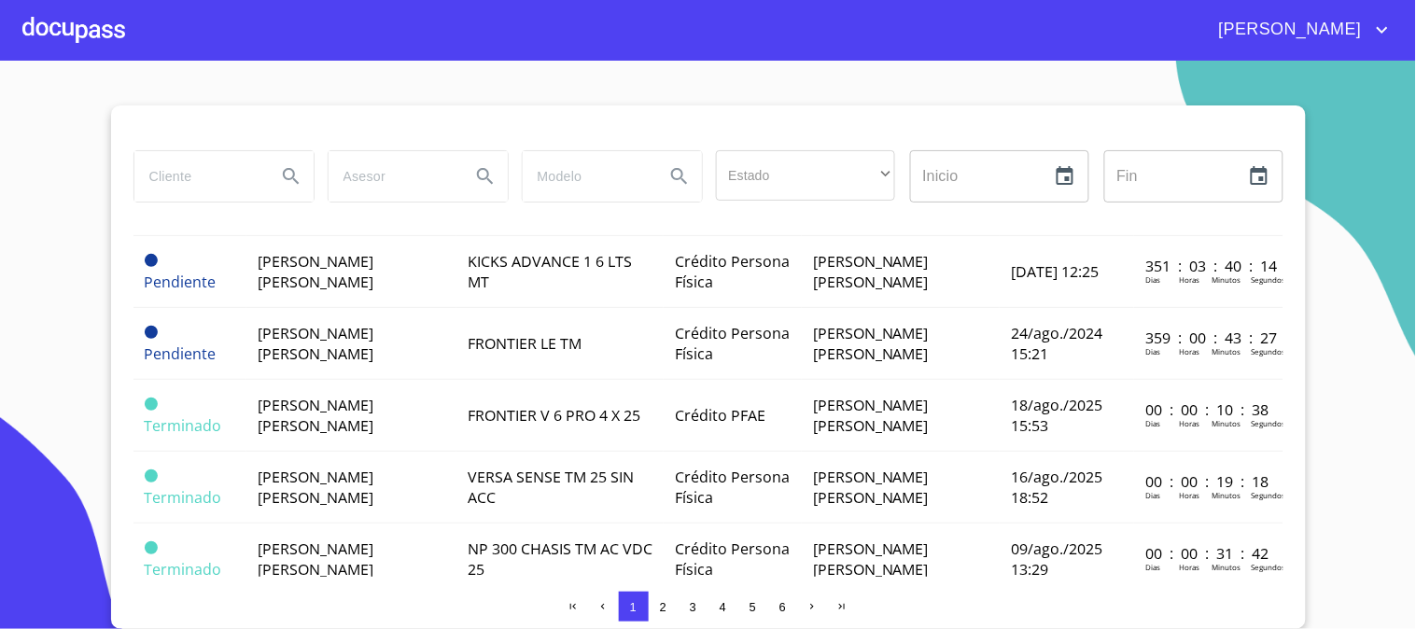
click at [344, 395] on span "[PERSON_NAME] [PERSON_NAME]" at bounding box center [316, 415] width 116 height 41
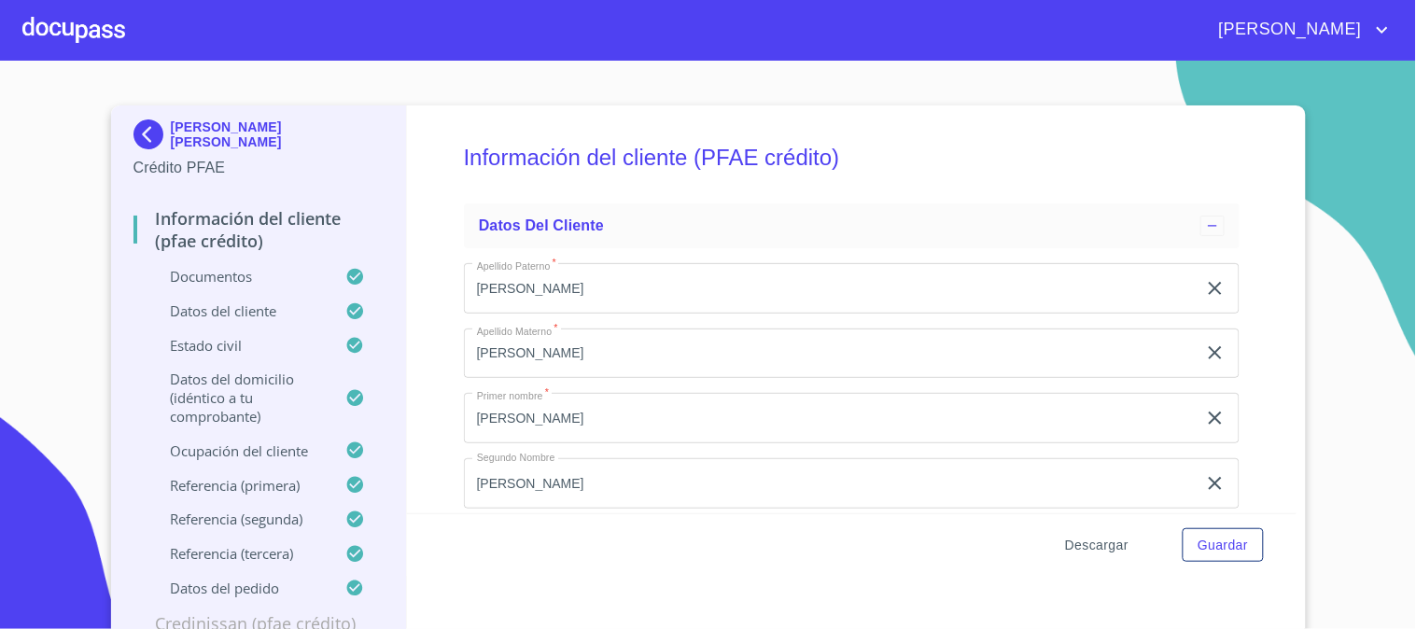
click at [1089, 546] on span "Descargar" at bounding box center [1096, 545] width 63 height 23
